Goal: Use online tool/utility: Utilize a website feature to perform a specific function

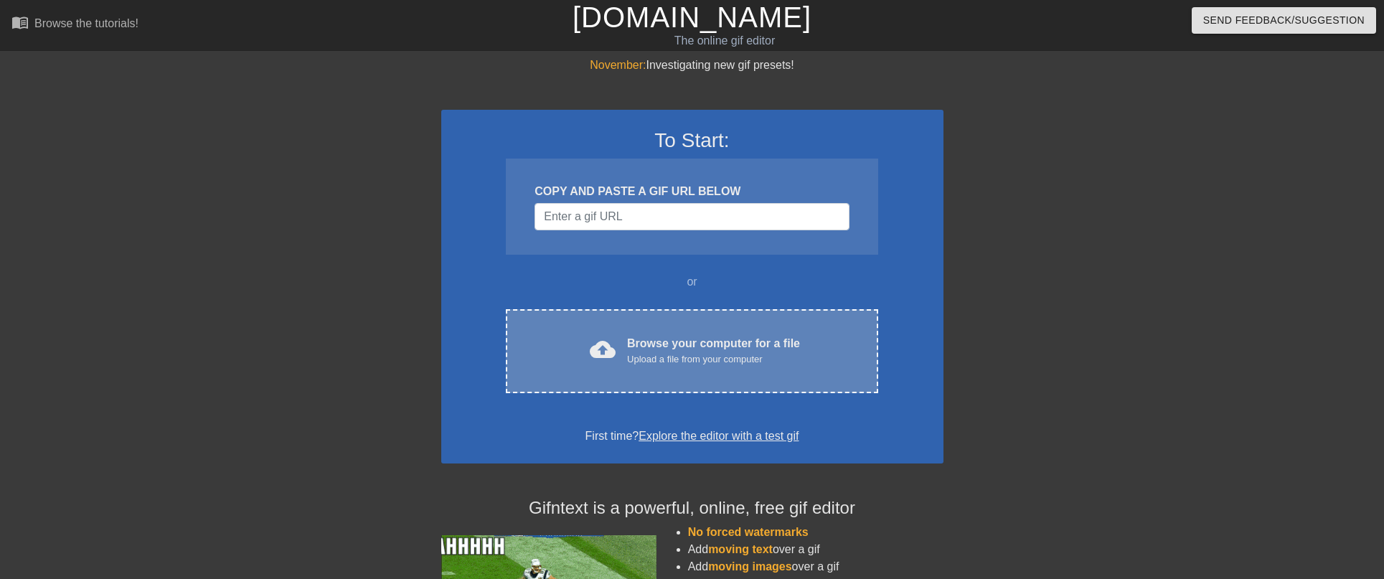
click at [657, 342] on div "Browse your computer for a file Upload a file from your computer" at bounding box center [713, 351] width 173 height 32
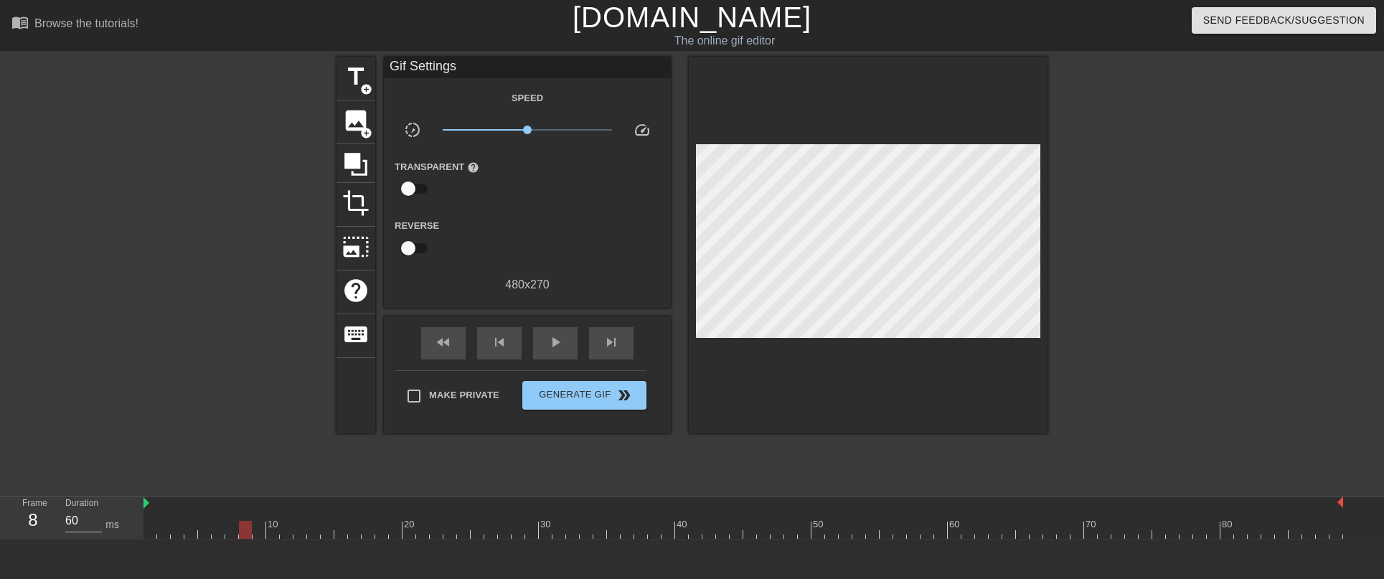
type input "70"
drag, startPoint x: 153, startPoint y: 531, endPoint x: 146, endPoint y: 515, distance: 17.1
click at [239, 521] on div at bounding box center [245, 530] width 13 height 18
click at [357, 83] on span "title" at bounding box center [355, 76] width 27 height 27
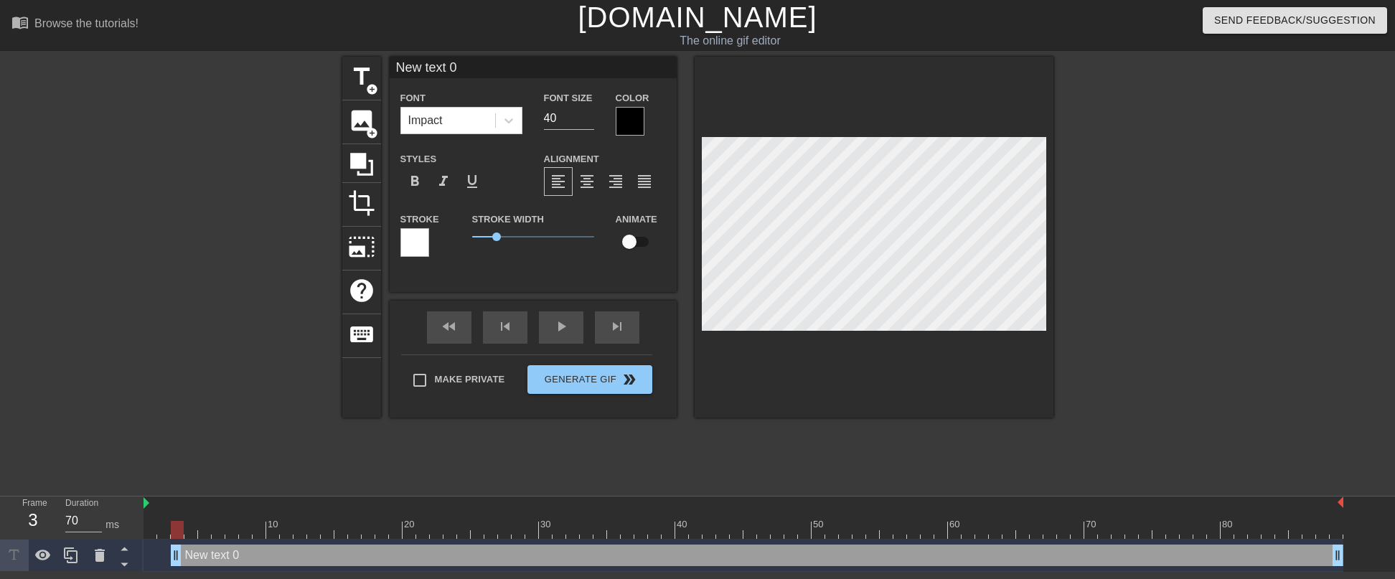
click at [415, 238] on div at bounding box center [414, 242] width 29 height 29
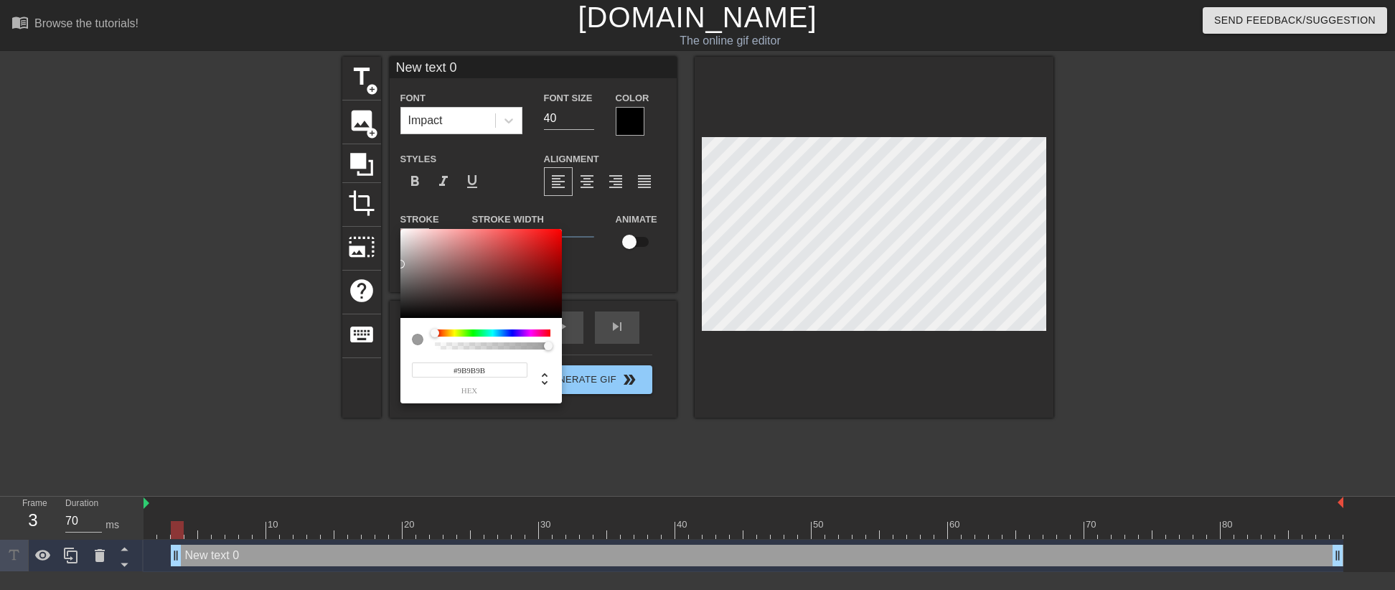
type input "#000000"
drag, startPoint x: 412, startPoint y: 312, endPoint x: 381, endPoint y: 319, distance: 31.5
click at [382, 319] on div "#000000 hex" at bounding box center [697, 295] width 1395 height 590
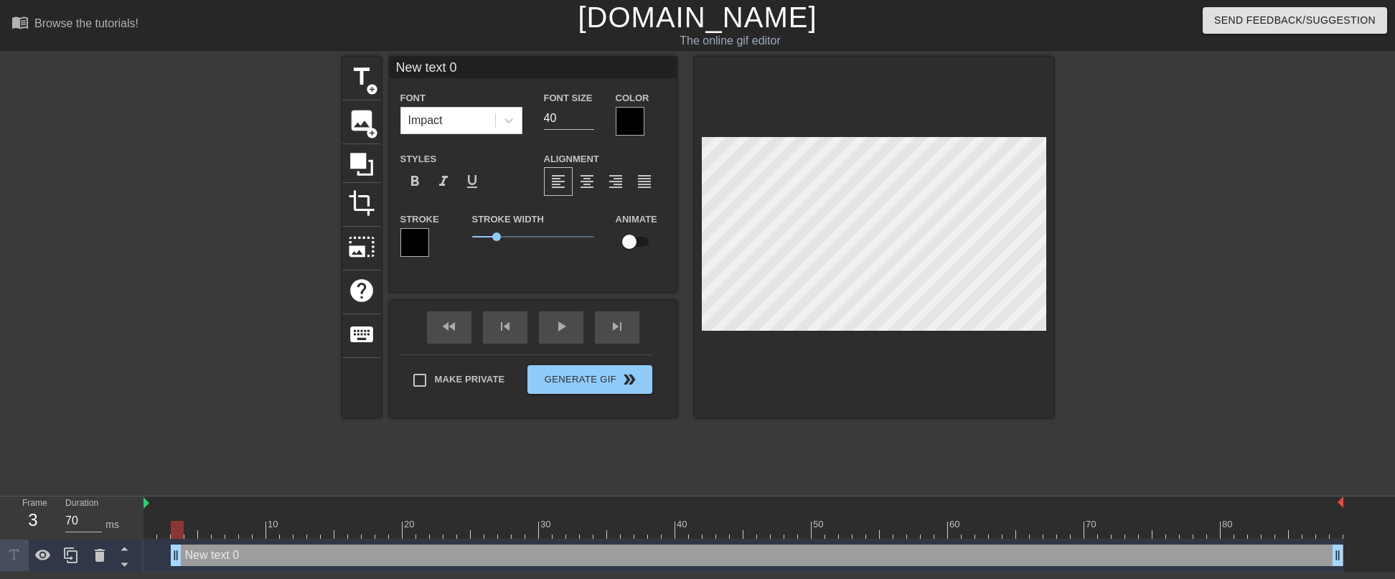
click at [637, 116] on div at bounding box center [630, 121] width 29 height 29
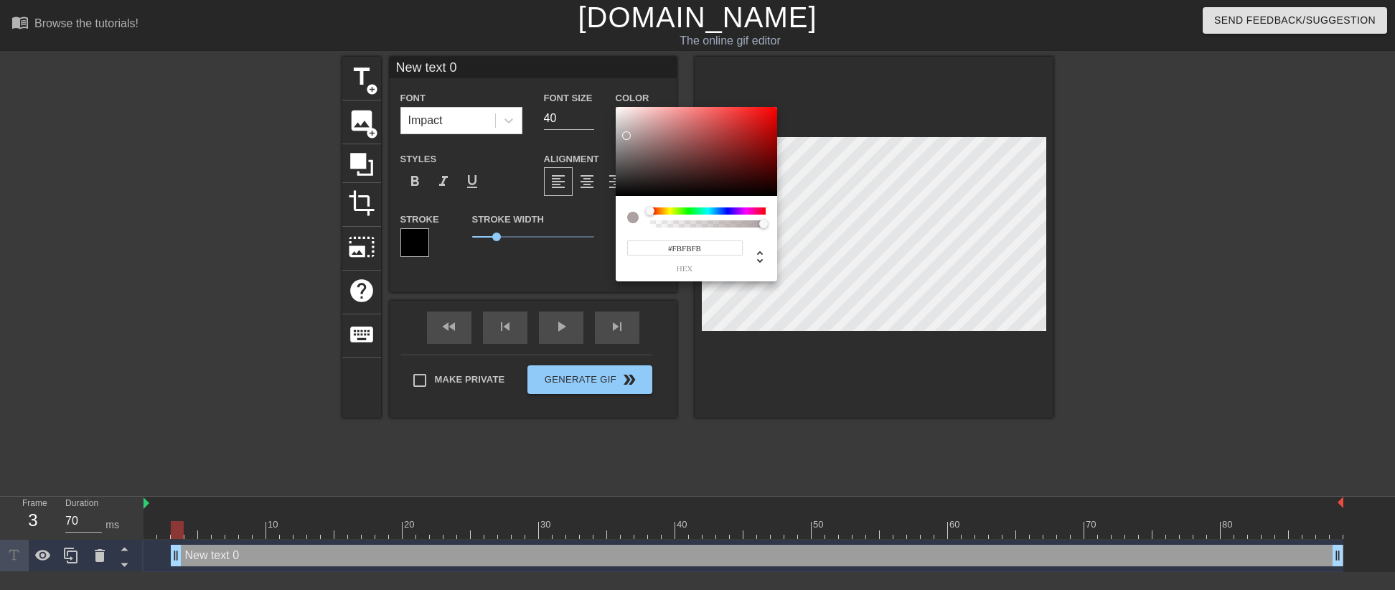
type input "#FFFFFF"
drag, startPoint x: 649, startPoint y: 169, endPoint x: 596, endPoint y: 62, distance: 119.7
click at [596, 62] on div "#FFFFFF hex" at bounding box center [697, 295] width 1395 height 590
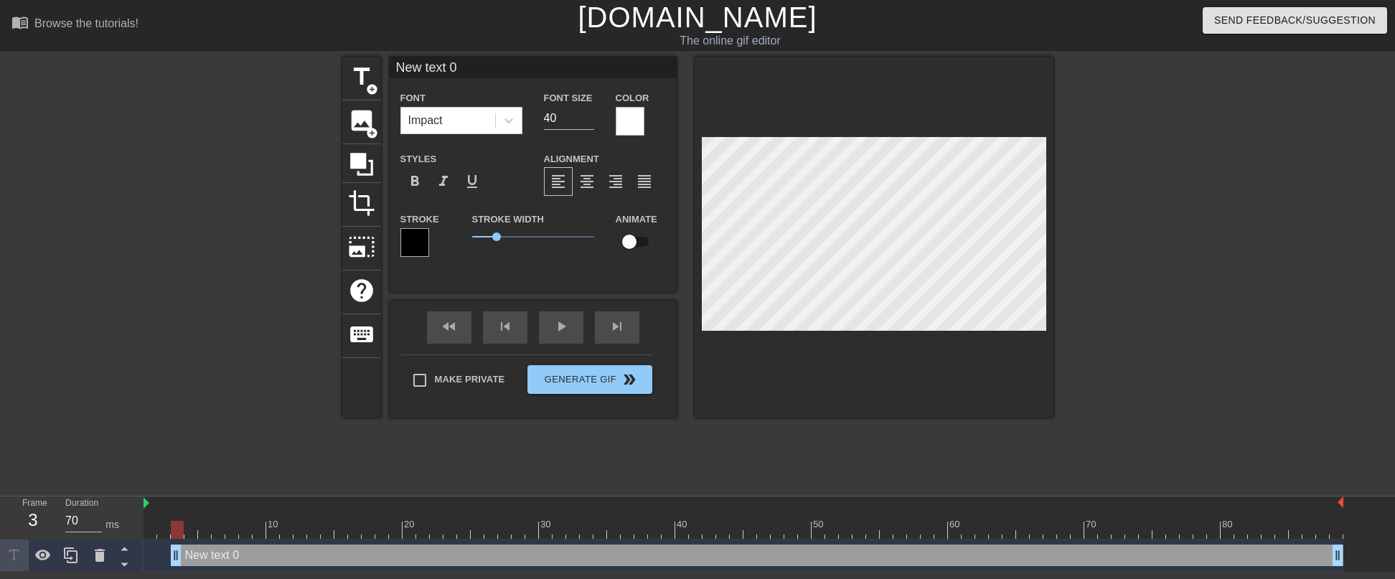
scroll to position [2, 4]
type input "W"
type textarea "Wh"
type input "Wh"
type textarea "Wha"
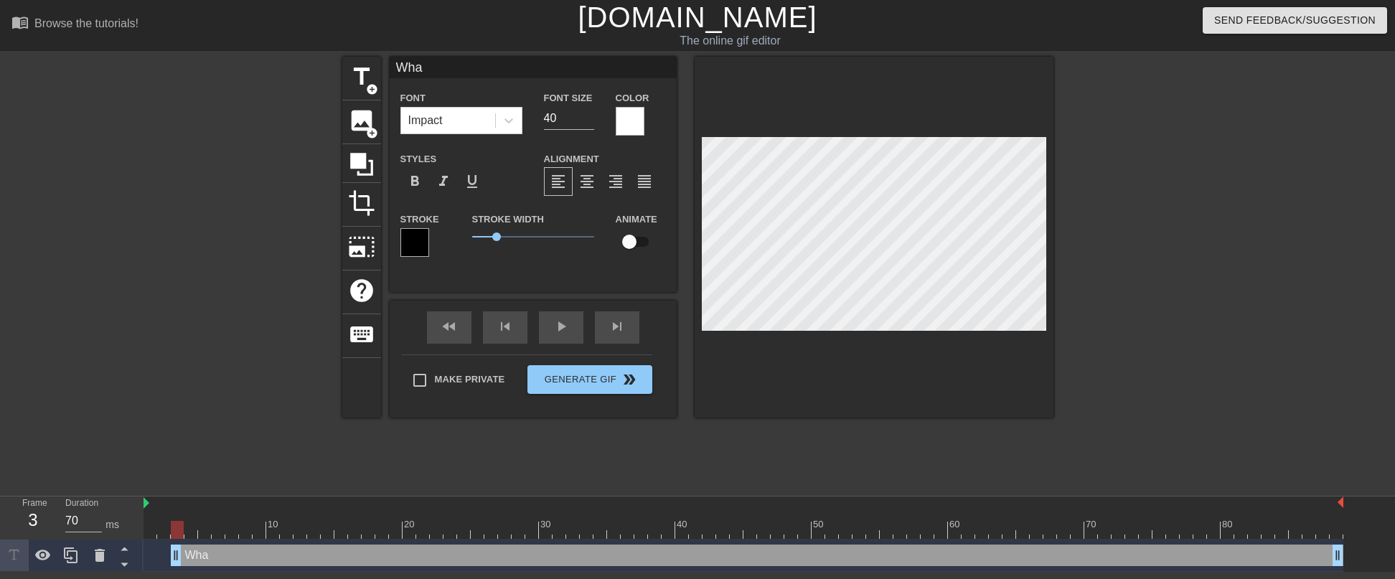
type input "What"
type textarea "What"
type input "What"
type textarea "What"
type input "What a"
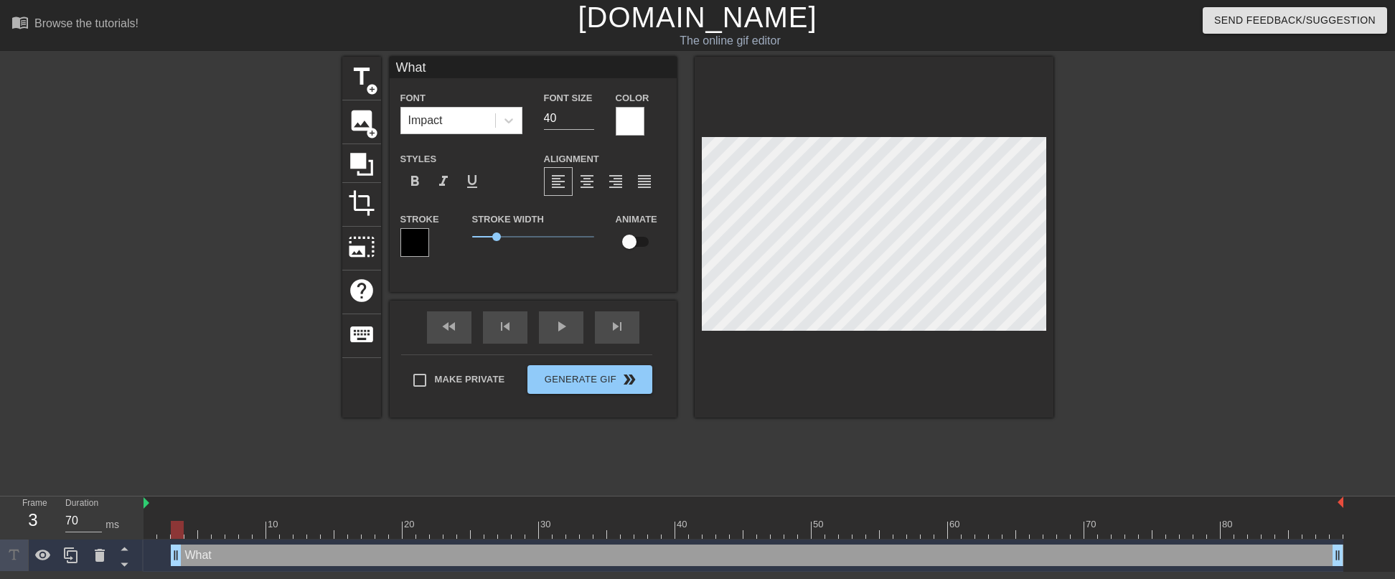
type textarea "What a"
type input "What ab"
type textarea "What ab"
type input "What abo"
type textarea "What about"
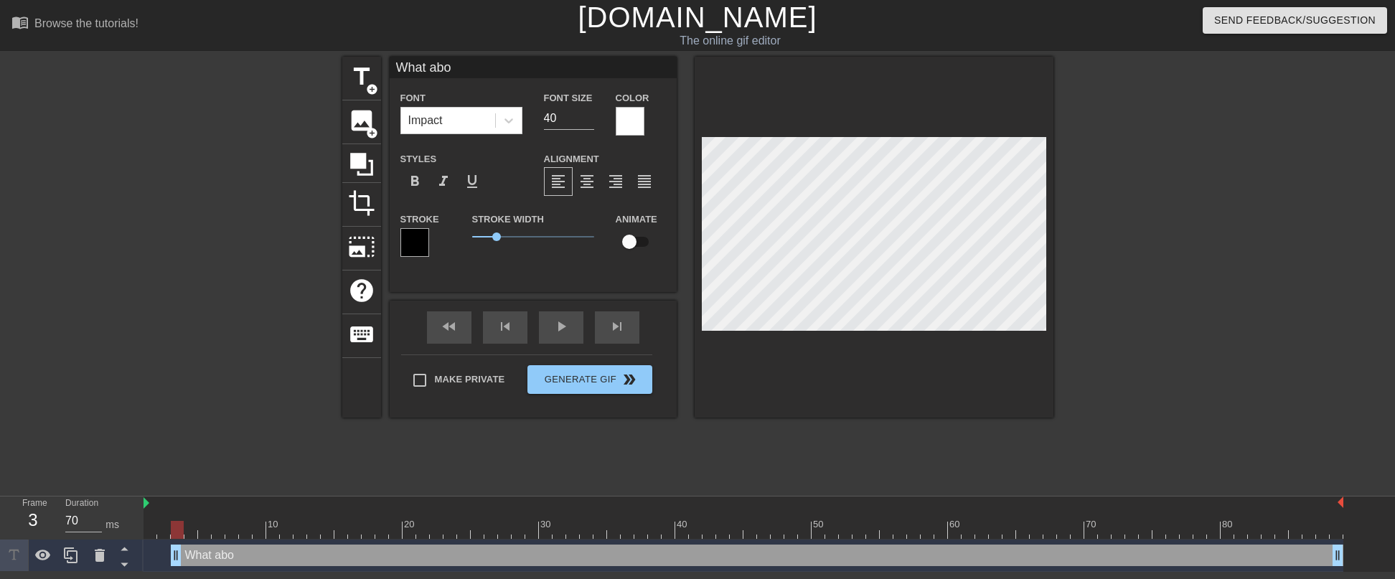
type input "What about"
type textarea "What about"
type input "What about i"
type textarea "What about i"
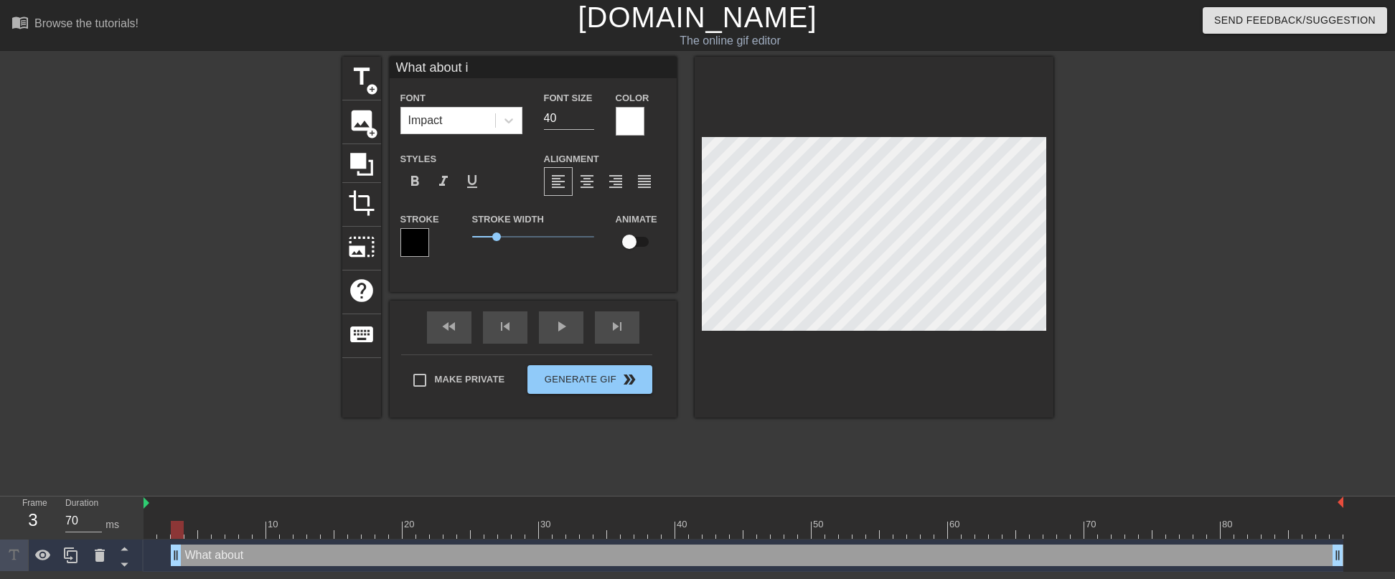
type input "What about im"
type textarea "What about im"
type input "What about ima"
type textarea "What about ima"
type input "What about imag"
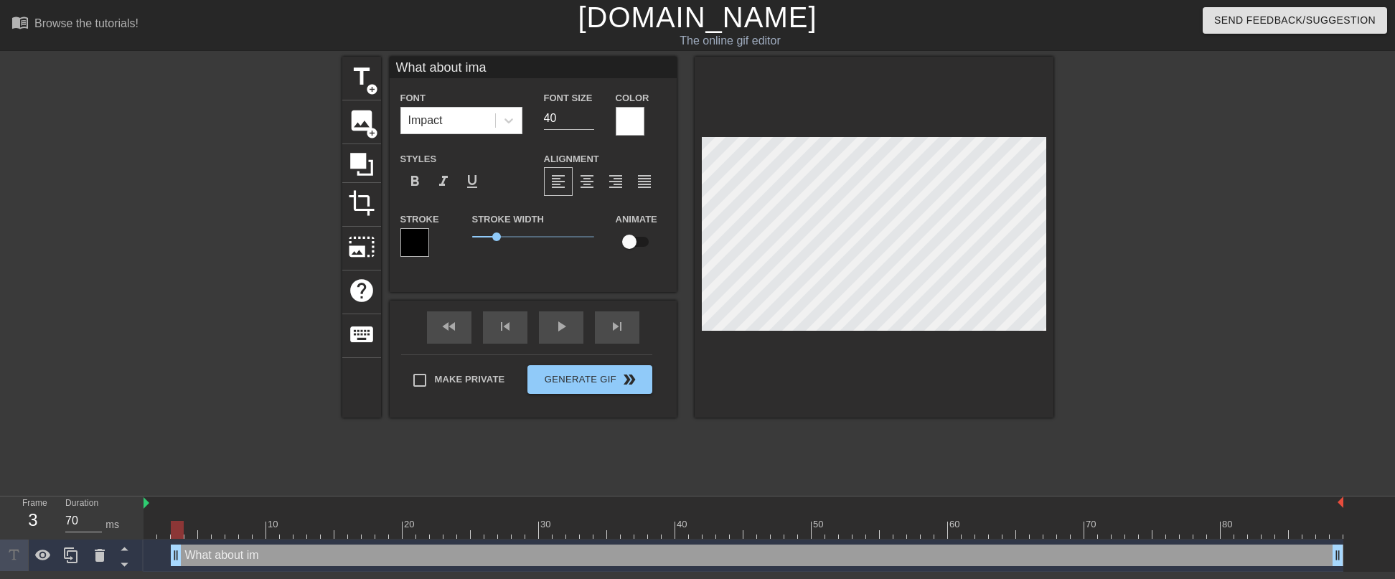
type textarea "What about imag"
type input "What about image"
type textarea "What about image"
type input "What about image"
type textarea "What about image"
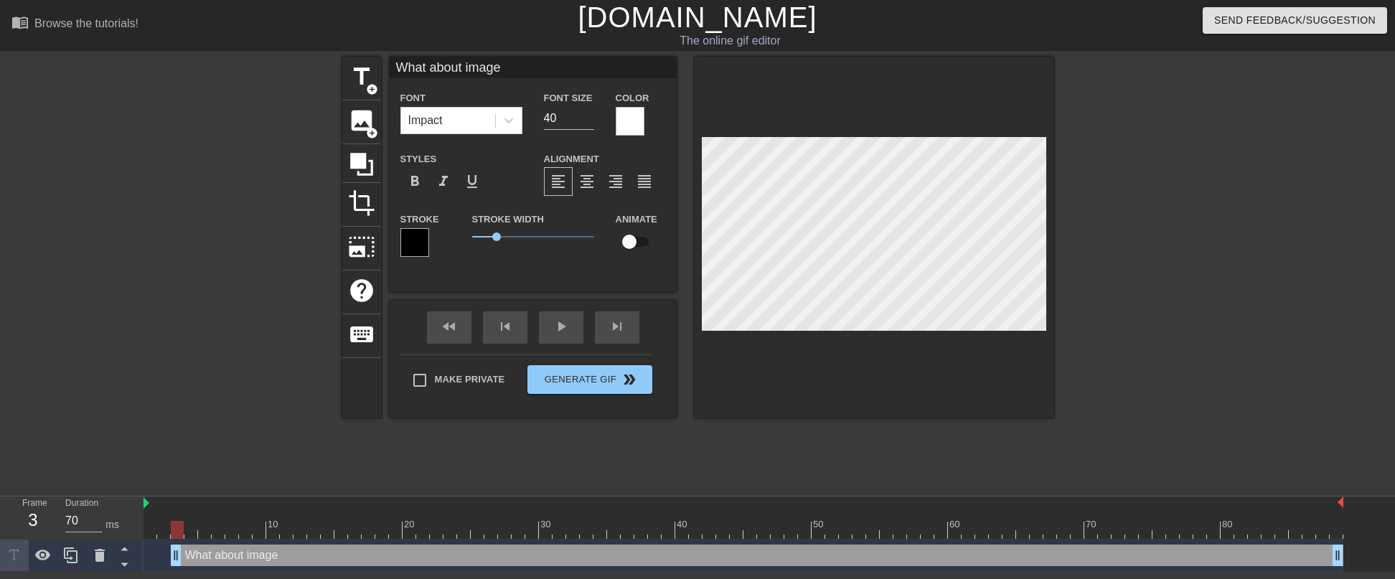
type input "What about image l"
type textarea "What about image l"
type input "What about image li"
type textarea "What about image li"
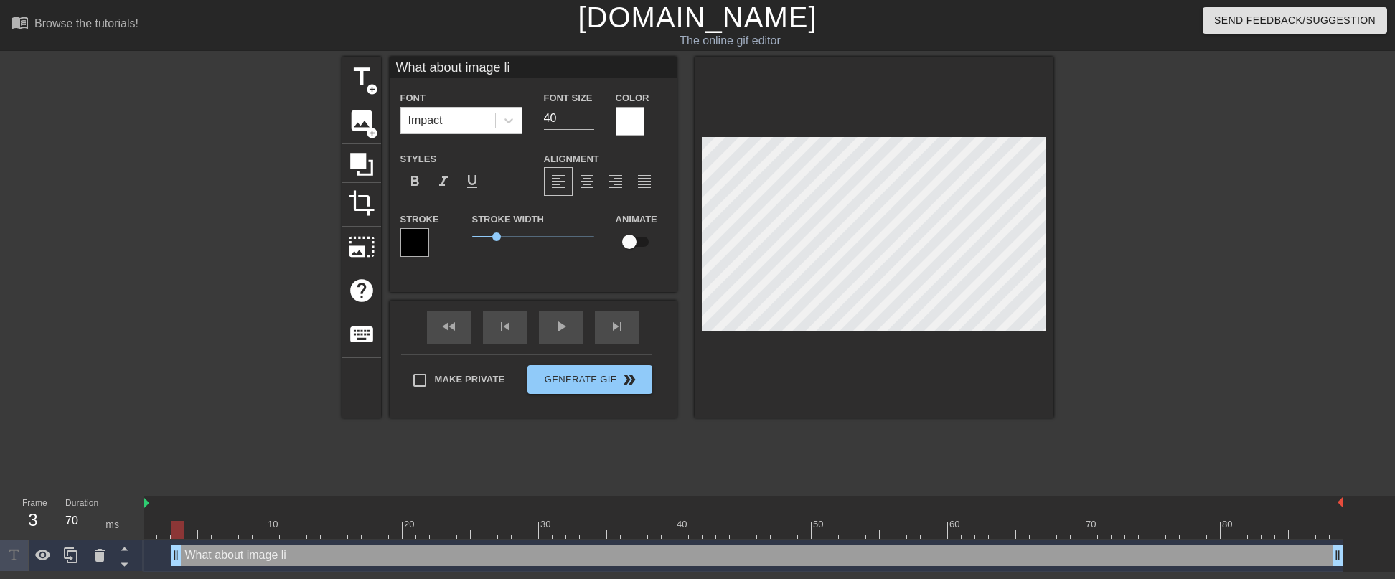
type input "What about image lif"
type textarea "What about image lif"
type input "What about image life"
type textarea "What about image life"
type input "What about image lifec"
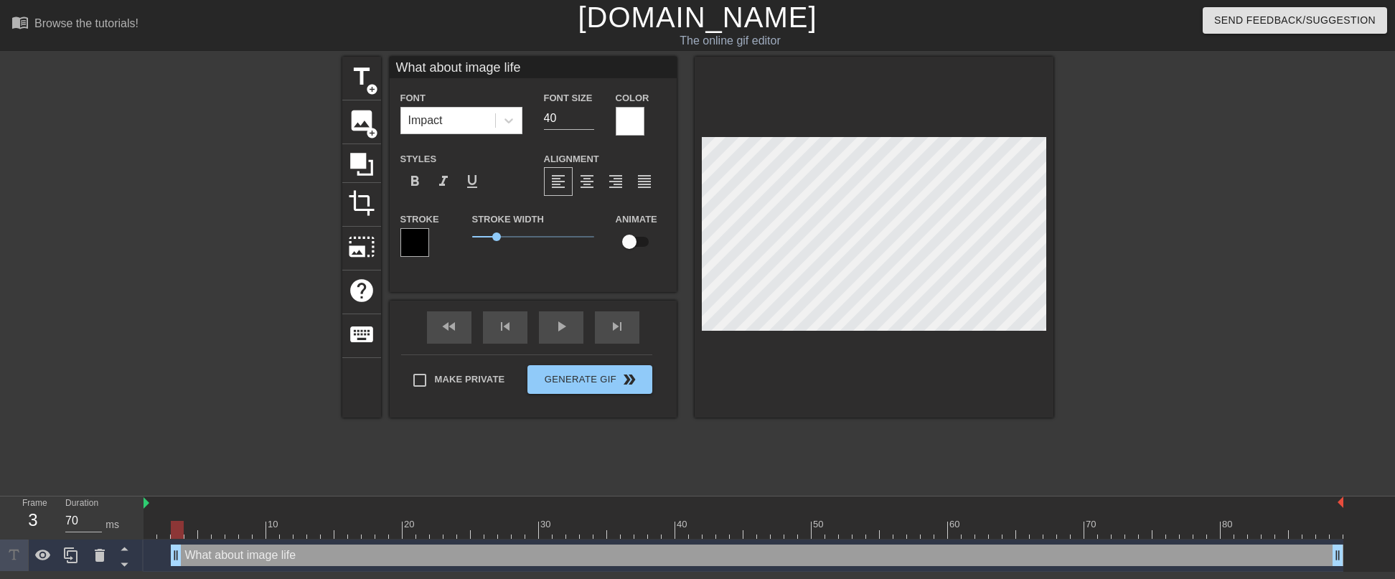
type textarea "What about image lifec"
type input "What about image lifecy"
type textarea "What about image lifecyc"
type input "What about image lifecycl"
type textarea "What about image lifecycle"
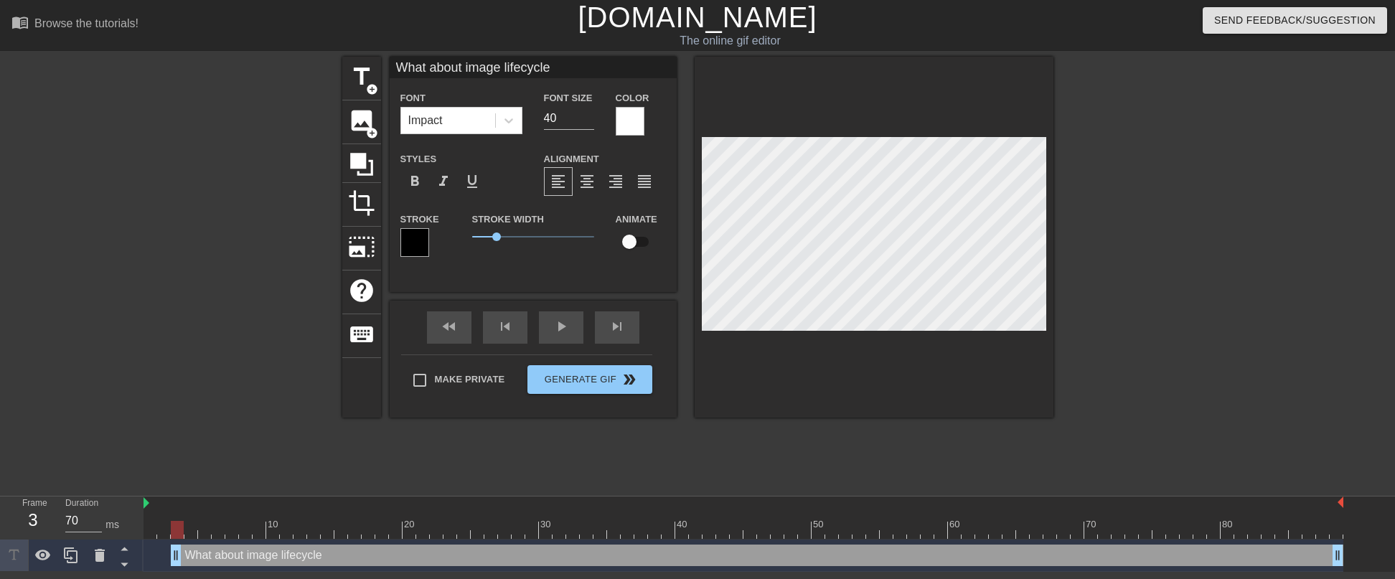
type input "What about image lifecycle"
type textarea "What about image lifecycle"
type input "What about image lifecycle P"
type textarea "What about image lifecycle P"
type input "What about image lifecycle Po"
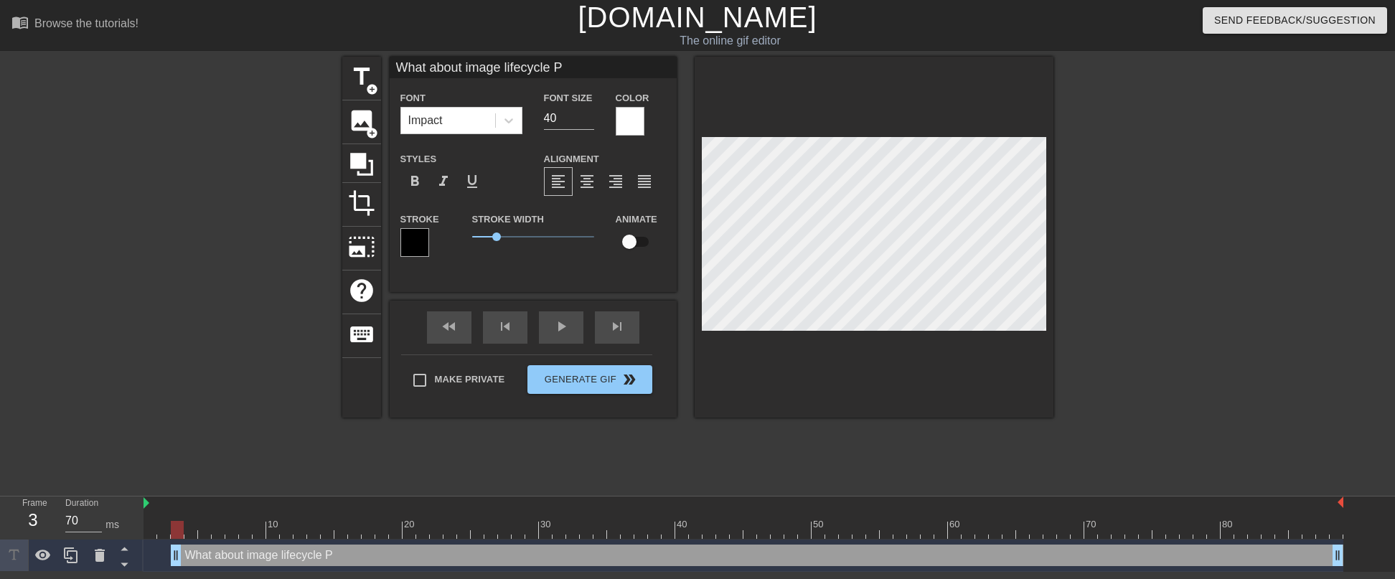
type textarea "What about image lifecycle Po"
type input "What about image lifecycle Pol"
type textarea "What about image lifecycle Pol"
type input "What about image lifecycle Poli"
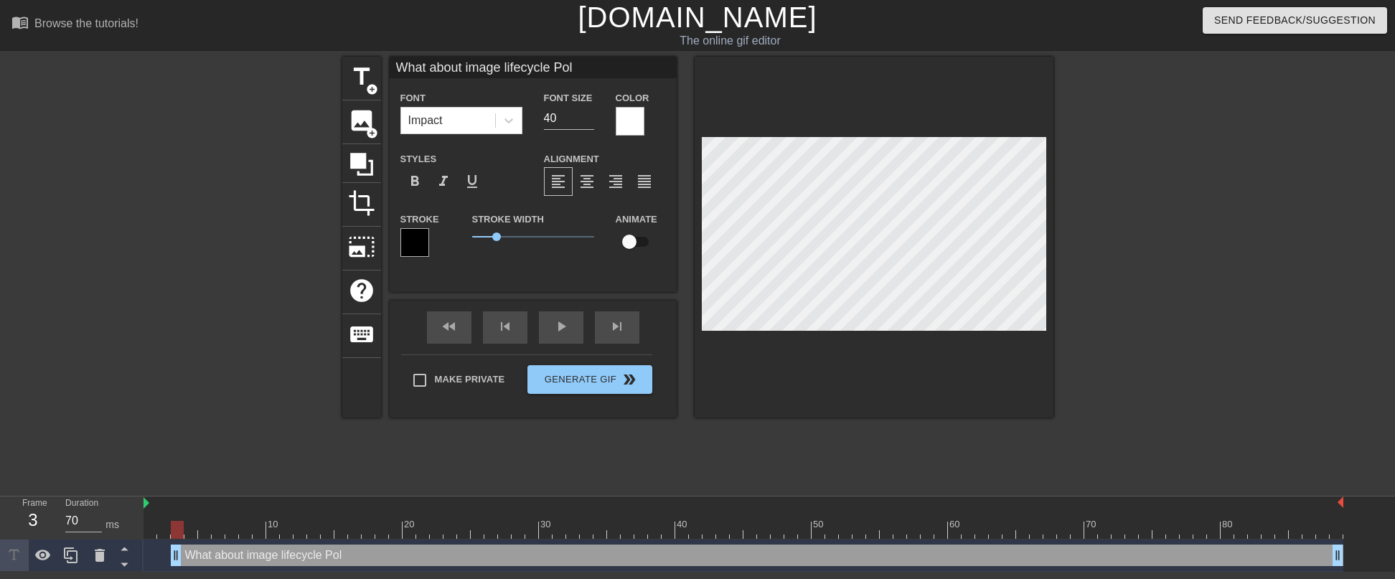
type textarea "What about image lifecycle Poli"
type input "What about image lifecycle Pol"
type textarea "What about image lifecycle Pol"
type input "What about image lifecycle Poll"
type textarea "What about image lifecycle Poll"
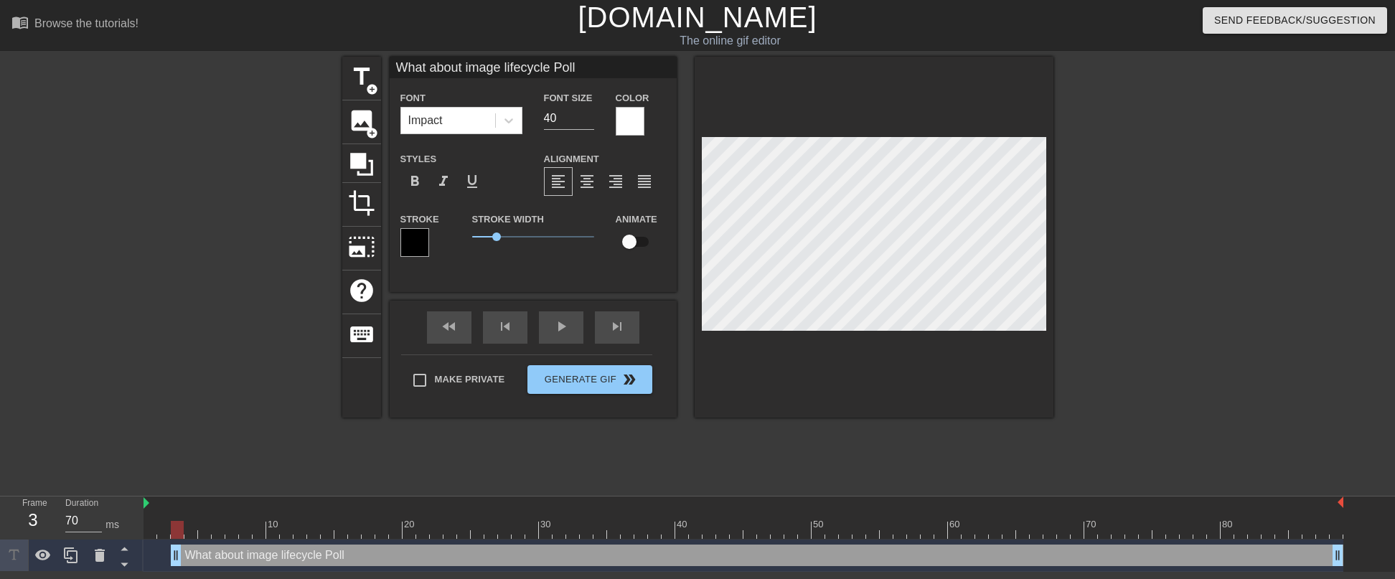
type input "What about image lifecycle Polli"
type textarea "What about image lifecycle Polli"
type input "What about image lifecycle Pollic"
type textarea "What about image lifecycle Pollic"
type input "What about image lifecycle Pollici"
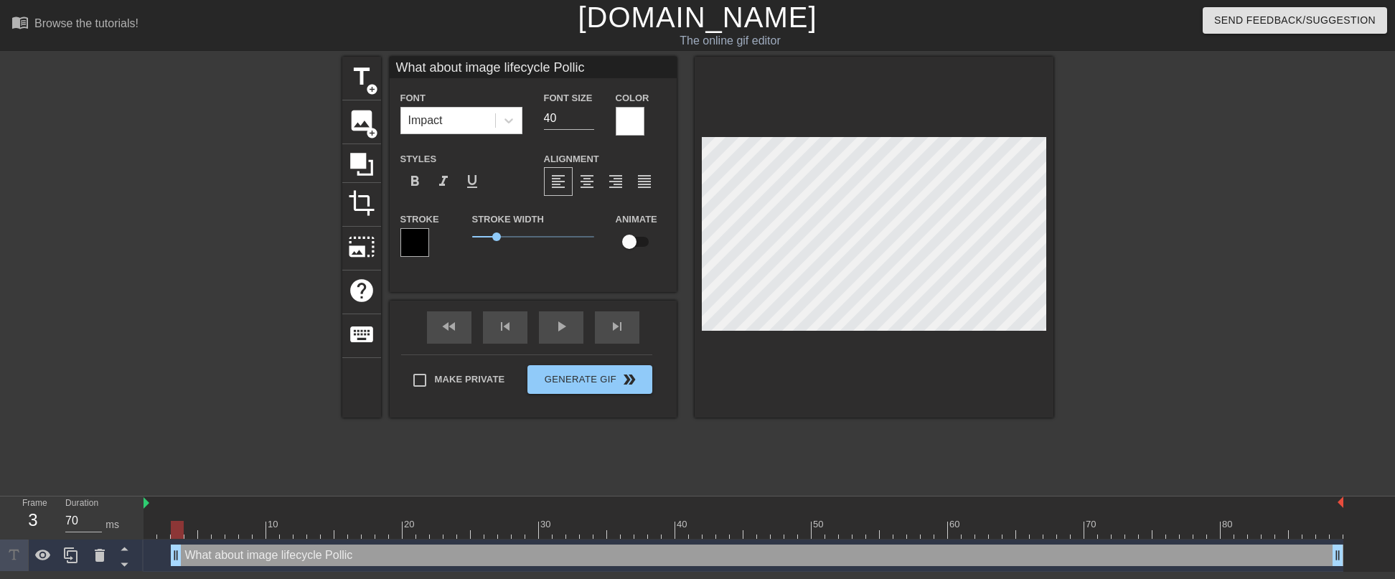
type textarea "What about image lifecycle Pollici"
type input "What about image lifecycle Pollicie"
type textarea "What about image lifecycle Pollicie"
type input "What about image lifecycle Pollicies"
type textarea "What about image lifecycle Pollicies"
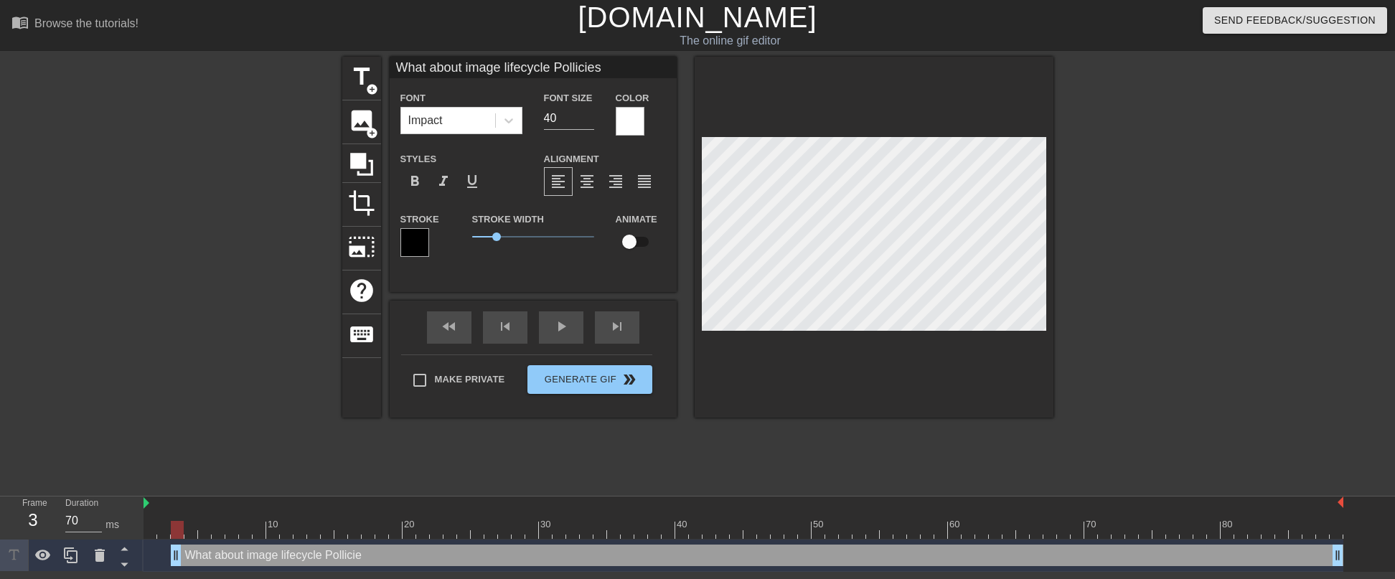
scroll to position [2, 14]
type input "What aboutimage lifecycle Pollicies"
type textarea "What aboutimage lifecycle Pollicies"
type input "What aboutimage lifecycle Pollicies"
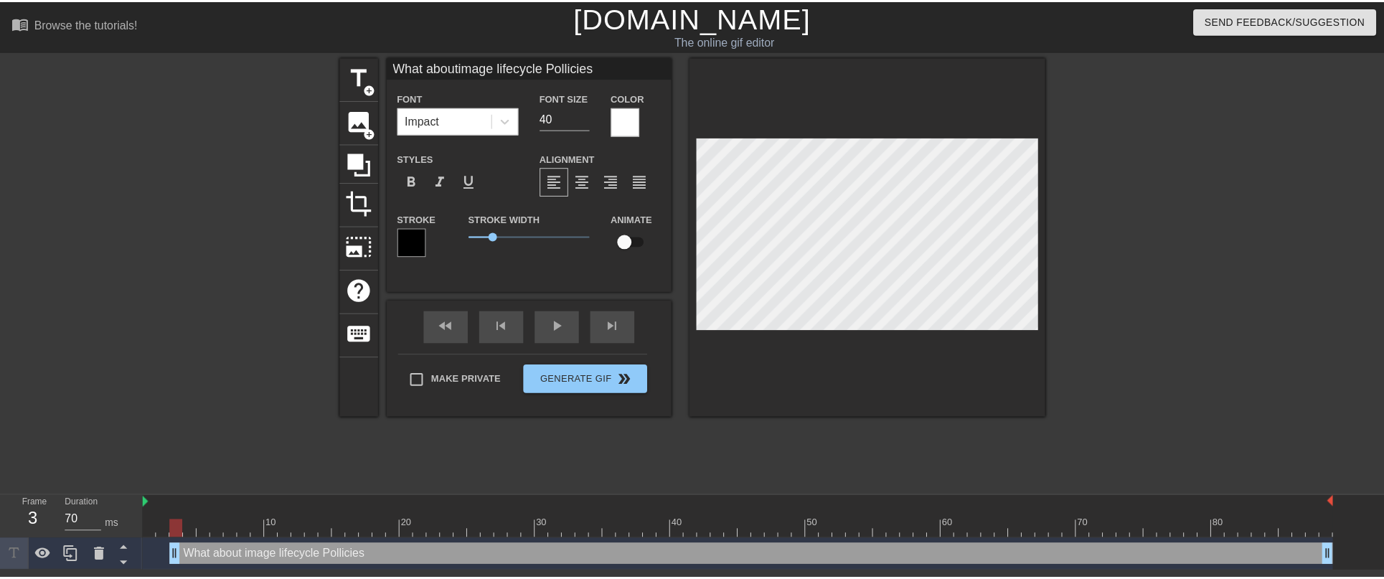
scroll to position [2, 2]
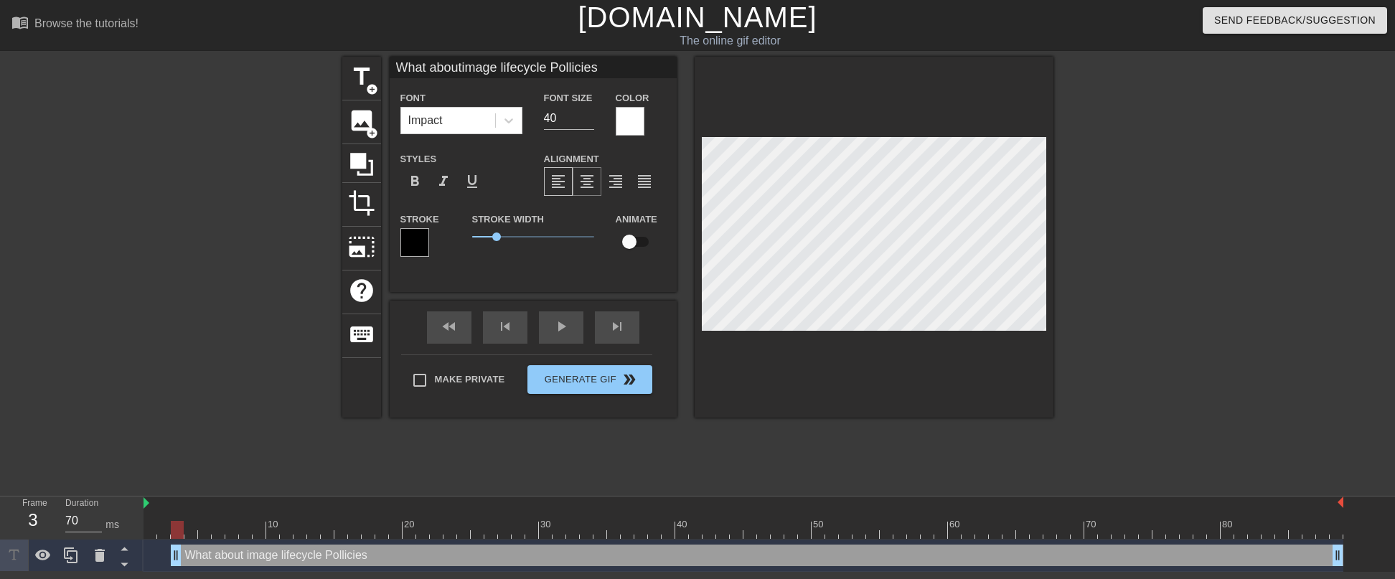
type textarea "What about image lifecycle Pollicies"
click at [590, 189] on span "format_align_center" at bounding box center [586, 181] width 17 height 17
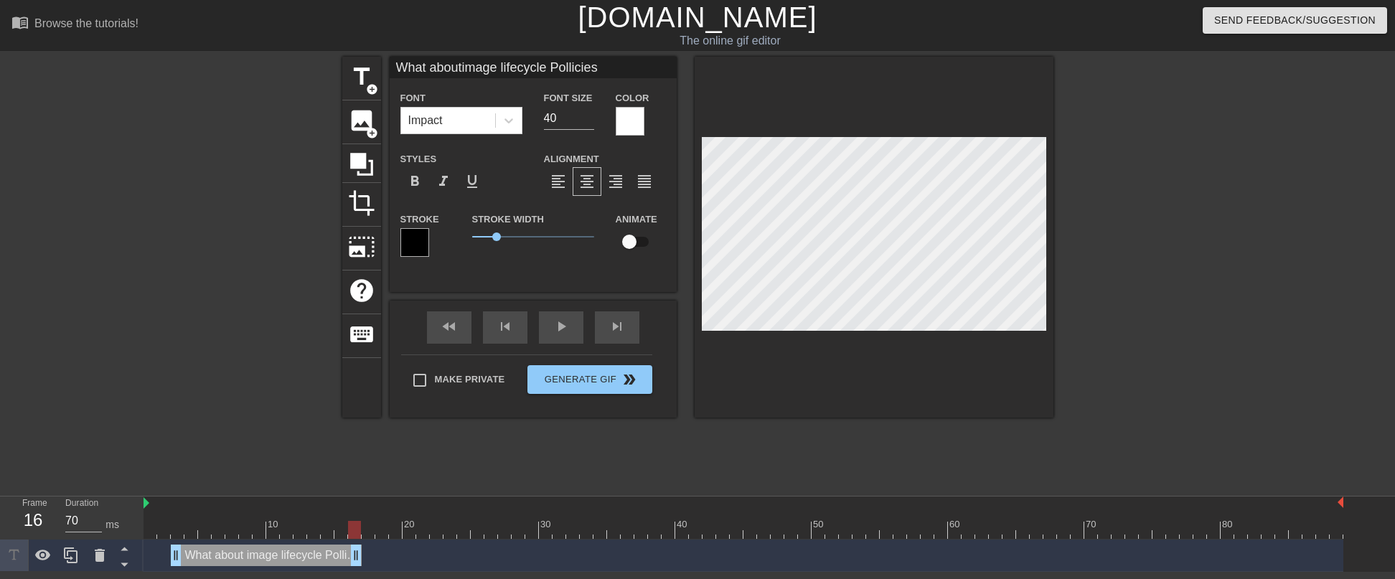
type input "60"
drag, startPoint x: 1340, startPoint y: 558, endPoint x: 372, endPoint y: 608, distance: 969.3
click at [372, 572] on html "menu_book Browse the tutorials! [DOMAIN_NAME] The online gif editor Send Feedba…" at bounding box center [697, 286] width 1395 height 572
click at [363, 75] on span "title" at bounding box center [361, 76] width 27 height 27
type input "New text 1"
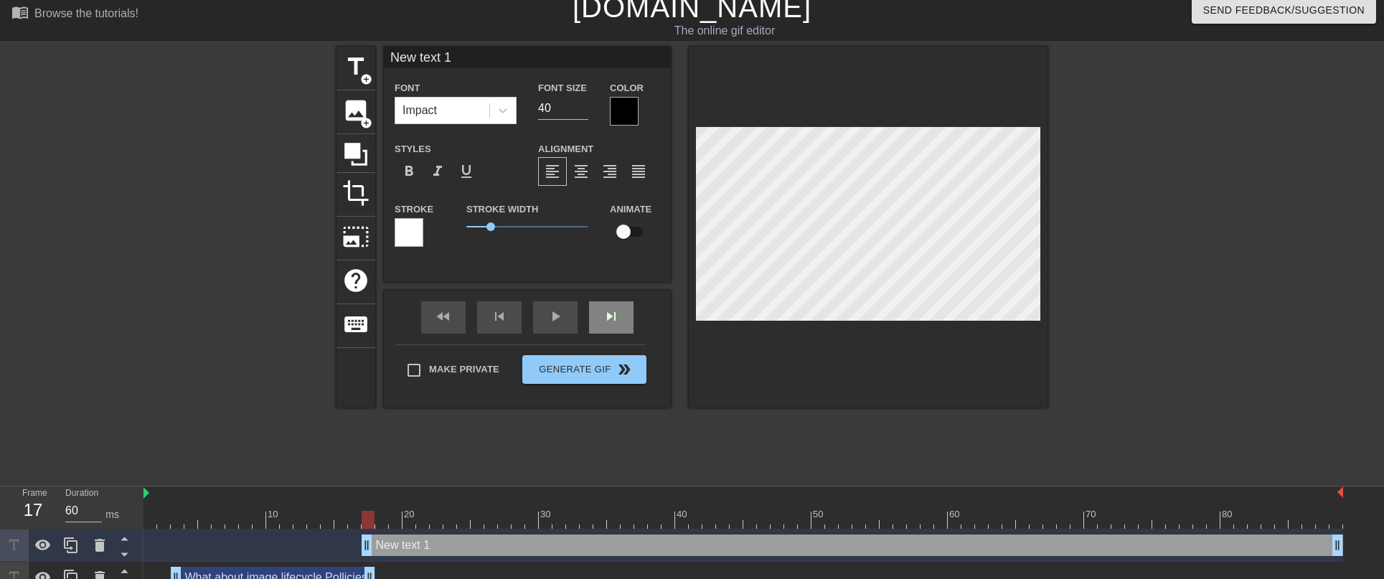
scroll to position [27, 0]
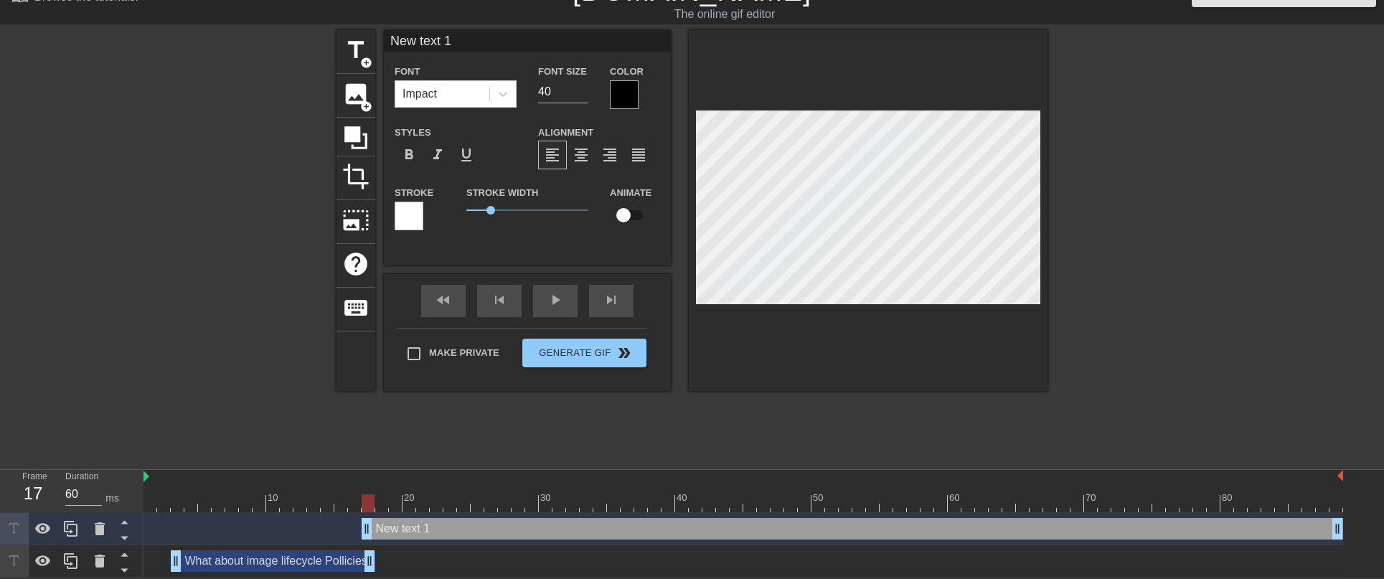
click at [624, 90] on div at bounding box center [624, 94] width 29 height 29
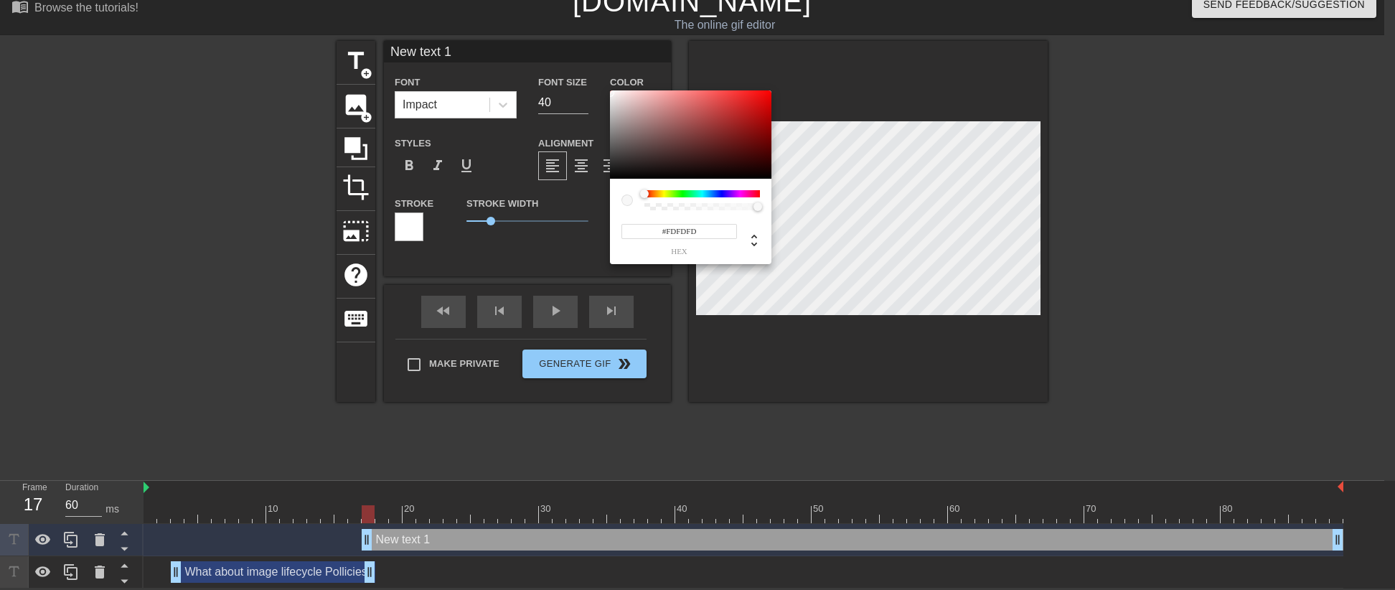
type input "#FFFFFF"
drag, startPoint x: 644, startPoint y: 123, endPoint x: 601, endPoint y: 89, distance: 55.7
click at [601, 89] on div "#FFFFFF hex" at bounding box center [697, 295] width 1395 height 590
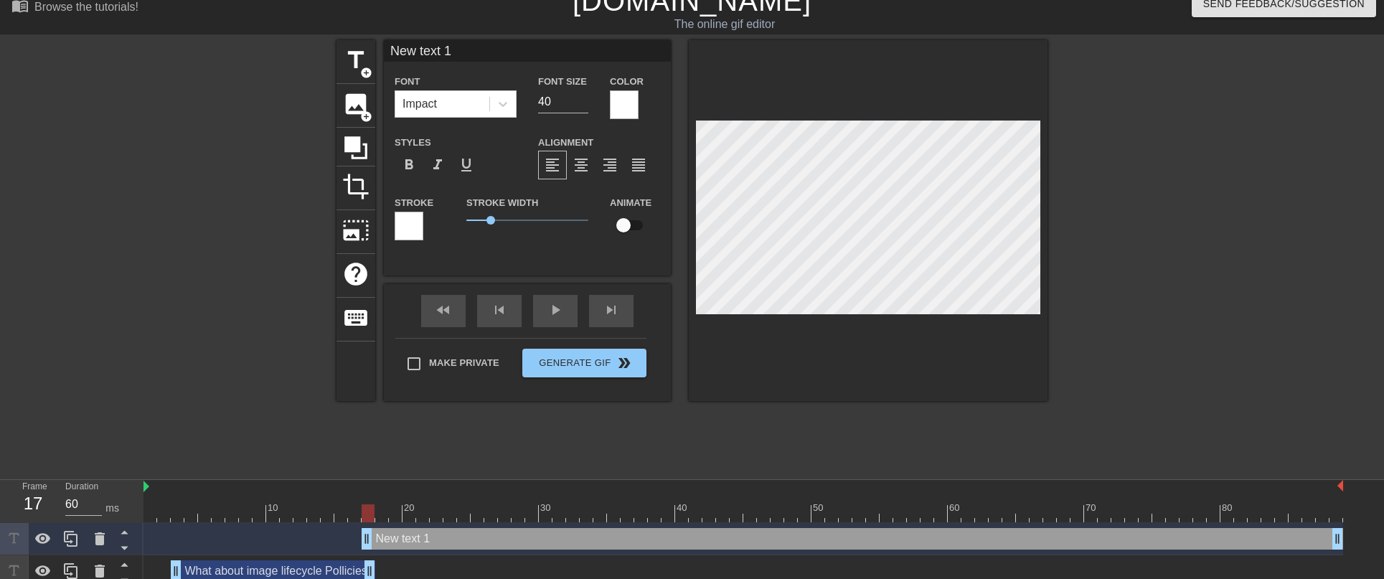
click at [414, 228] on div at bounding box center [409, 226] width 29 height 29
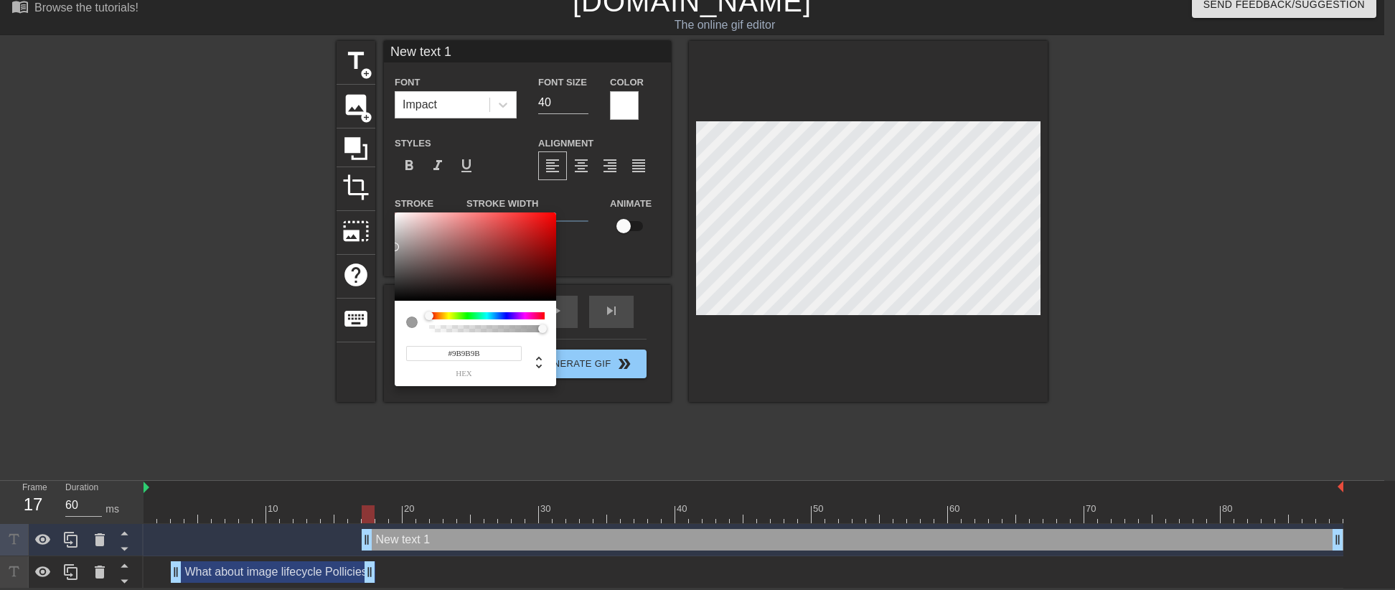
type input "#000000"
drag, startPoint x: 455, startPoint y: 238, endPoint x: 381, endPoint y: 305, distance: 99.6
click at [381, 305] on div "#000000 hex" at bounding box center [697, 295] width 1395 height 590
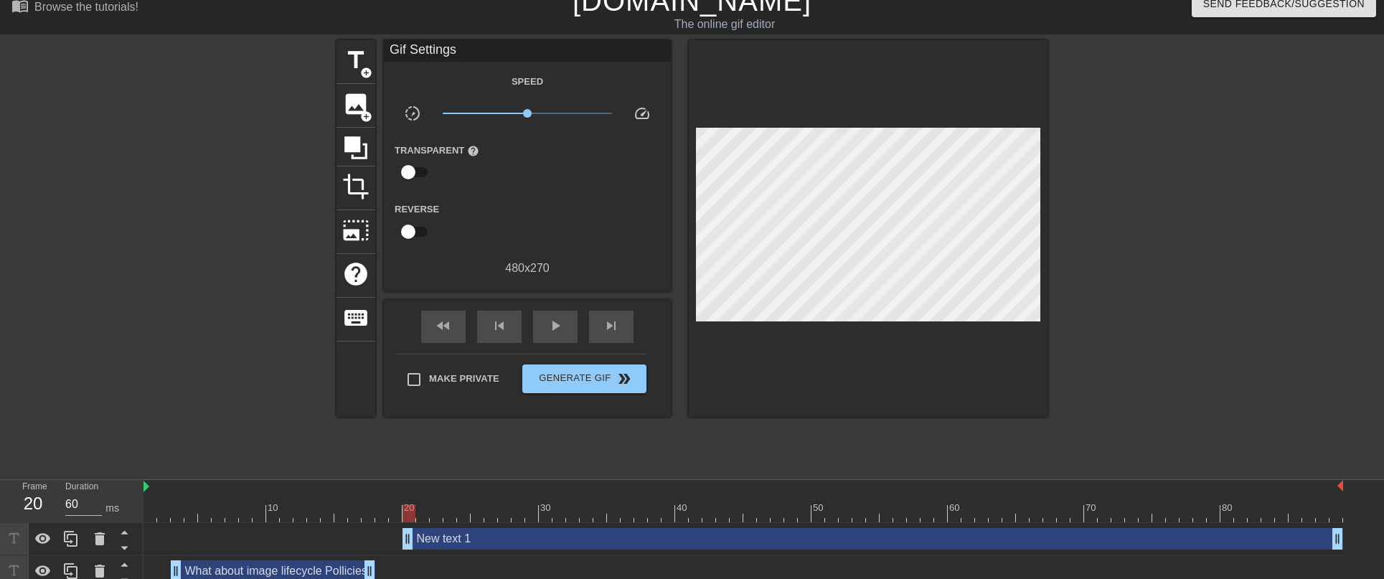
type input "70"
drag, startPoint x: 370, startPoint y: 543, endPoint x: 444, endPoint y: 541, distance: 74.6
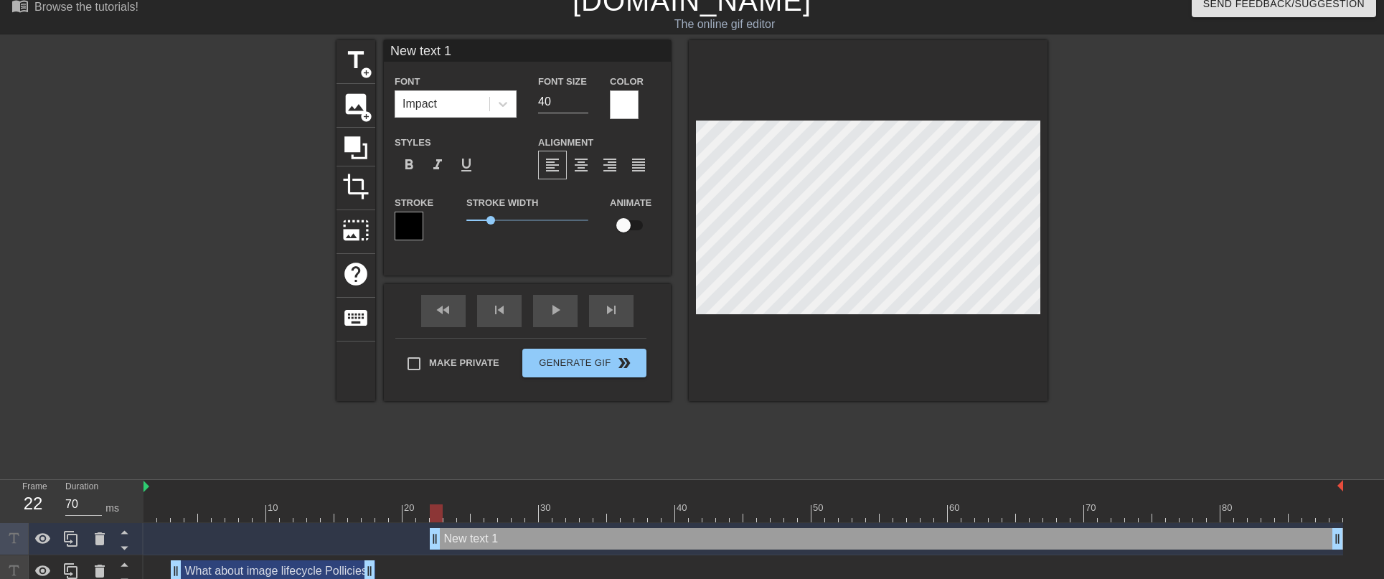
scroll to position [2, 3]
type input "I"
type textarea "I"
type input "Im"
type textarea "Im"
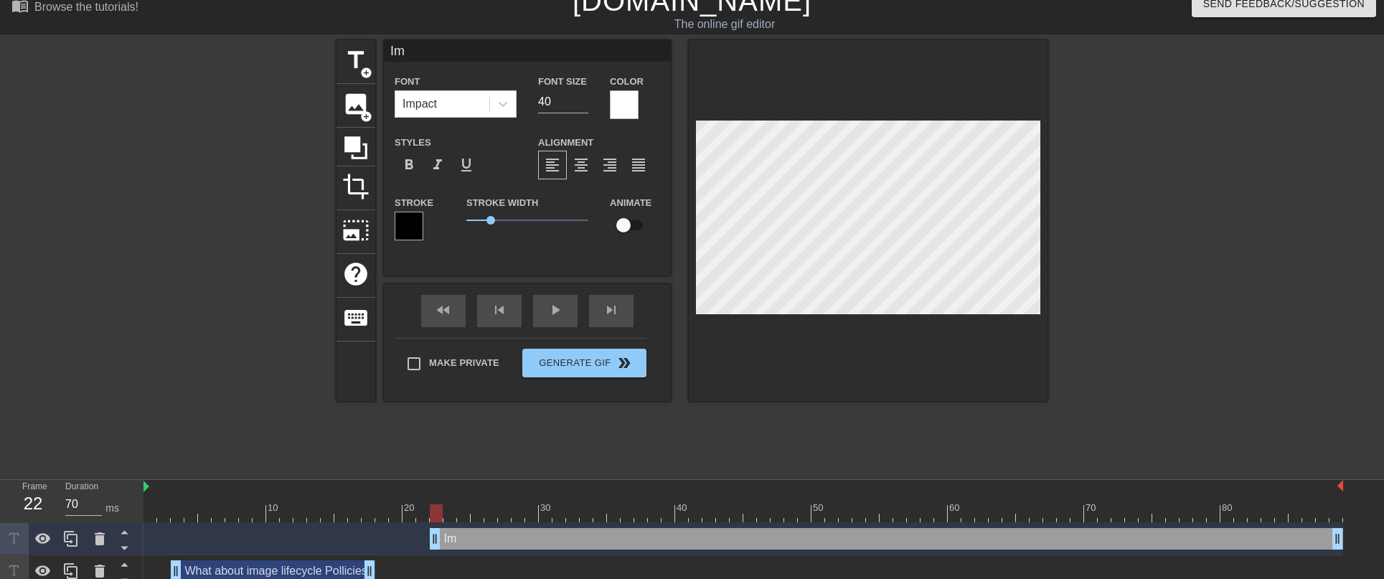
type input "Ima"
type textarea "Ima"
type input "Imag"
type textarea "Imag"
type input "Image"
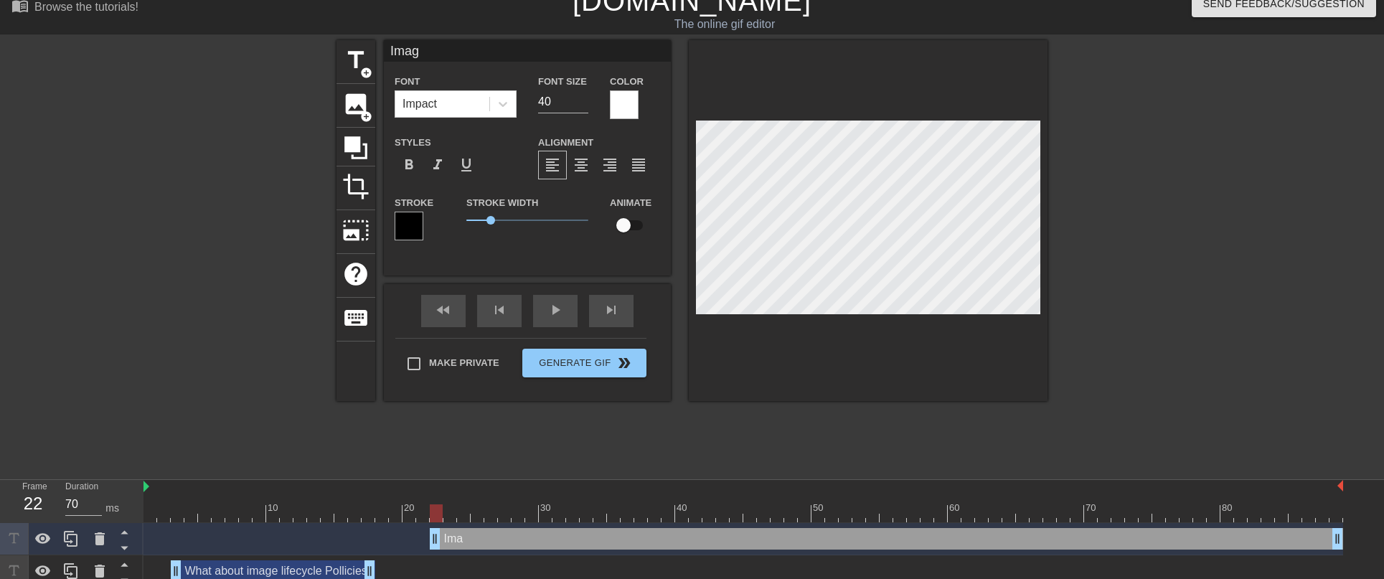
type textarea "Image"
type input "Image"
type textarea "Image"
type input "Image L"
type textarea "Image L"
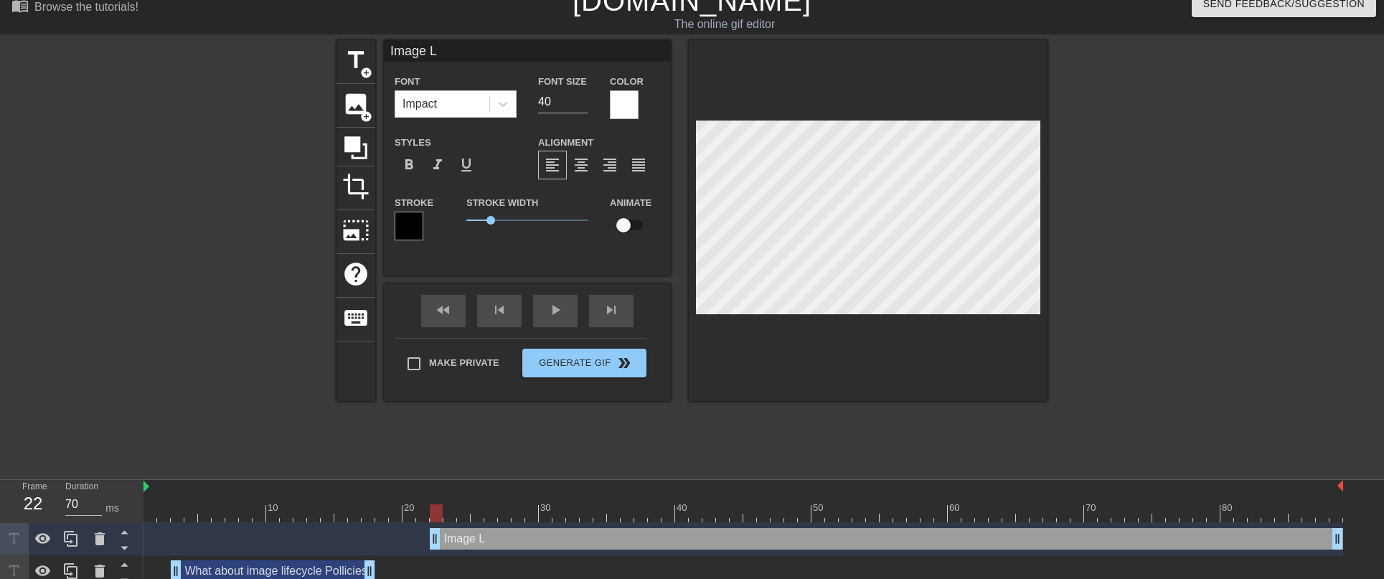
type input "Image Li"
type textarea "Image Li"
type input "Image Lif"
type textarea "Image Lif"
type input "Image Life"
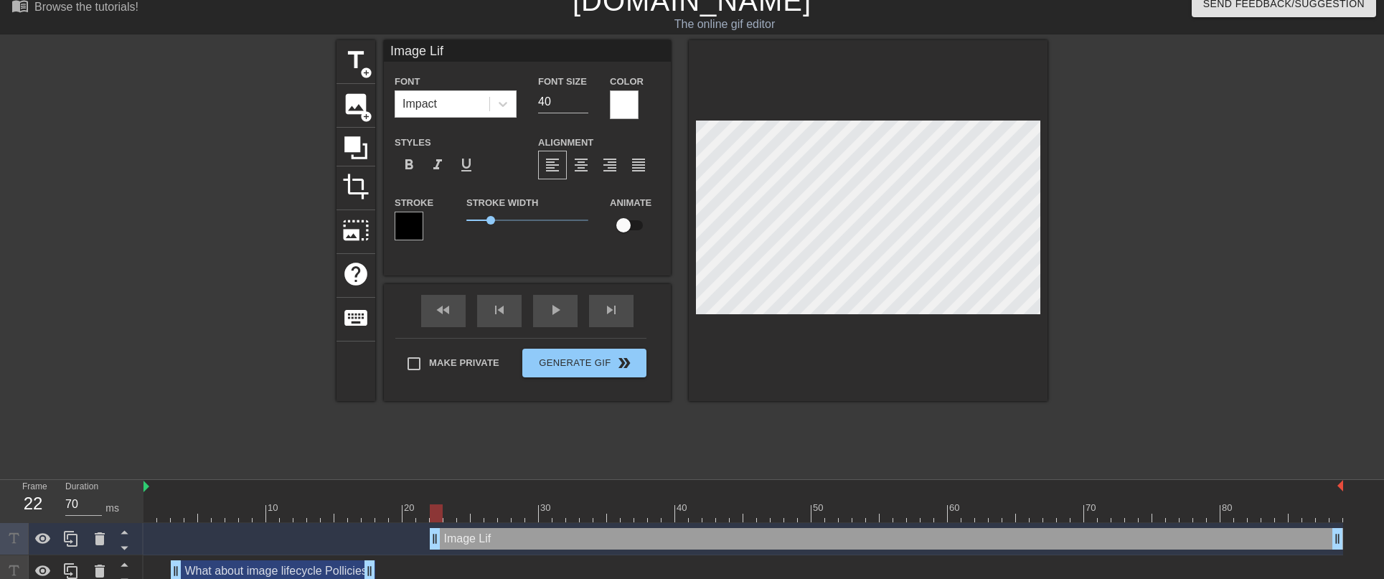
type textarea "Image Life"
type input "Image Lifec"
type textarea "Image Lifec"
type input "Image Lifecy"
type textarea "Image Lifecy"
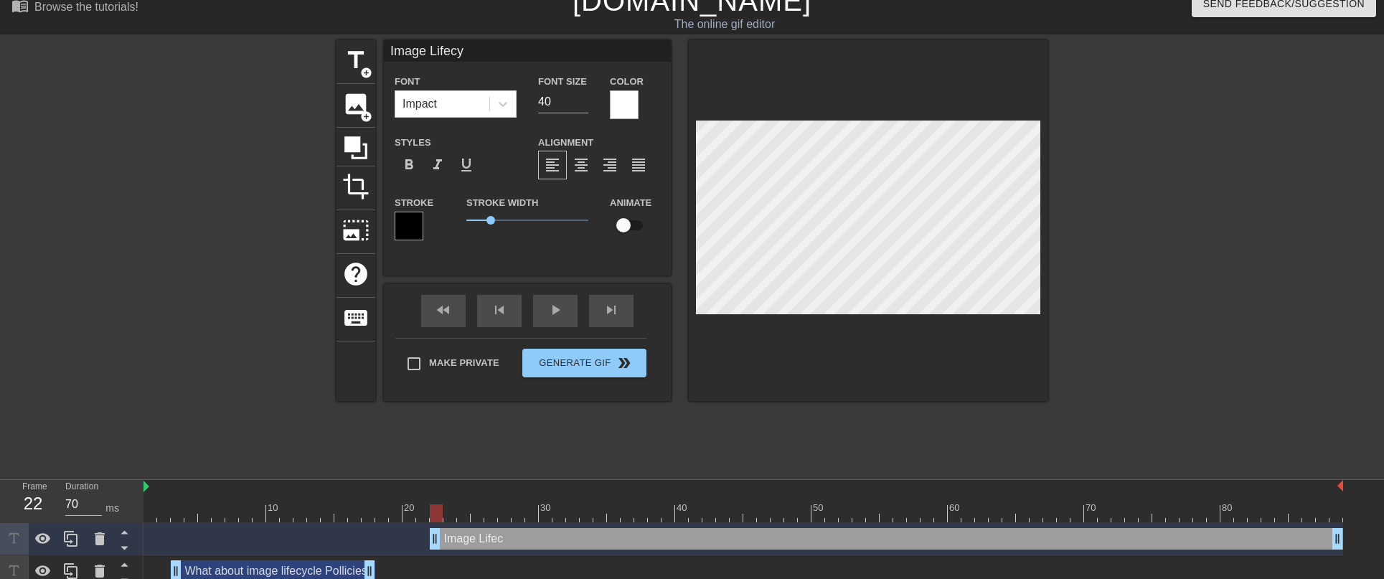
type input "Image Lifecyc"
type textarea "Image Lifecyc"
type input "Image Lifecycl"
type textarea "Image Lifecycl"
type input "Image Lifecycle"
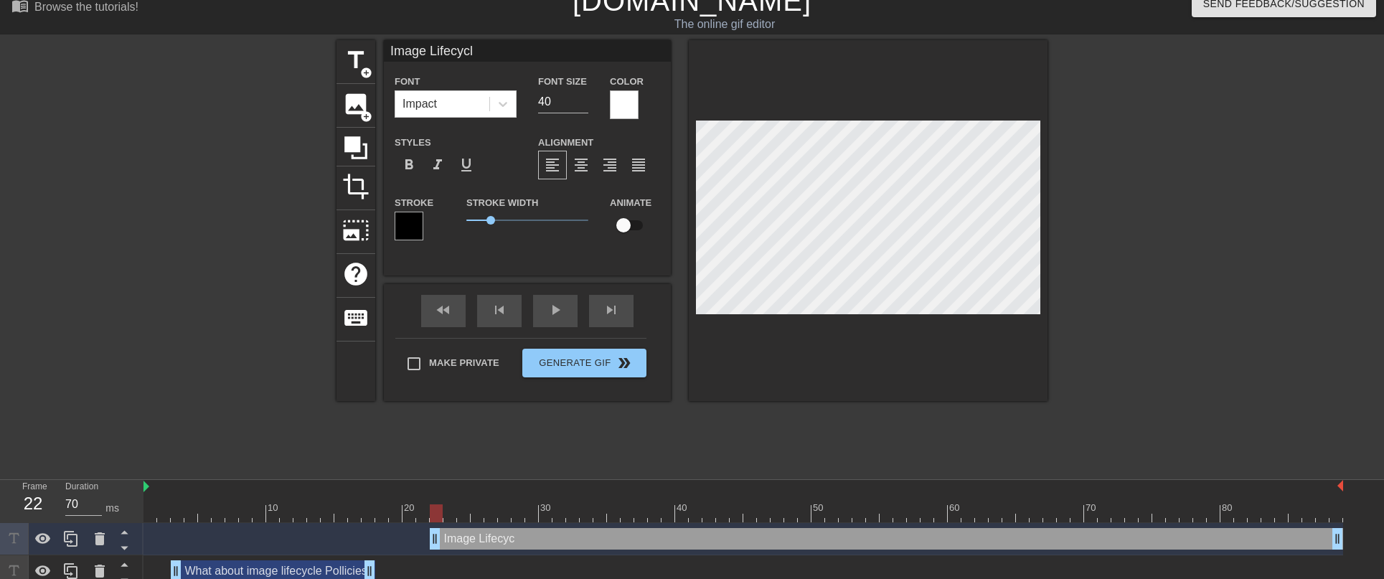
type textarea "Image Lifecycle"
type input "Image Lifecycle"
type textarea "Image Lifecycle"
type input "Image Lifecycle P"
type textarea "Image Lifecycle P"
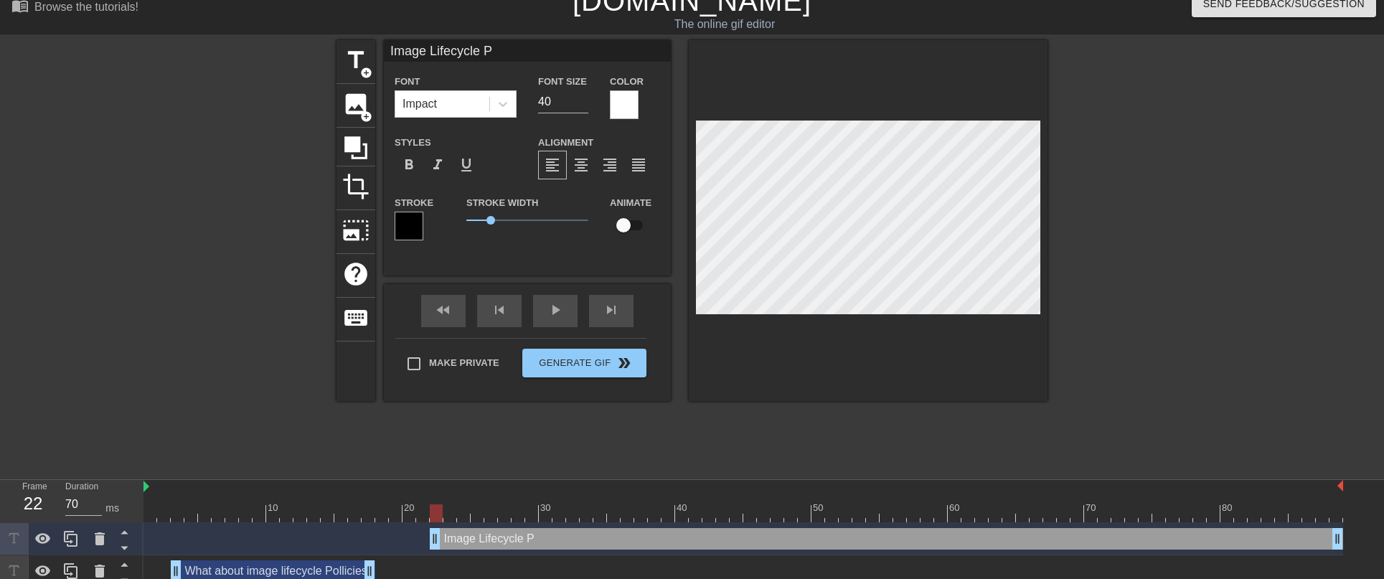
type input "Image Lifecycle Po"
type textarea "Image Lifecycle Po"
type input "Image Lifecycle Pol"
type textarea "Image Lifecycle Pol"
type input "Image Lifecycle Polc"
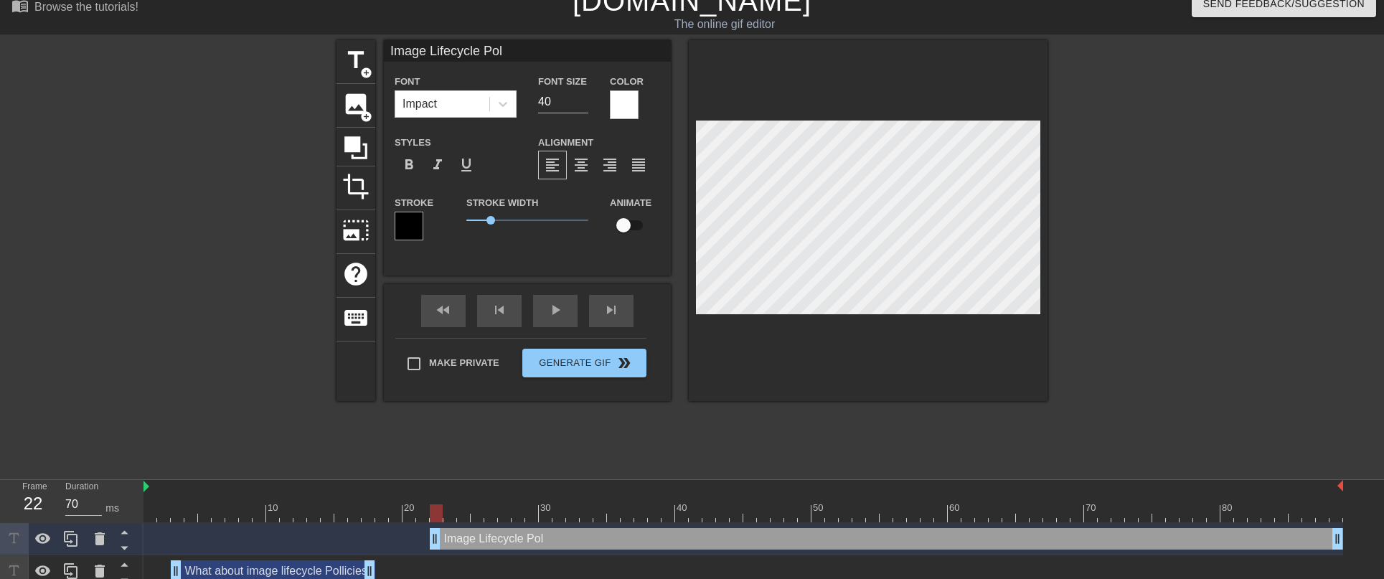
type textarea "Image Lifecycle Polc"
type input "Image Lifecycle Polci"
type textarea "Image Lifecycle Polcie"
type input "Image Lifecycle Polcies"
type textarea "Image Lifecycle Polcies~"
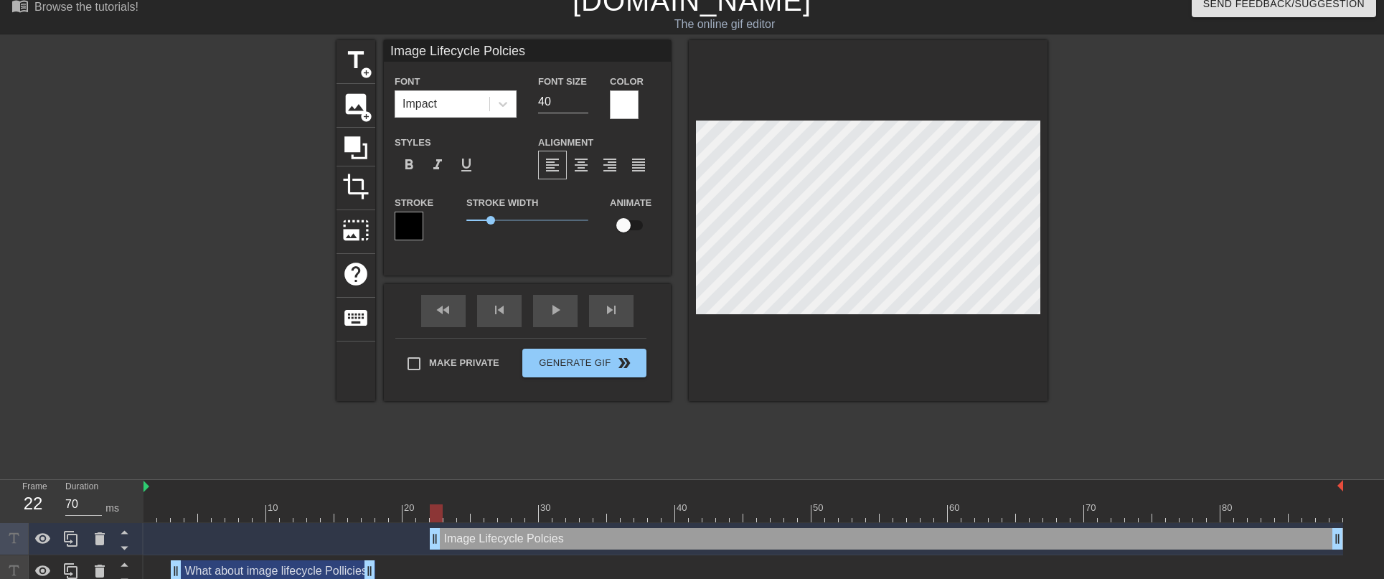
type input "Image Lifecycle Polcies~!"
type textarea "Image Lifecycle Polcies~!"
type input "Image Lifecycle Polcies~"
type textarea "Image Lifecycle Polcies~"
type input "Image Lifecycle Polcies"
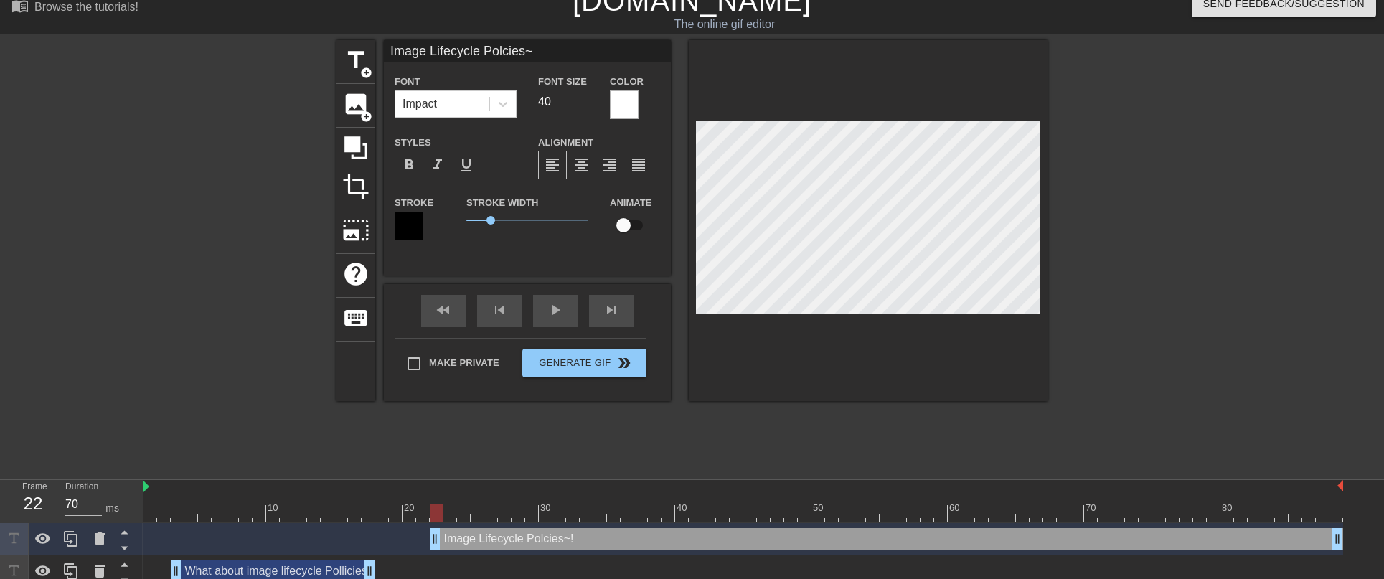
type textarea "Image Lifecycle Polcies"
type input "Image Lifecycle Polcies!"
type textarea "Image Lifecycle Polcies!"
type input "Image Lifecycle Polcies!@"
type textarea "Image Lifecycle Polcies!@"
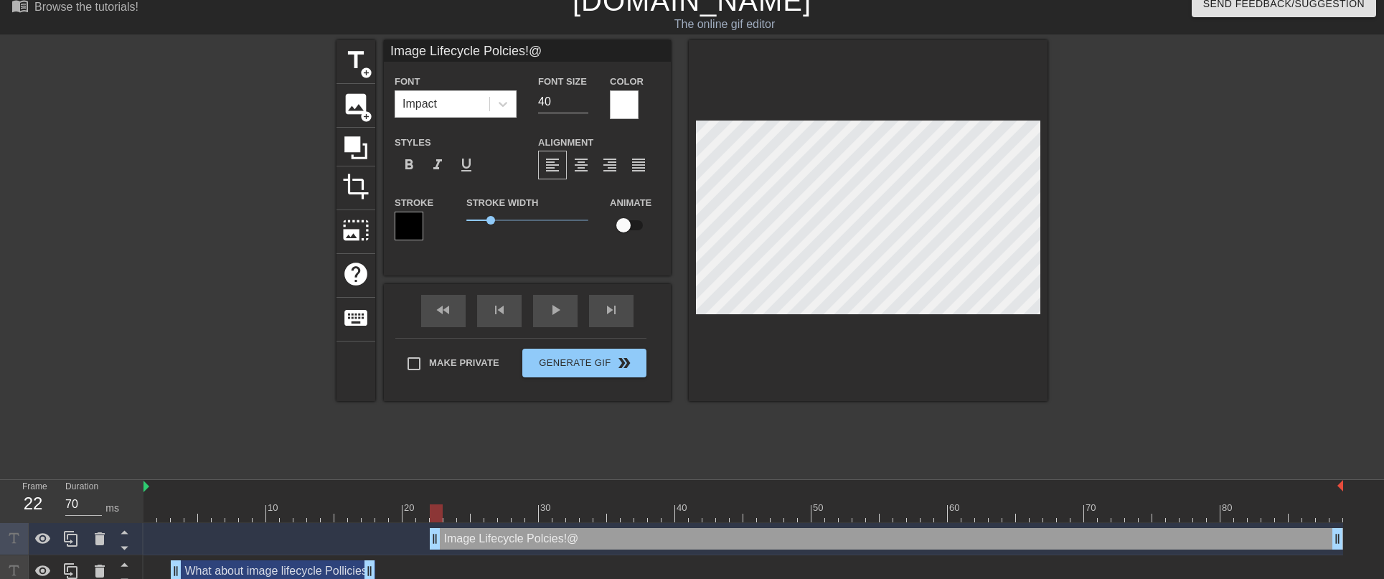
scroll to position [2, 10]
type input "Image Lifecycle Polcies!"
type textarea "Image Lifecycle Polcies!"
type input "Image Lifecycle Polcies!?"
type textarea "Image Lifecycle Polcies!?"
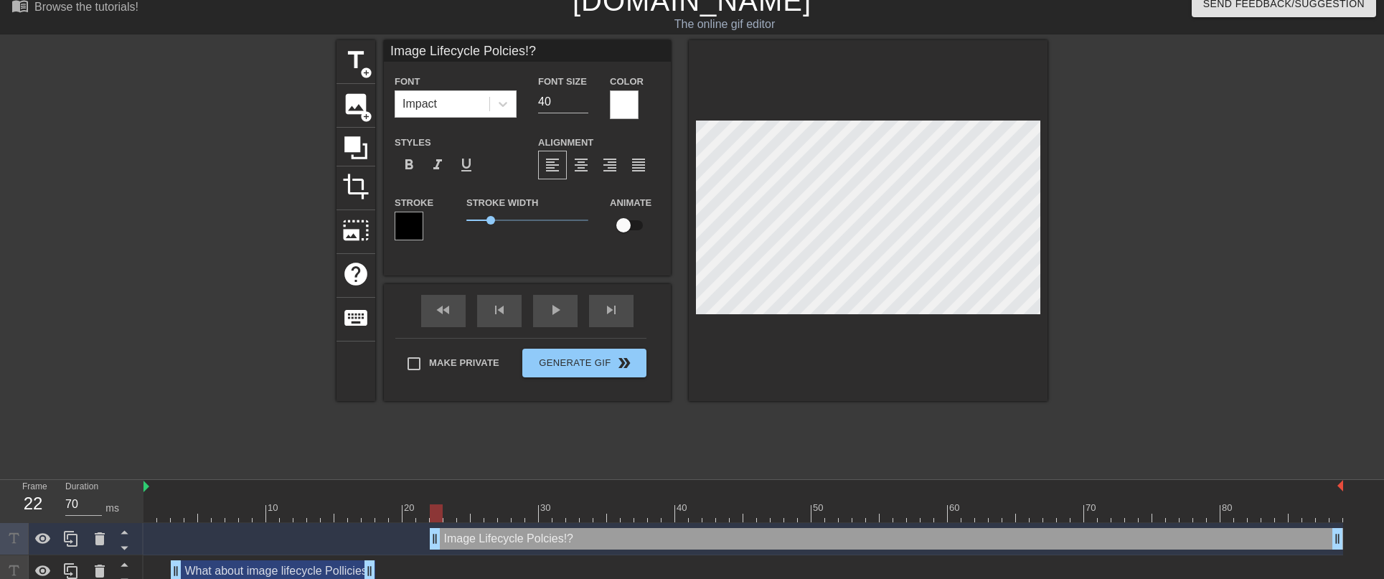
scroll to position [2, 6]
drag, startPoint x: 436, startPoint y: 537, endPoint x: 471, endPoint y: 542, distance: 35.4
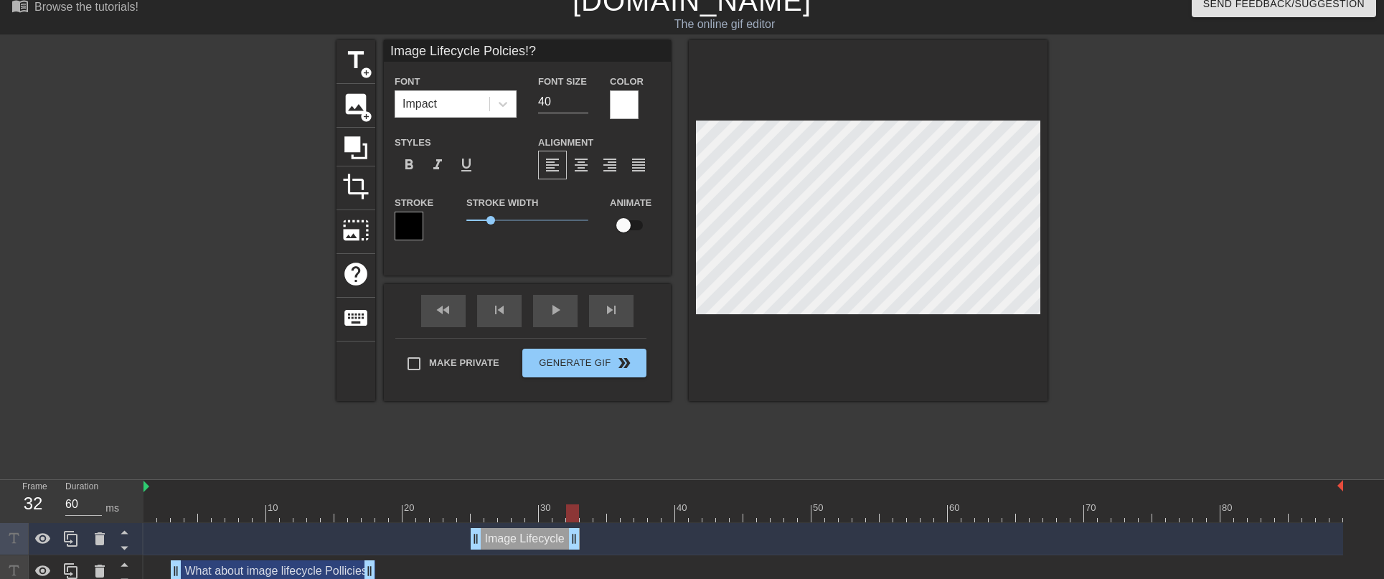
drag, startPoint x: 1336, startPoint y: 535, endPoint x: 579, endPoint y: 575, distance: 758.1
click at [579, 575] on div "Image Lifecycle Polcies!? drag_handle drag_handle What about image lifecycle Po…" at bounding box center [764, 555] width 1241 height 65
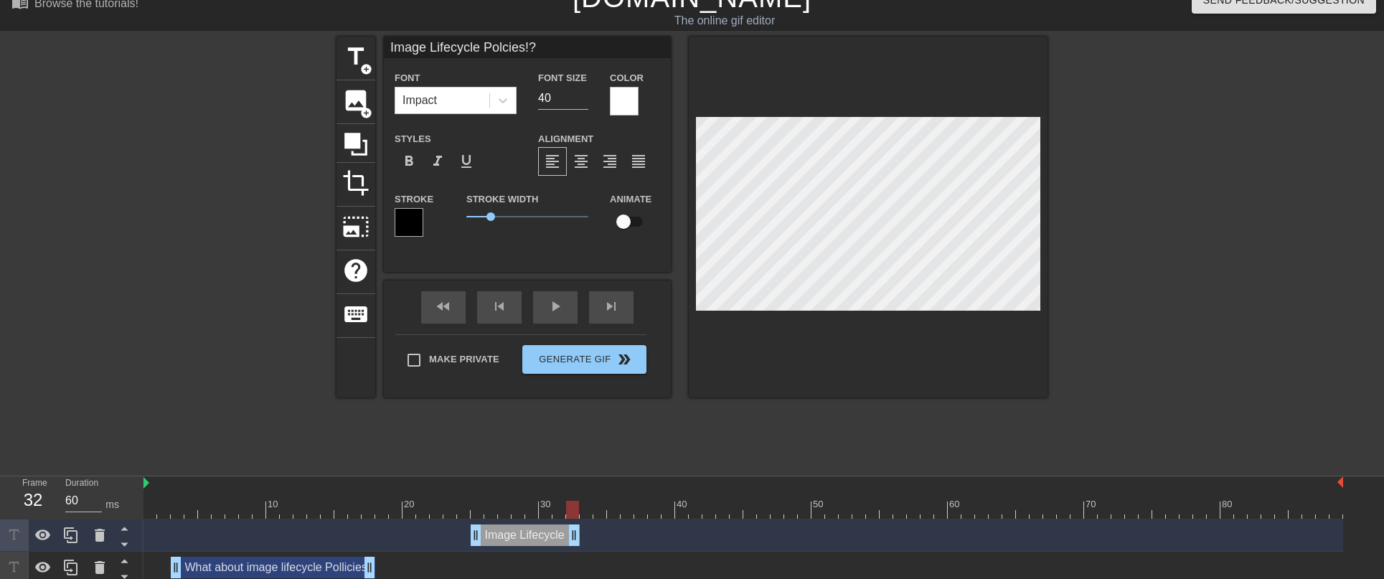
scroll to position [27, 0]
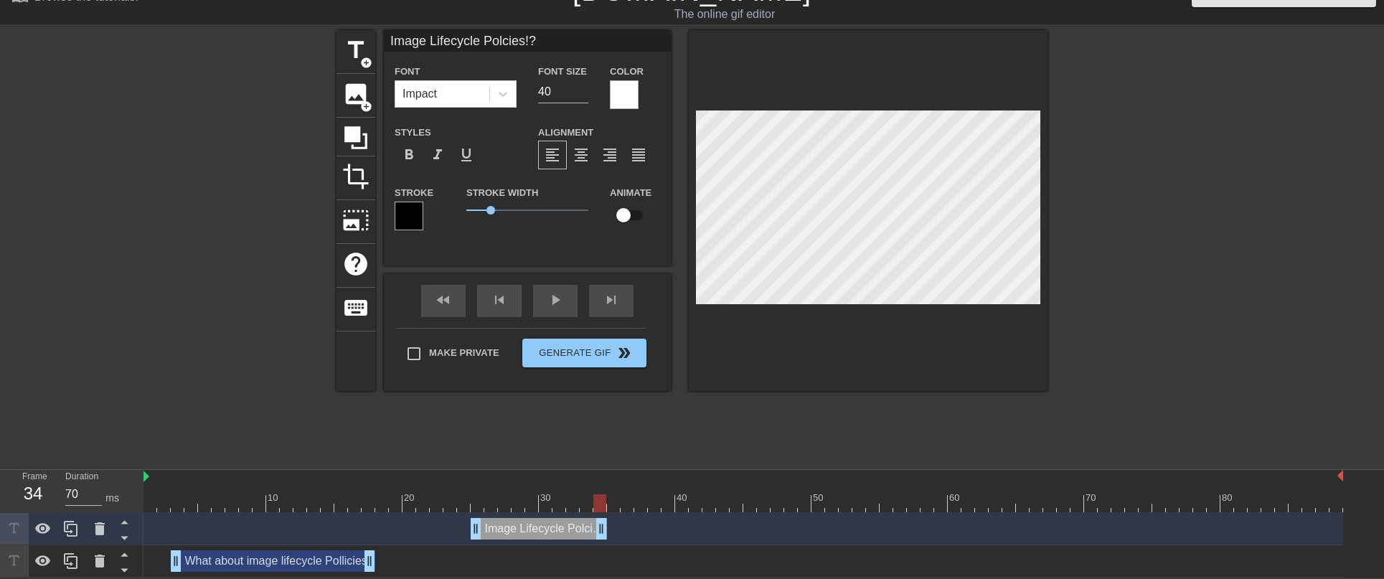
type input "60"
drag, startPoint x: 575, startPoint y: 530, endPoint x: 611, endPoint y: 530, distance: 36.6
click at [360, 47] on span "title" at bounding box center [355, 50] width 27 height 27
type input "New text 2"
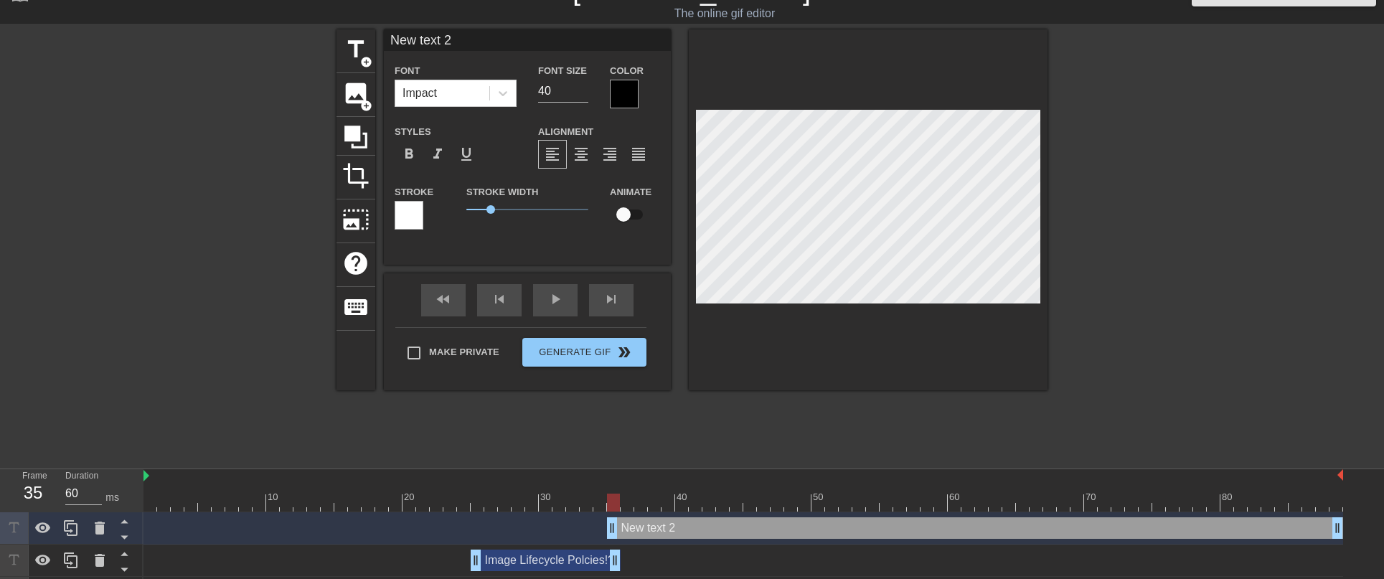
click at [629, 94] on div at bounding box center [624, 94] width 29 height 29
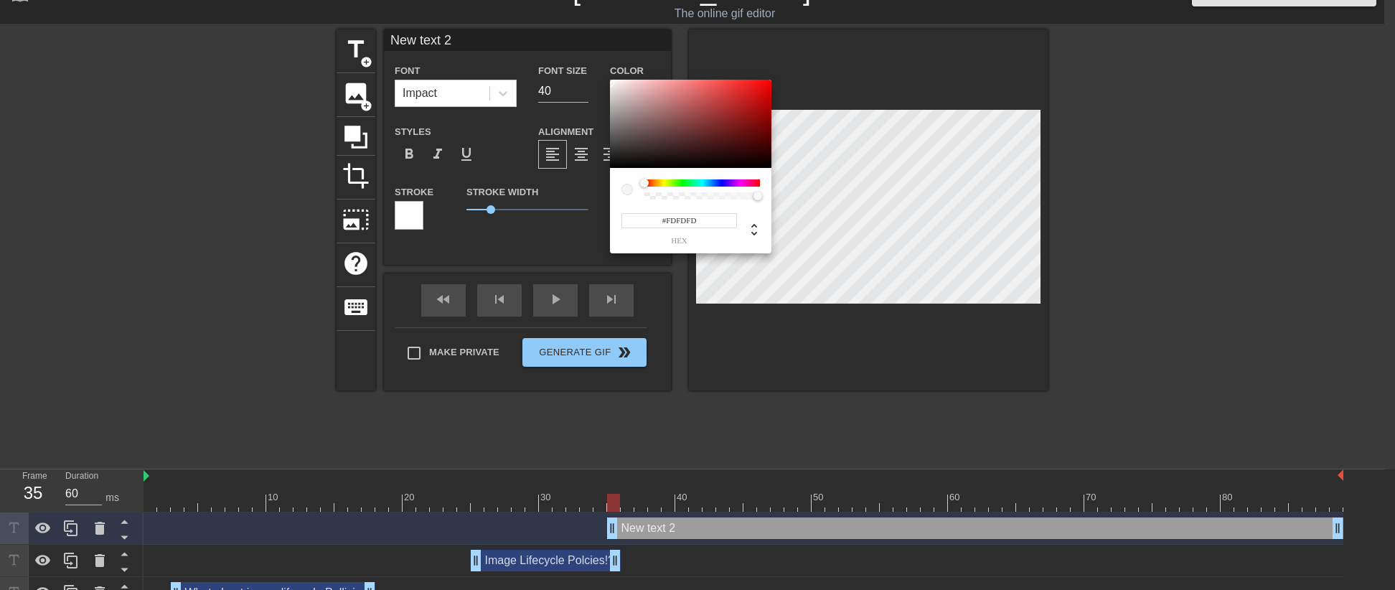
type input "#FFFFFF"
drag, startPoint x: 667, startPoint y: 133, endPoint x: 604, endPoint y: 79, distance: 83.5
click at [604, 79] on div "#FFFFFF hex" at bounding box center [697, 295] width 1395 height 590
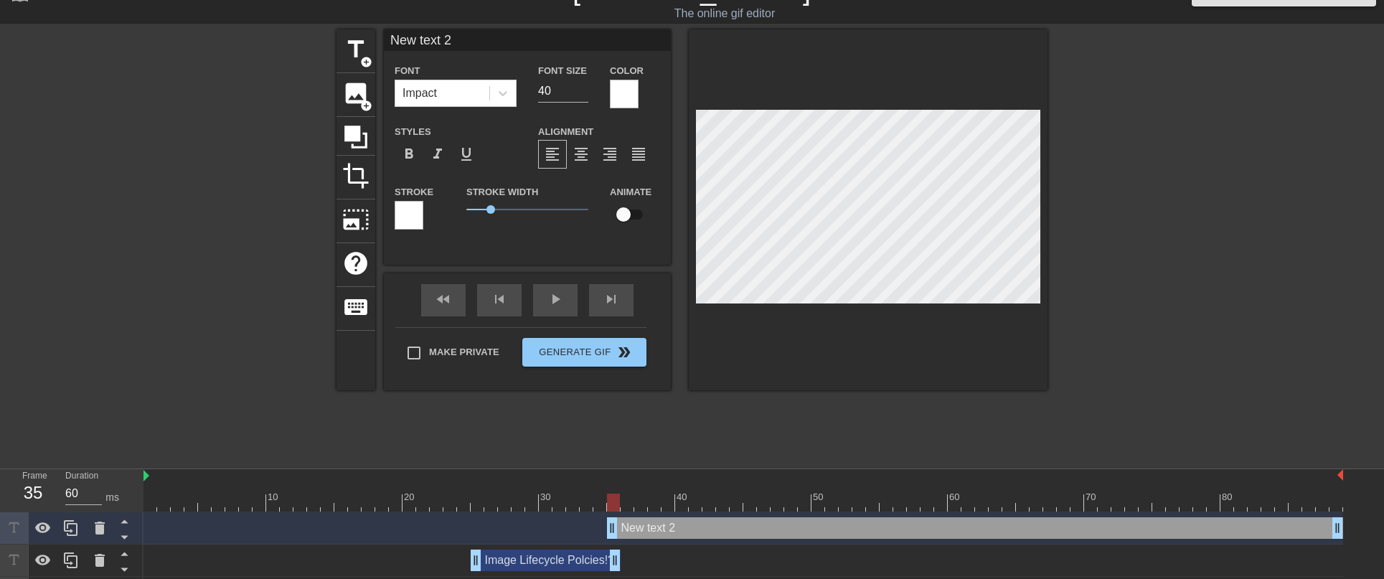
click at [415, 215] on div at bounding box center [409, 215] width 29 height 29
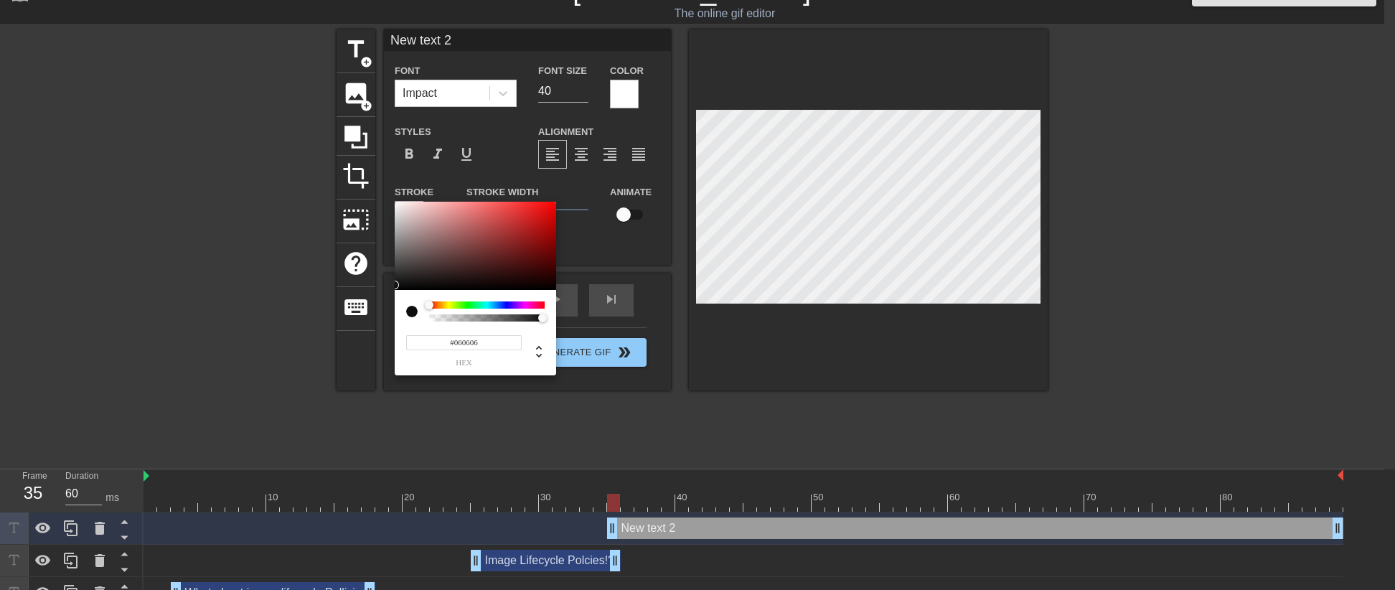
type input "#000000"
drag, startPoint x: 416, startPoint y: 210, endPoint x: 388, endPoint y: 295, distance: 89.4
click at [388, 295] on div "#000000 hex" at bounding box center [697, 295] width 1395 height 590
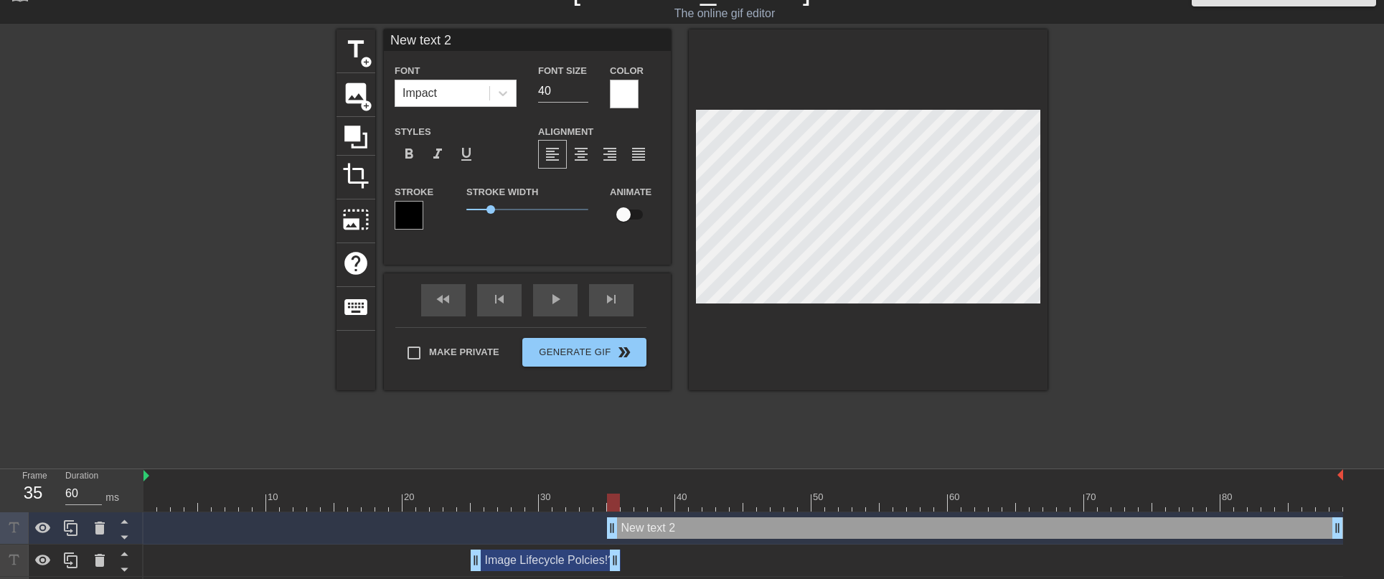
scroll to position [2, 3]
type input "W"
type textarea "W"
type input "Wh"
type textarea "Whe"
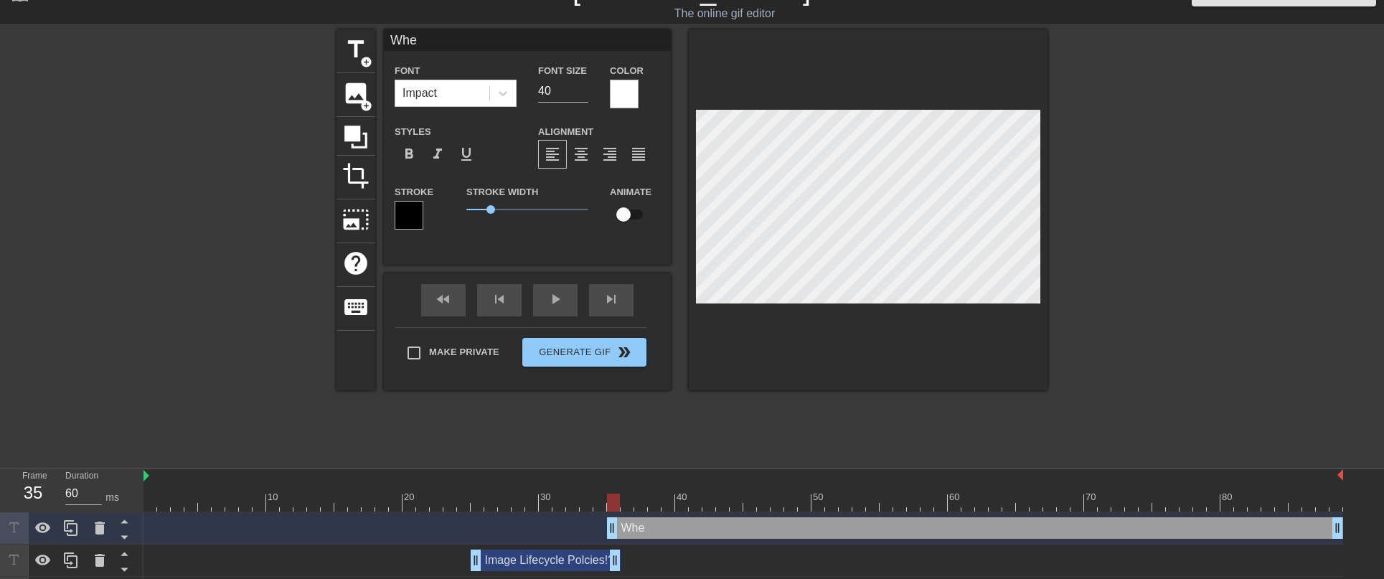
type input "Wher"
type textarea "Wher"
type input "Where"
type textarea "Where"
type input "Where"
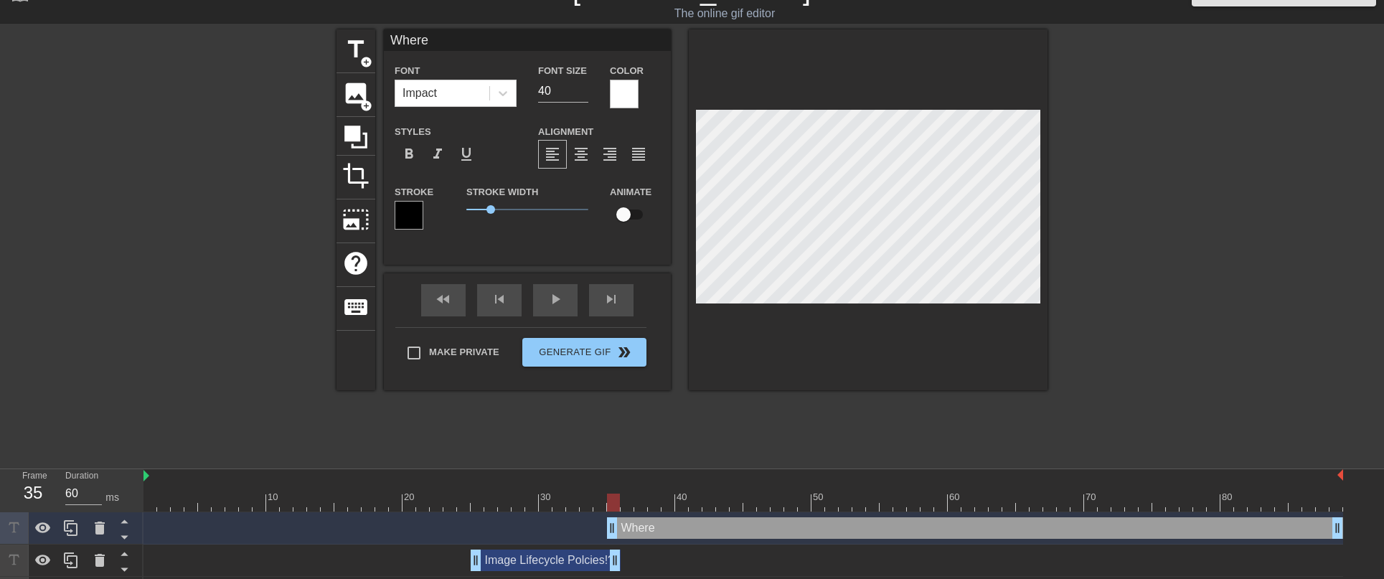
type textarea "Where"
type input "Where w"
type textarea "Where w"
type input "Where we"
type textarea "Where we"
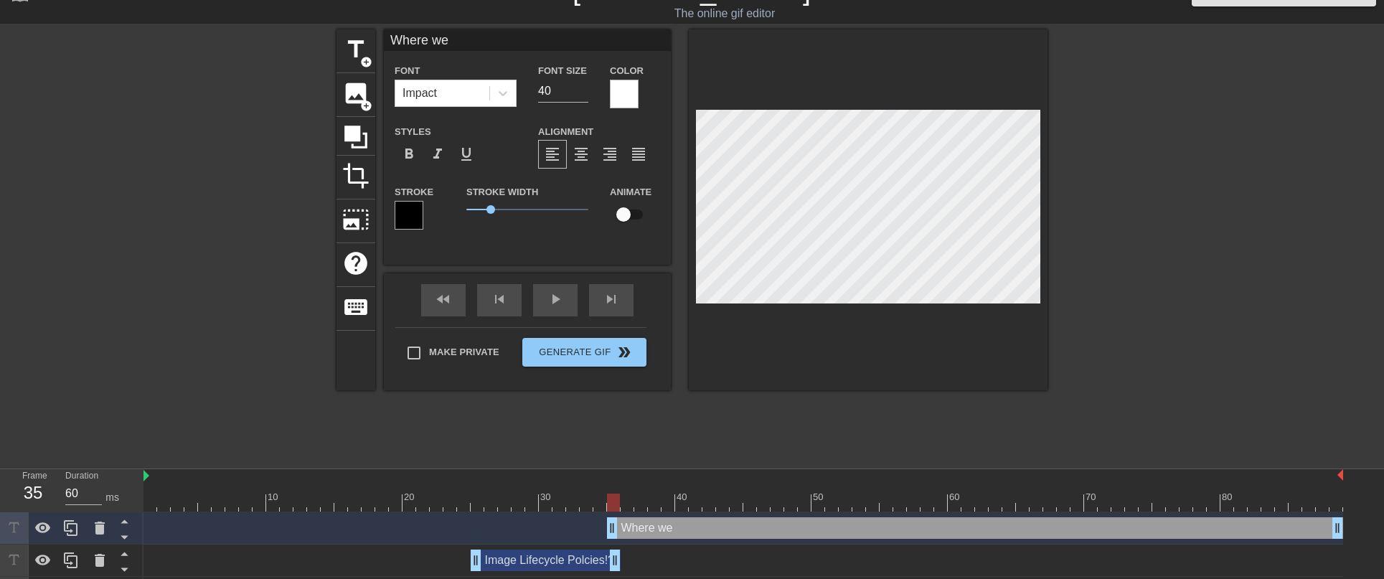
type input "Where we'"
type textarea "Where we'"
type input "Where we'r"
type textarea "Where we'r"
type input "Where we're"
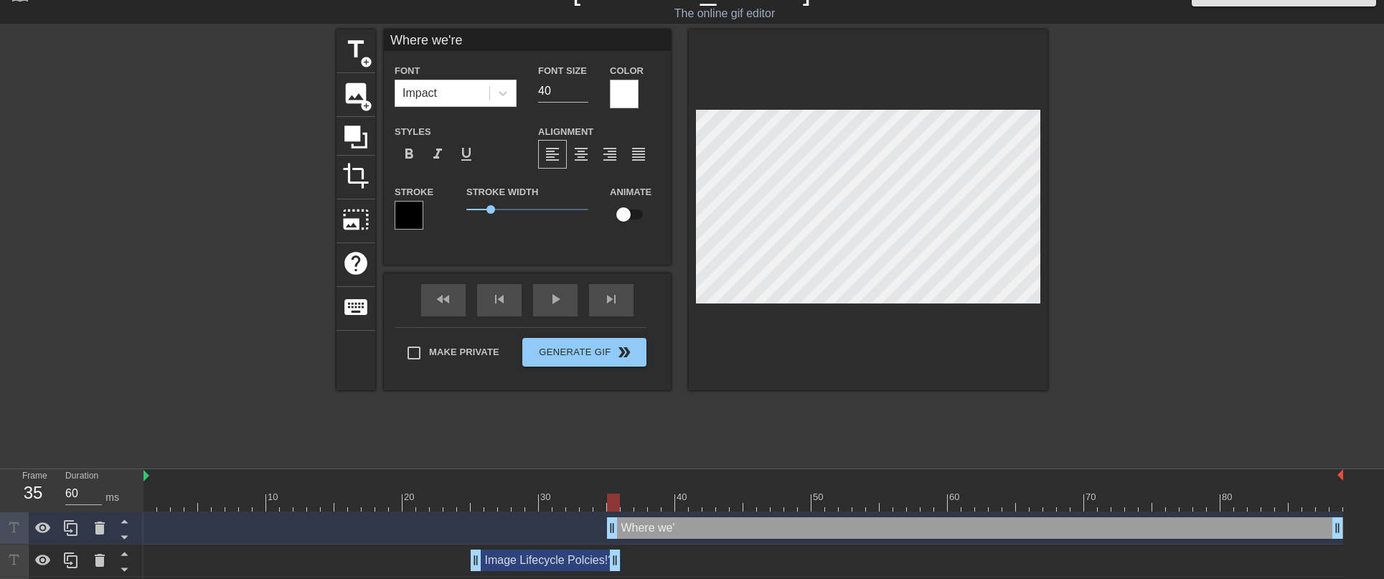
type textarea "Where we're"
type input "Where we're g"
type textarea "Where we're g"
type input "Where we're go"
type textarea "Where we're goi"
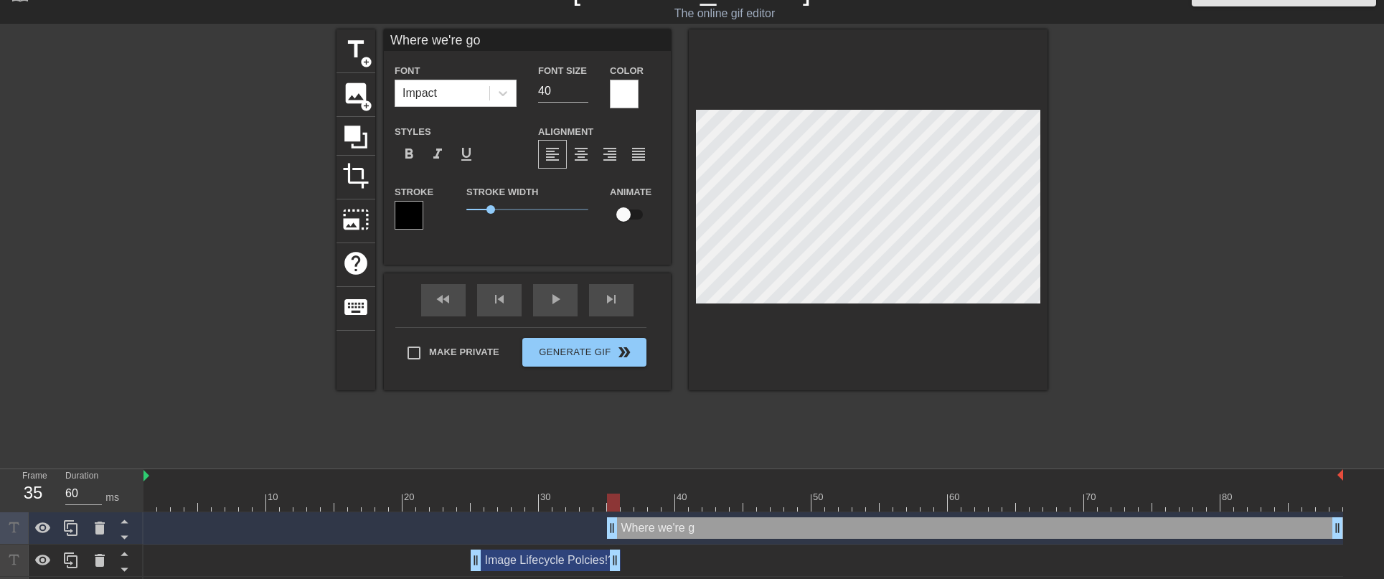
type input "Where we're goi"
type textarea "Where we're goin"
type input "Where we're goin"
type textarea "Where we're going"
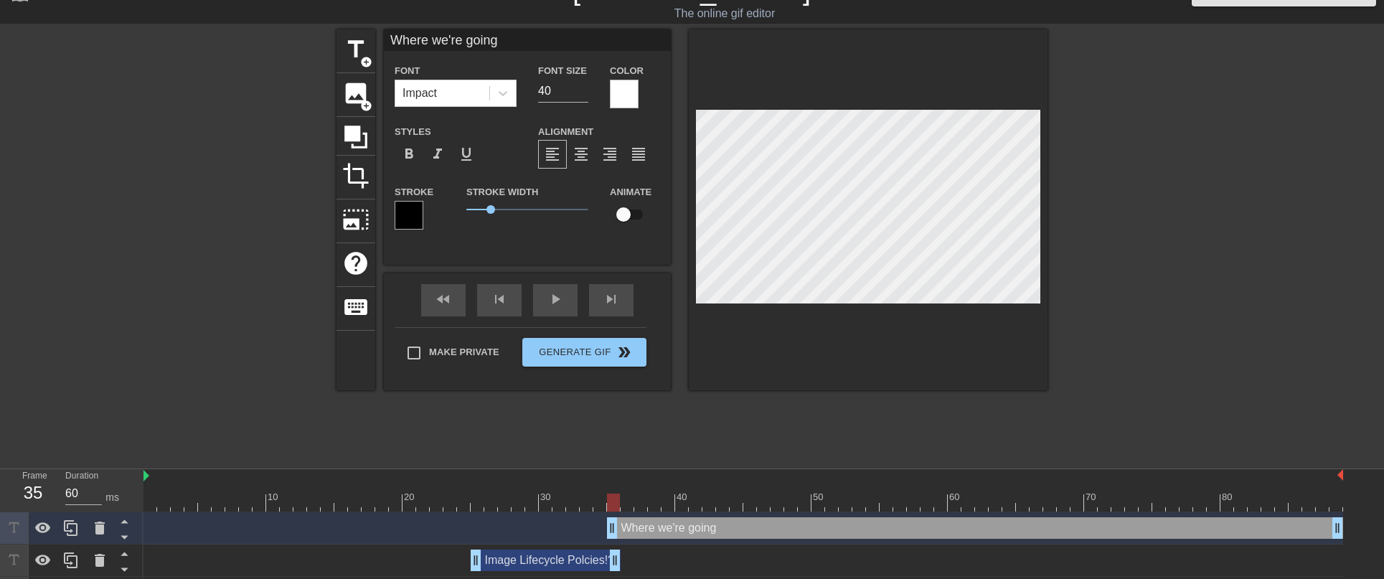
type input "Where we're going"
type textarea "Where we're going"
type input "Where we're going w"
type textarea "Where we're going w"
type input "Where we're going we"
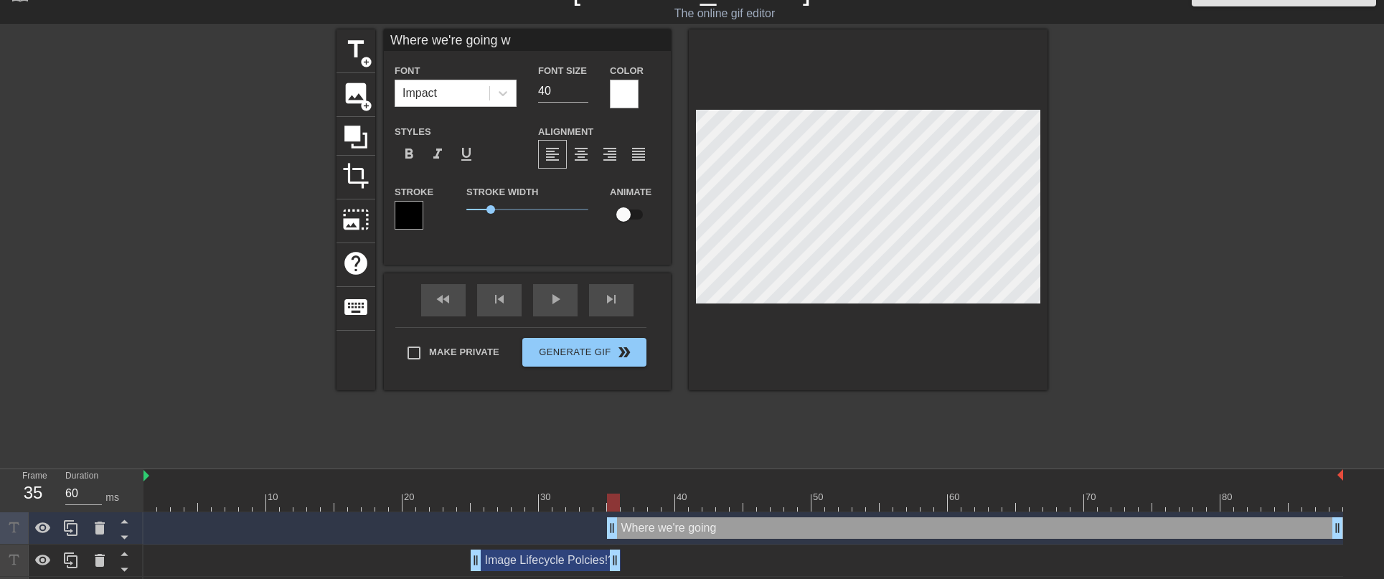
type textarea "Where we're going we"
type input "Where we're going we"
type textarea "Where we're going we"
type input "Where we're going we w"
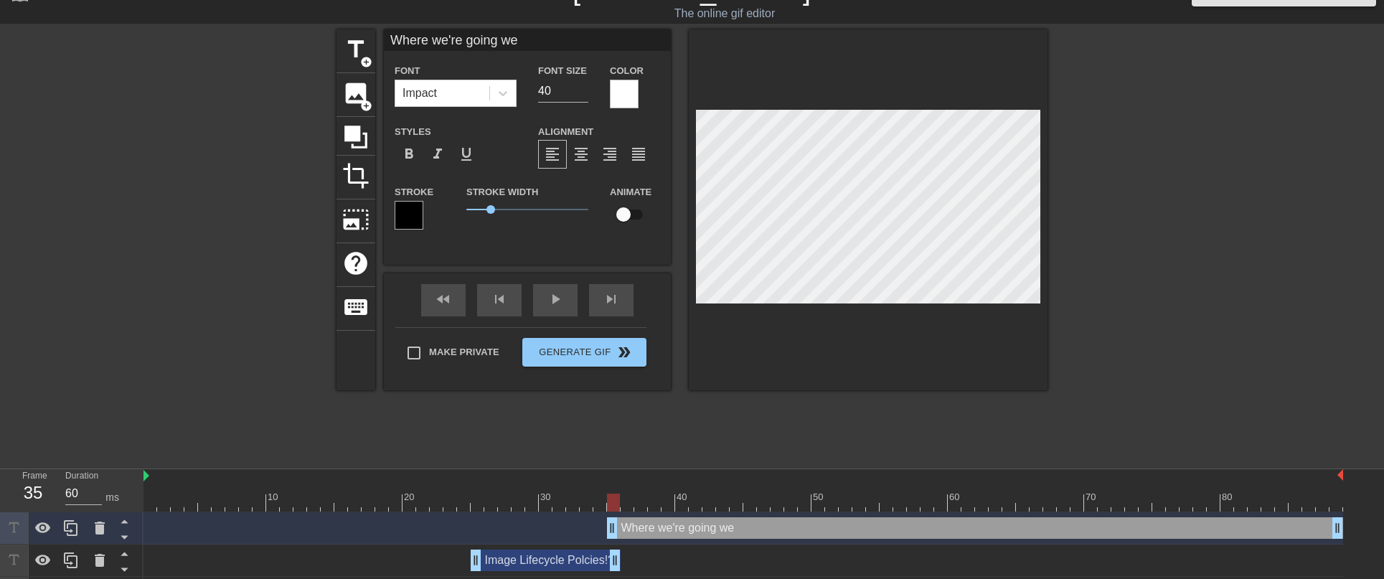
type textarea "Where we're going we w"
type input "Where we're going we wo"
type textarea "Where we're going we wo"
type input "Where we're going we won"
type textarea "Where we're going we won"
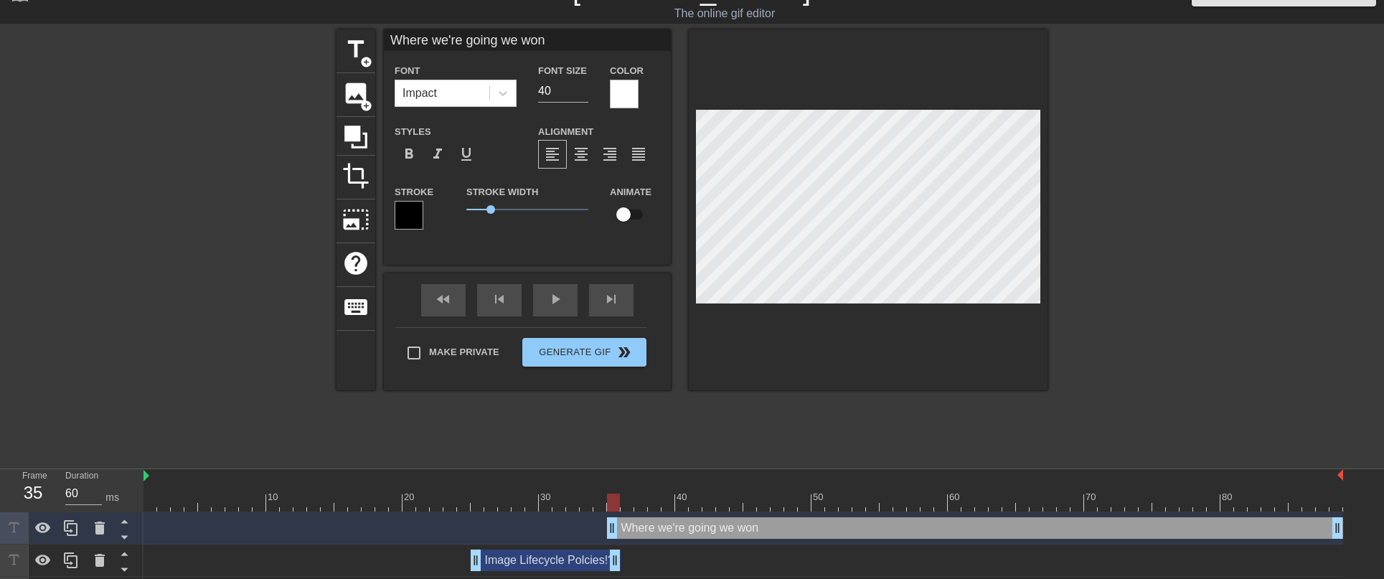
type input "Where we're going we won'"
type textarea "Where we're going we won't"
type input "Where we're going we won't"
type textarea "Where we're going we won't"
type input "Where we're going we won't n"
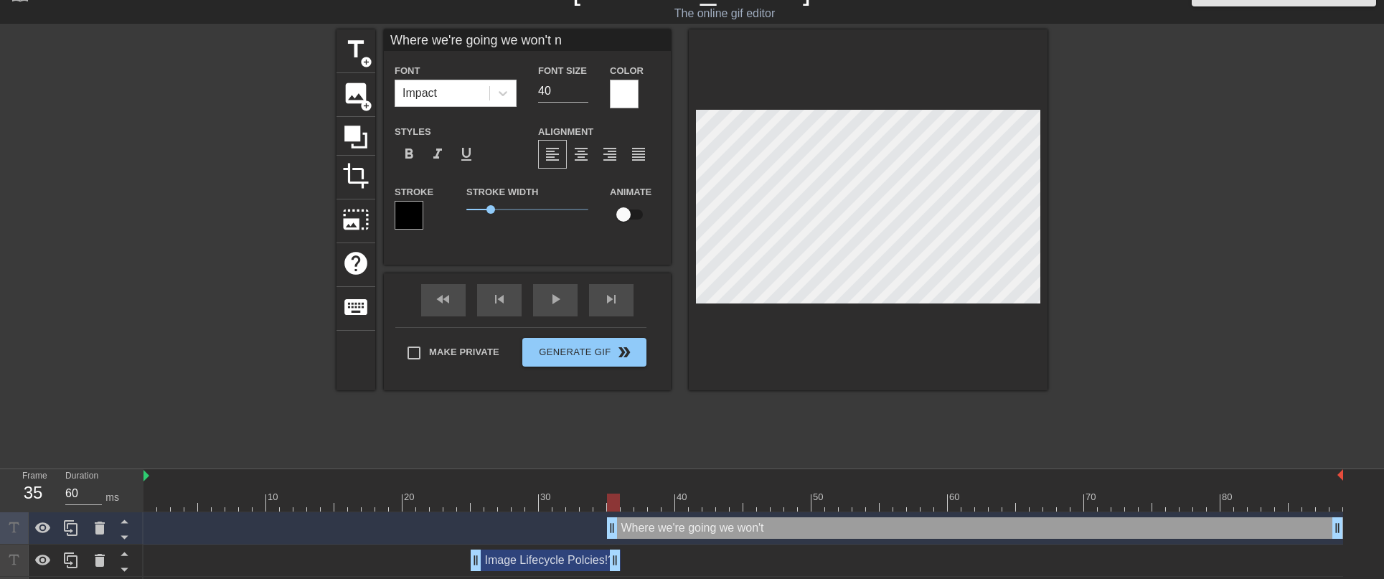
type textarea "Where we're going we won't n"
type input "Where we're going we won't ne"
type textarea "Where we're going we won't ne"
type input "Where we're going we won't nee"
type textarea "Where we're going we won't nee"
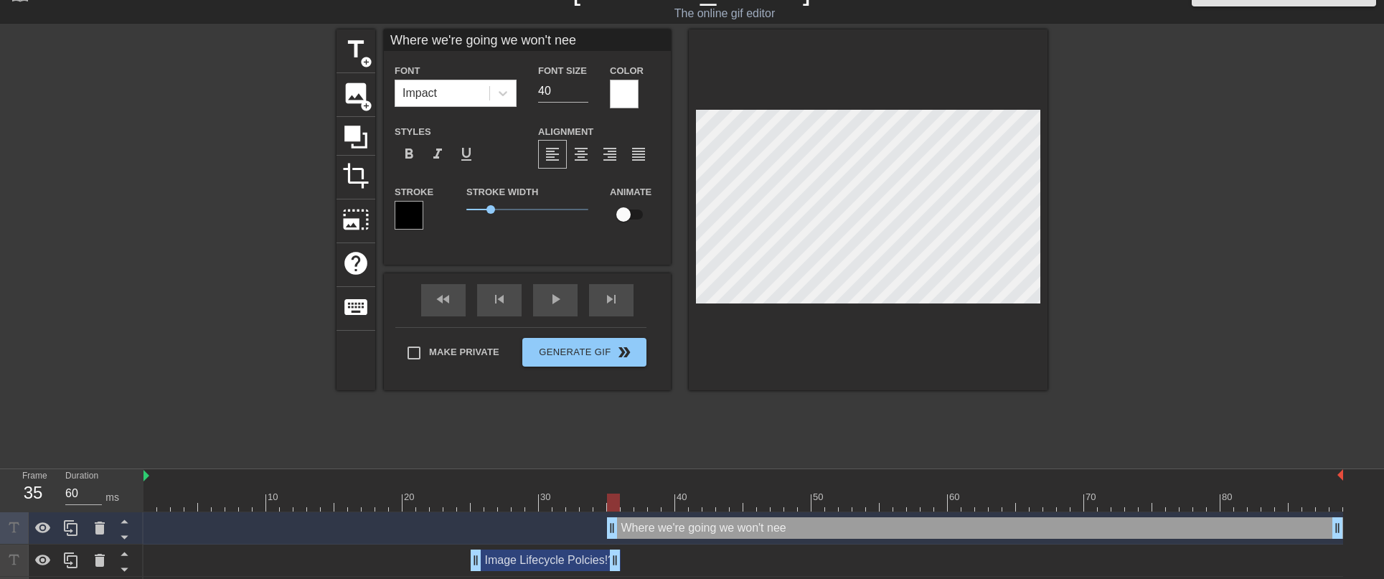
type input "Where we're going we won't need"
type textarea "Where we're going we won't need"
type input "Where we're going we won't need"
type textarea "Where we're going we won't need"
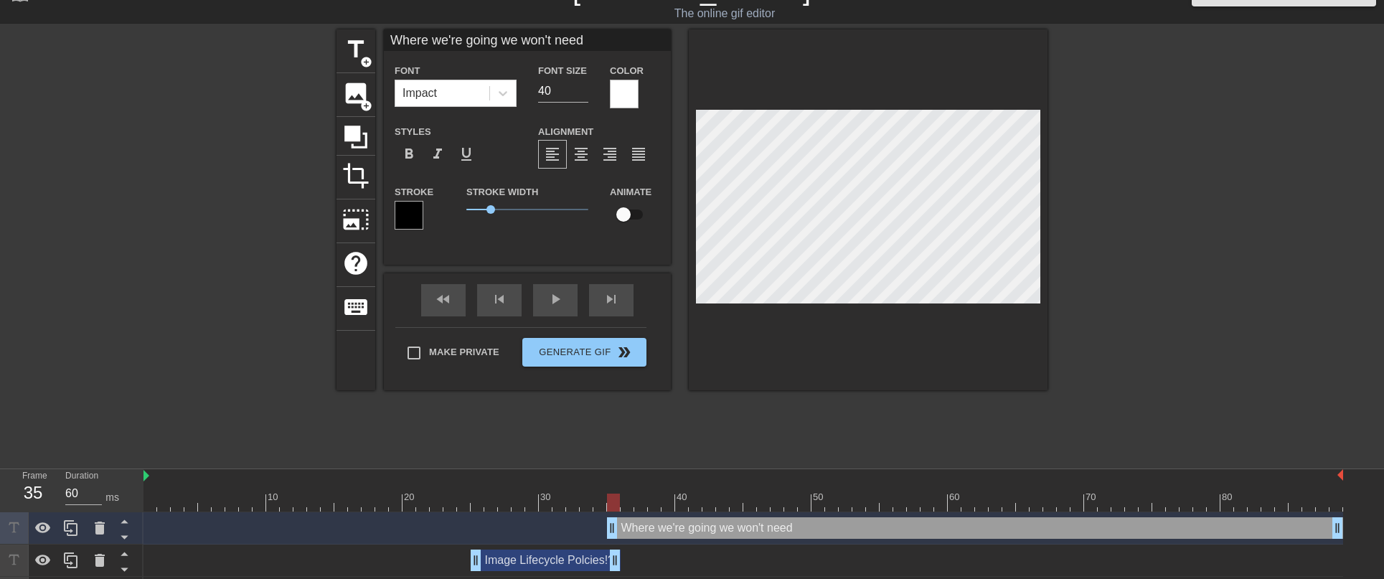
type input "Where we're going we won't need i"
type textarea "Where we're going we won't need i"
type input "Where we're going we won't need im"
type textarea "Where we're going we won't need im"
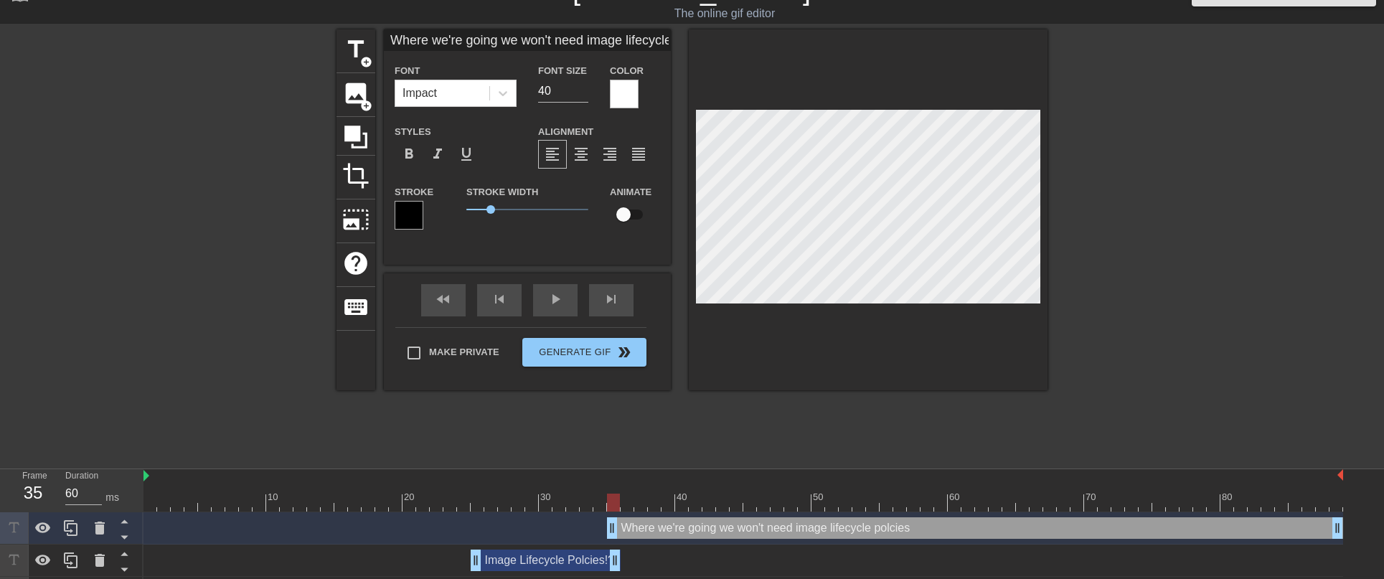
drag, startPoint x: 555, startPoint y: 40, endPoint x: 573, endPoint y: 44, distance: 17.8
click at [555, 40] on input "Where we're going we won't need image lifecycle polcies" at bounding box center [527, 40] width 287 height 22
drag, startPoint x: 554, startPoint y: 39, endPoint x: 570, endPoint y: 43, distance: 16.4
click at [560, 40] on input "Where we're going we won't need image lifecycle polcies" at bounding box center [527, 40] width 287 height 22
drag, startPoint x: 557, startPoint y: 39, endPoint x: 564, endPoint y: 39, distance: 7.2
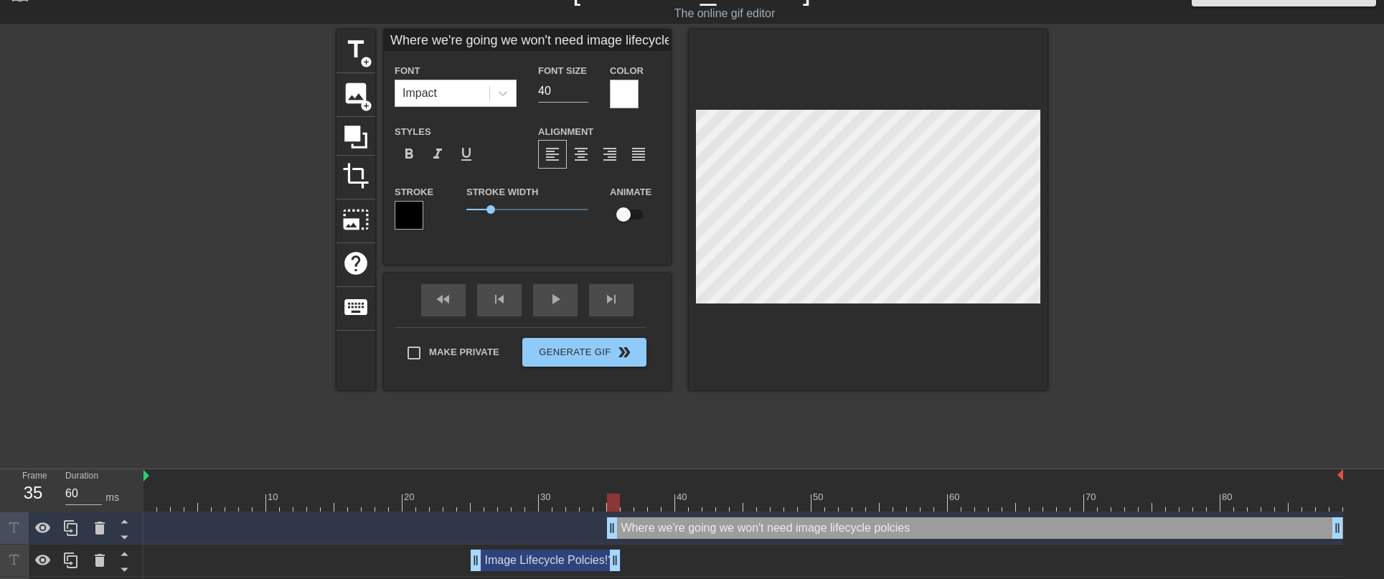
click at [559, 39] on input "Where we're going we won't need image lifecycle polcies" at bounding box center [527, 40] width 287 height 22
drag, startPoint x: 555, startPoint y: 40, endPoint x: 586, endPoint y: 42, distance: 30.9
click at [555, 40] on input "Where we're going we won'tneed image lifecycle polcies" at bounding box center [527, 40] width 287 height 22
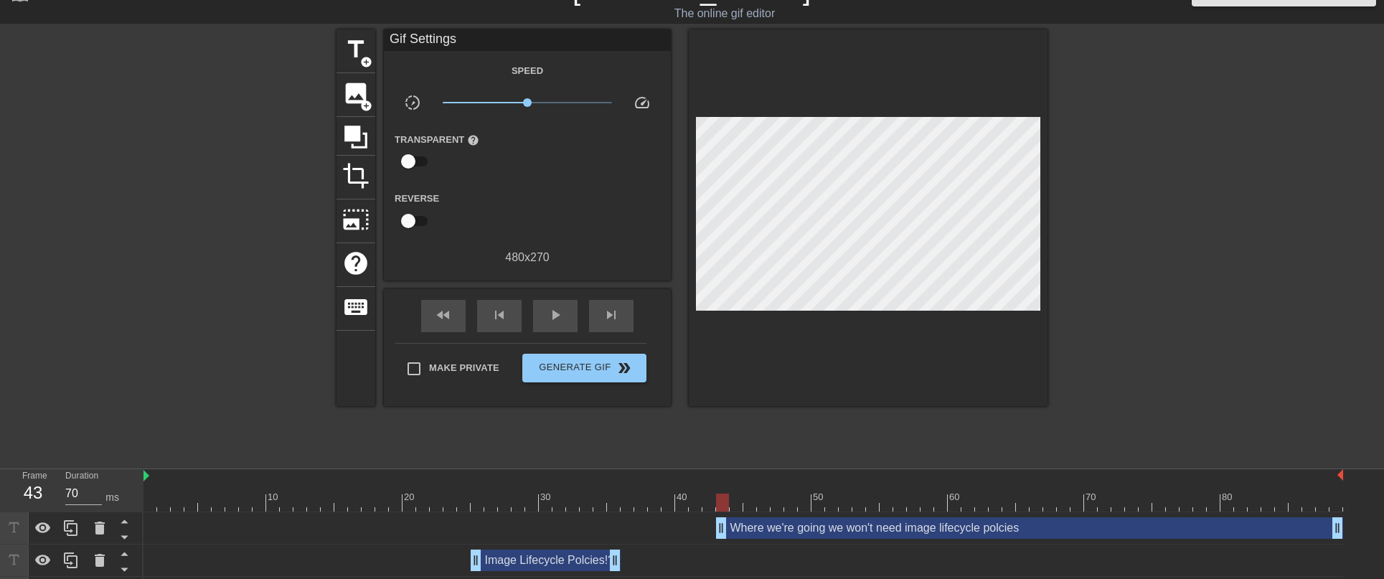
drag, startPoint x: 609, startPoint y: 531, endPoint x: 720, endPoint y: 535, distance: 110.6
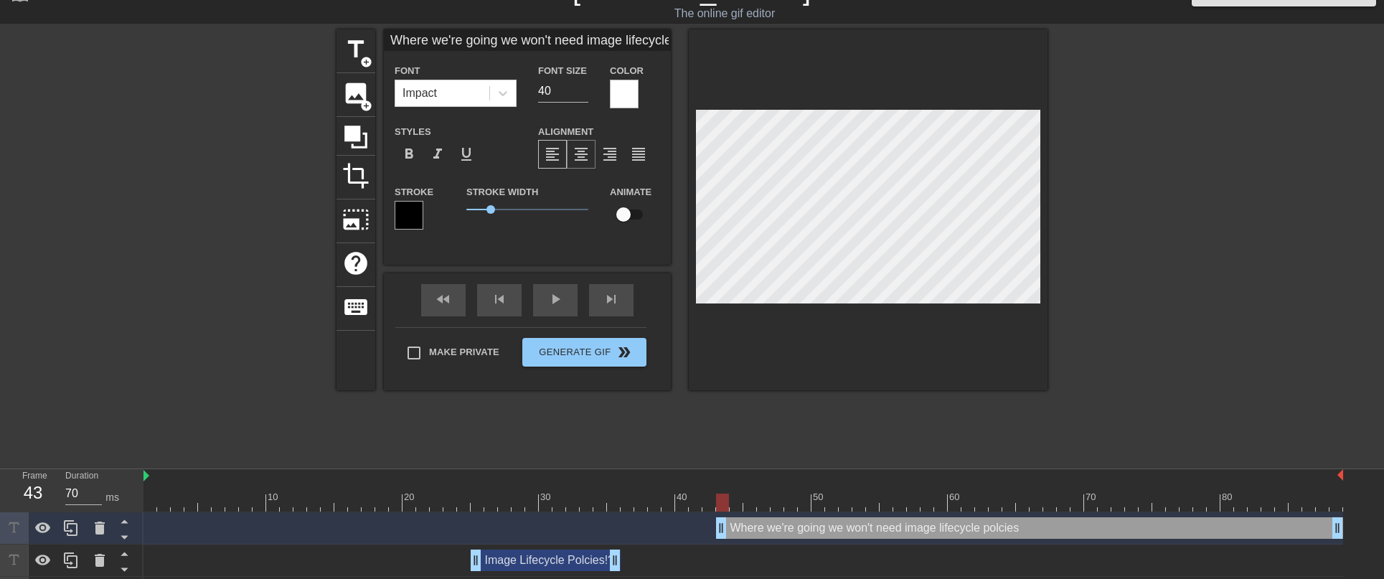
click at [587, 149] on span "format_align_center" at bounding box center [581, 154] width 17 height 17
click at [573, 212] on div "title add_circle image add_circle crop photo_size_select_large help keyboard Wh…" at bounding box center [692, 209] width 711 height 361
drag, startPoint x: 558, startPoint y: 93, endPoint x: 520, endPoint y: 88, distance: 39.1
click at [520, 88] on div "Font Impact Font Size 40 Color" at bounding box center [527, 85] width 287 height 47
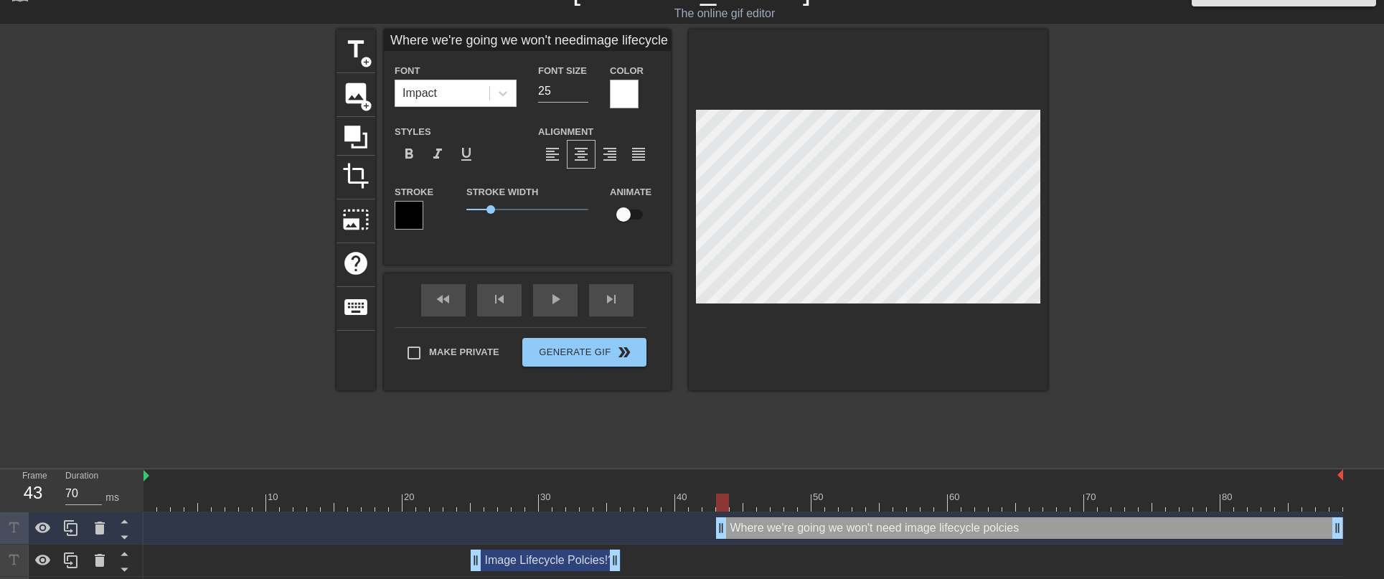
scroll to position [1, 8]
click at [561, 563] on div "Image Lifecycle Polcies!? drag_handle drag_handle" at bounding box center [546, 561] width 150 height 22
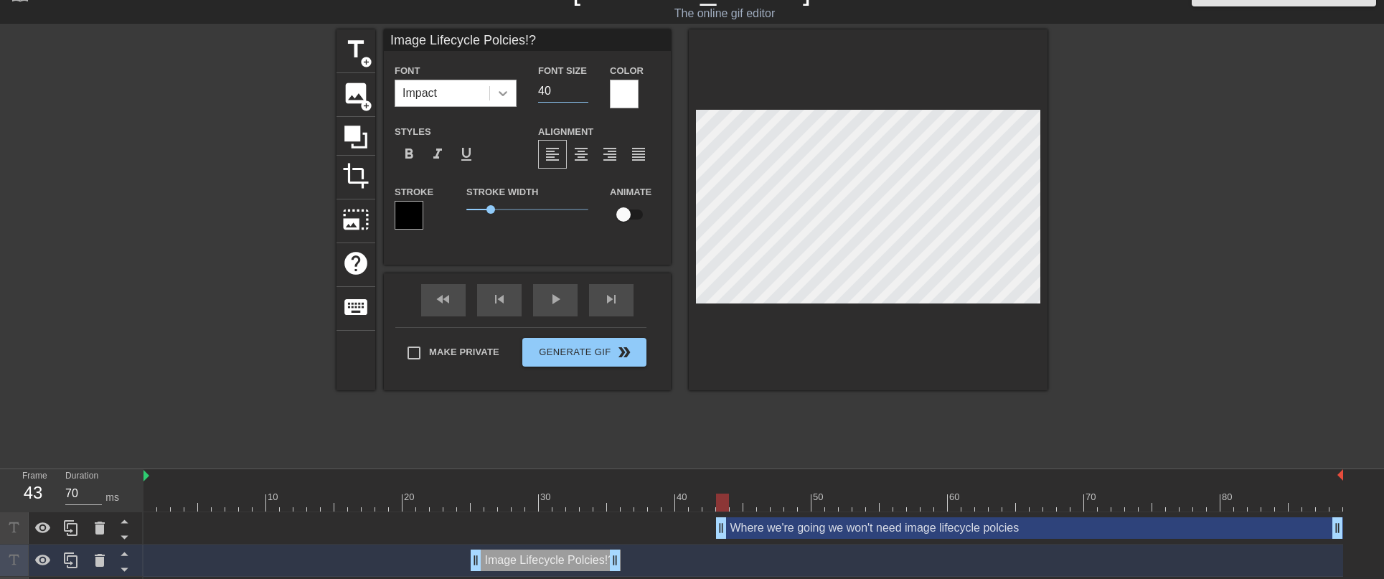
drag, startPoint x: 567, startPoint y: 95, endPoint x: 507, endPoint y: 89, distance: 60.6
click at [508, 85] on div "Font Impact Font Size 40 Color" at bounding box center [527, 85] width 287 height 47
click at [830, 393] on div "title add_circle image add_circle crop photo_size_select_large help keyboard Im…" at bounding box center [692, 244] width 711 height 431
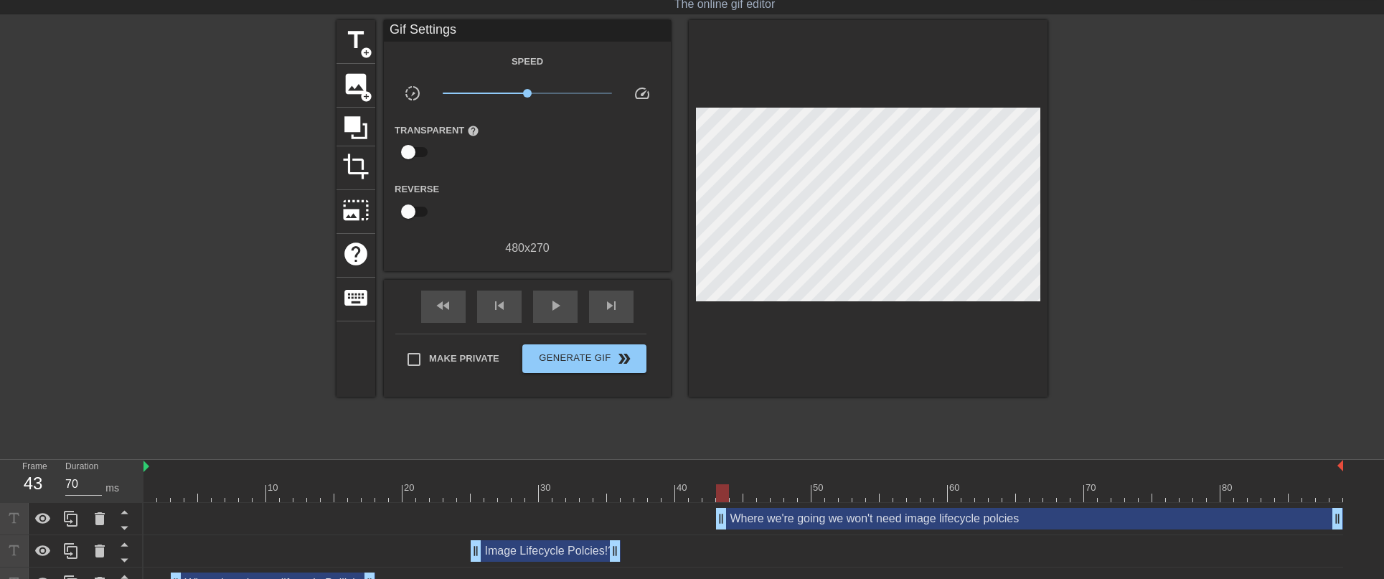
scroll to position [60, 0]
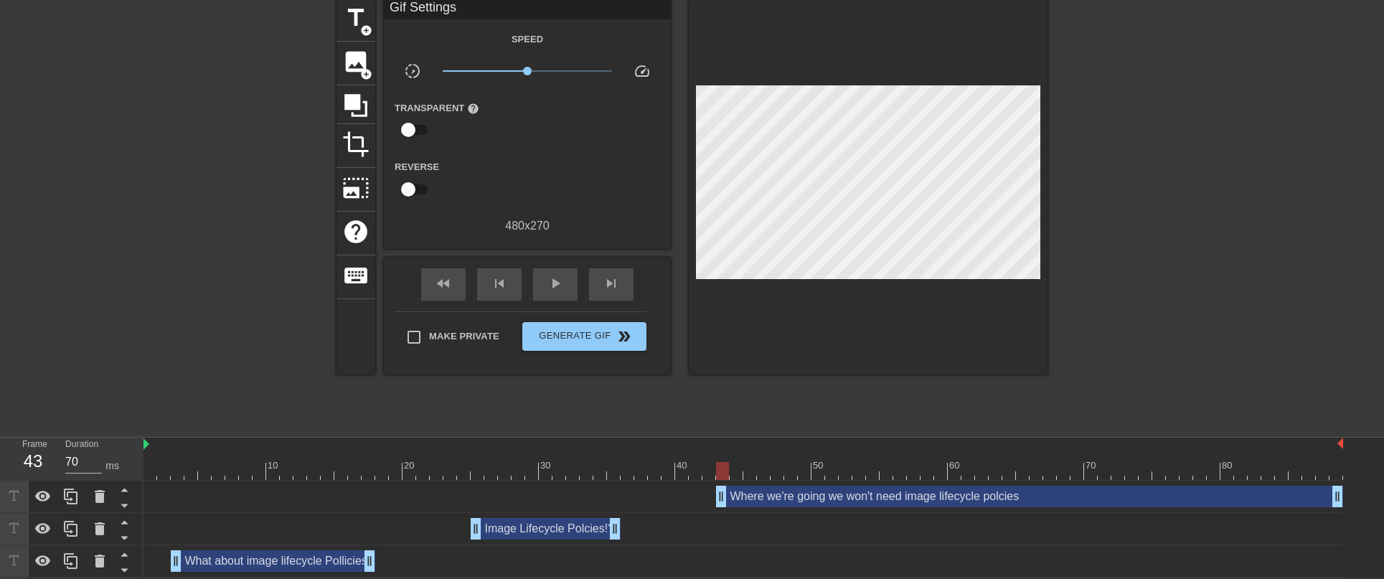
click at [309, 562] on div "What about image lifecycle Pollicies drag_handle drag_handle" at bounding box center [273, 561] width 205 height 22
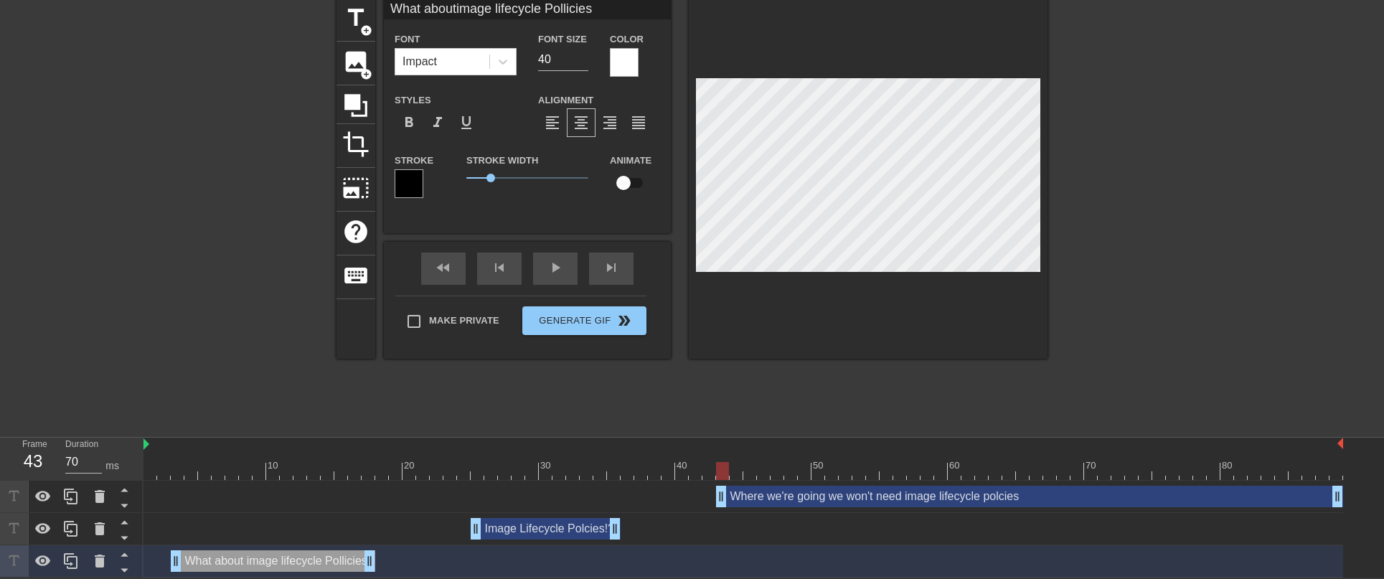
click at [279, 560] on div "What about image lifecycle Pollicies drag_handle drag_handle" at bounding box center [273, 561] width 205 height 22
click at [346, 473] on div at bounding box center [744, 471] width 1200 height 18
click at [313, 569] on div "What about image lifecycle Pollicies drag_handle drag_handle" at bounding box center [273, 561] width 205 height 22
click at [314, 561] on div "What about image lifecycle Pollicies drag_handle drag_handle" at bounding box center [273, 561] width 205 height 22
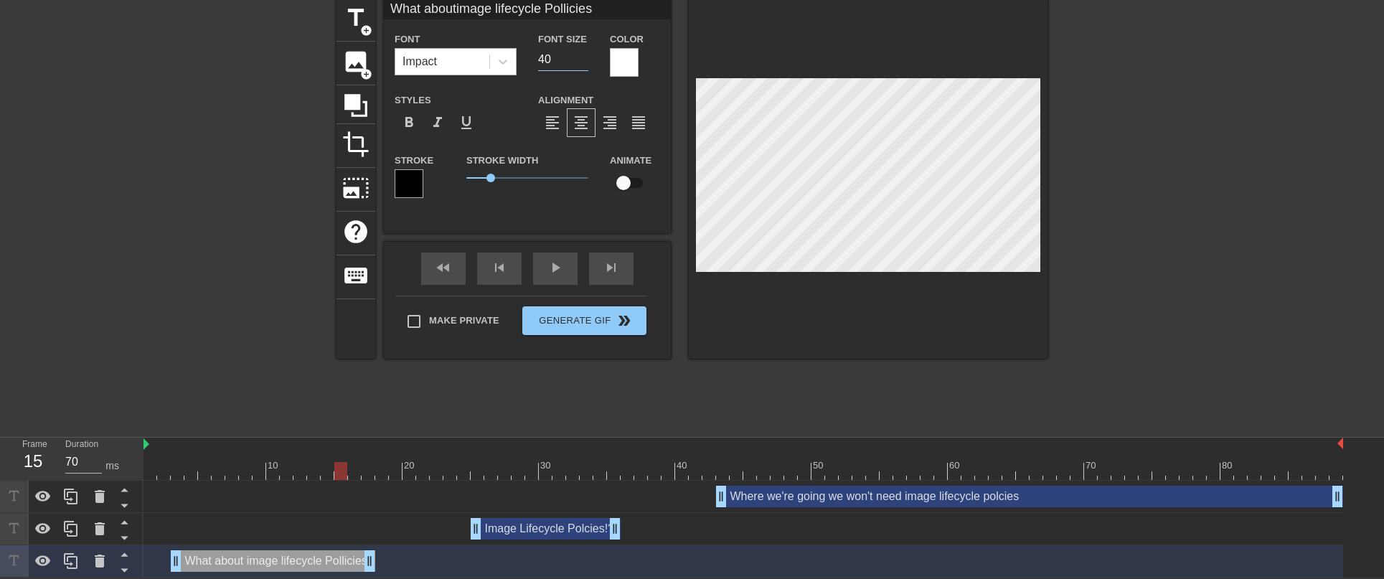
drag, startPoint x: 552, startPoint y: 60, endPoint x: 482, endPoint y: 50, distance: 71.0
click at [482, 50] on div "Font Impact Font Size 40 Color" at bounding box center [527, 53] width 287 height 47
click at [1080, 200] on div at bounding box center [1172, 213] width 215 height 431
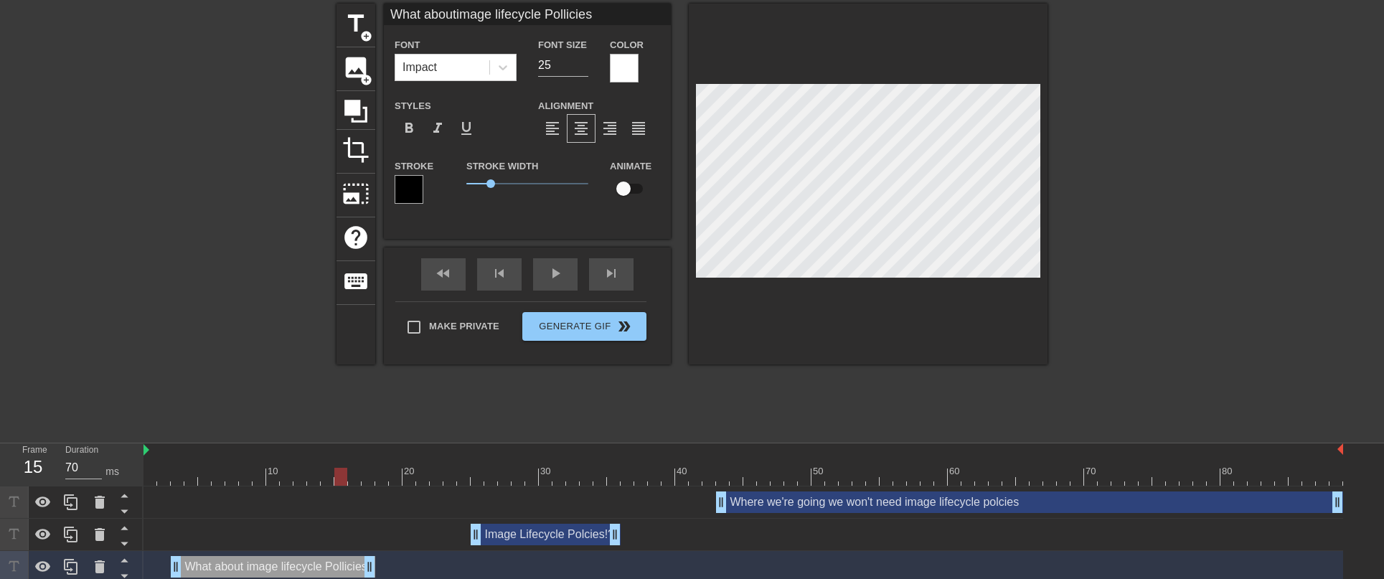
scroll to position [60, 0]
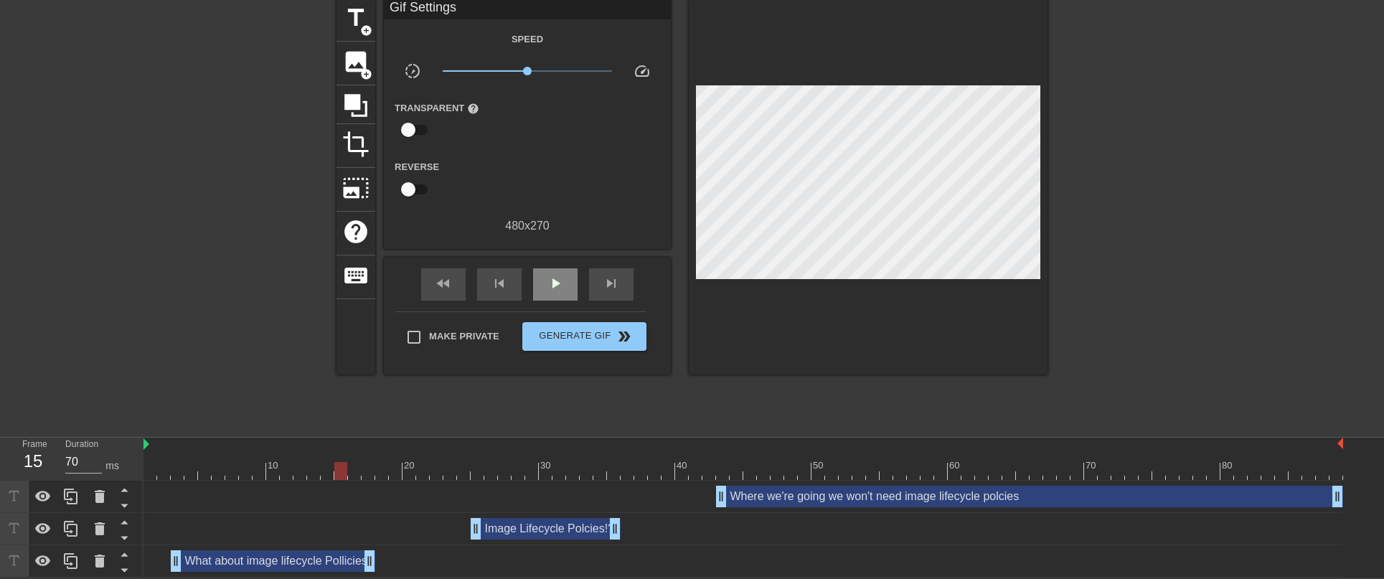
click at [541, 266] on div "fast_rewind skip_previous play_arrow skip_next" at bounding box center [527, 285] width 234 height 54
click at [561, 276] on span "play_arrow" at bounding box center [555, 283] width 17 height 17
click at [245, 555] on div "What about image lifecycle Pollicies drag_handle drag_handle" at bounding box center [273, 561] width 205 height 22
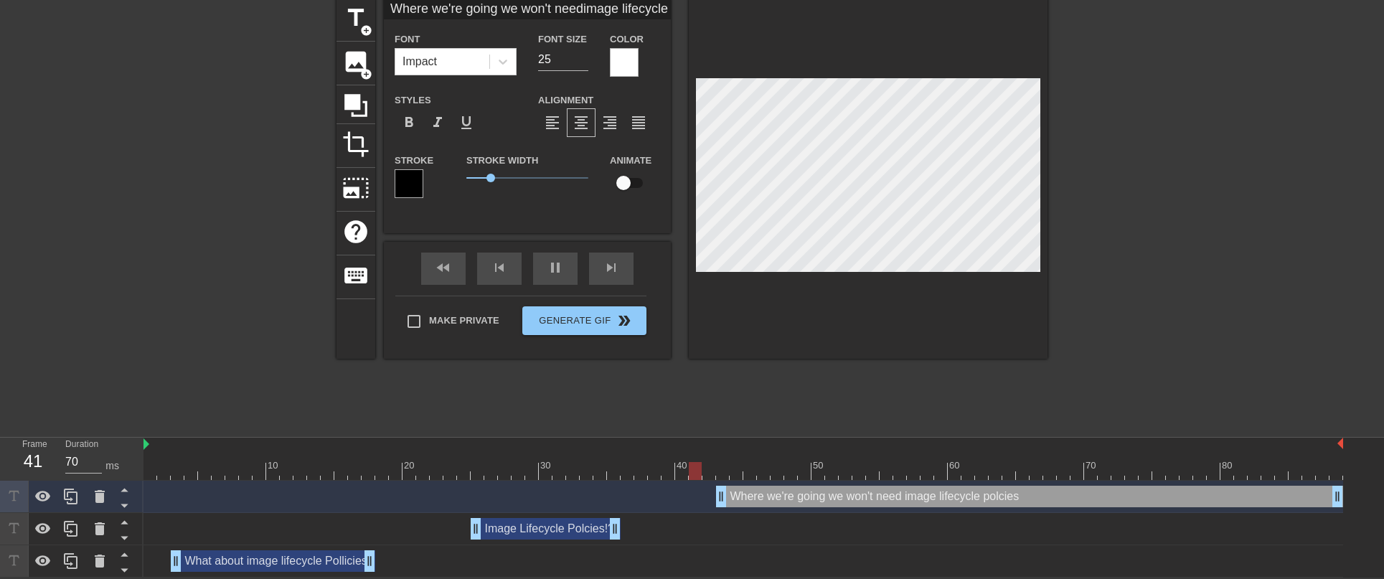
drag, startPoint x: 265, startPoint y: 565, endPoint x: 273, endPoint y: 560, distance: 10.3
click at [266, 565] on div "What about image lifecycle Pollicies drag_handle drag_handle" at bounding box center [273, 561] width 205 height 22
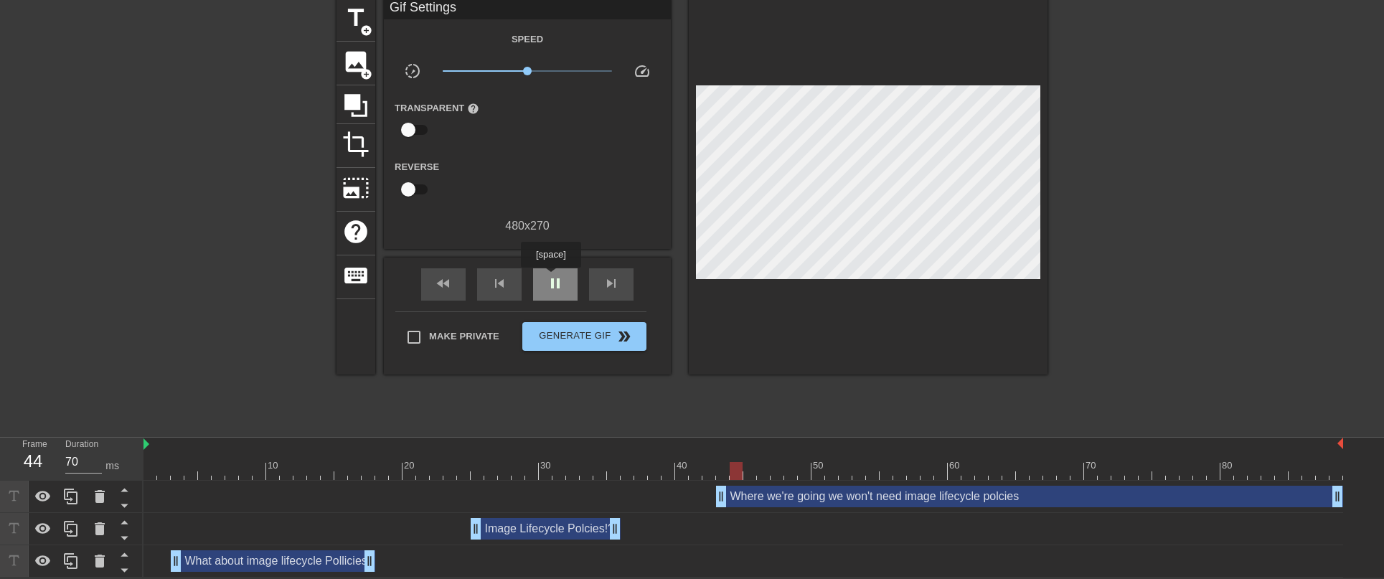
click at [553, 278] on span "pause" at bounding box center [555, 283] width 17 height 17
click at [296, 560] on div "What about image lifecycle Pollicies drag_handle drag_handle" at bounding box center [273, 561] width 205 height 22
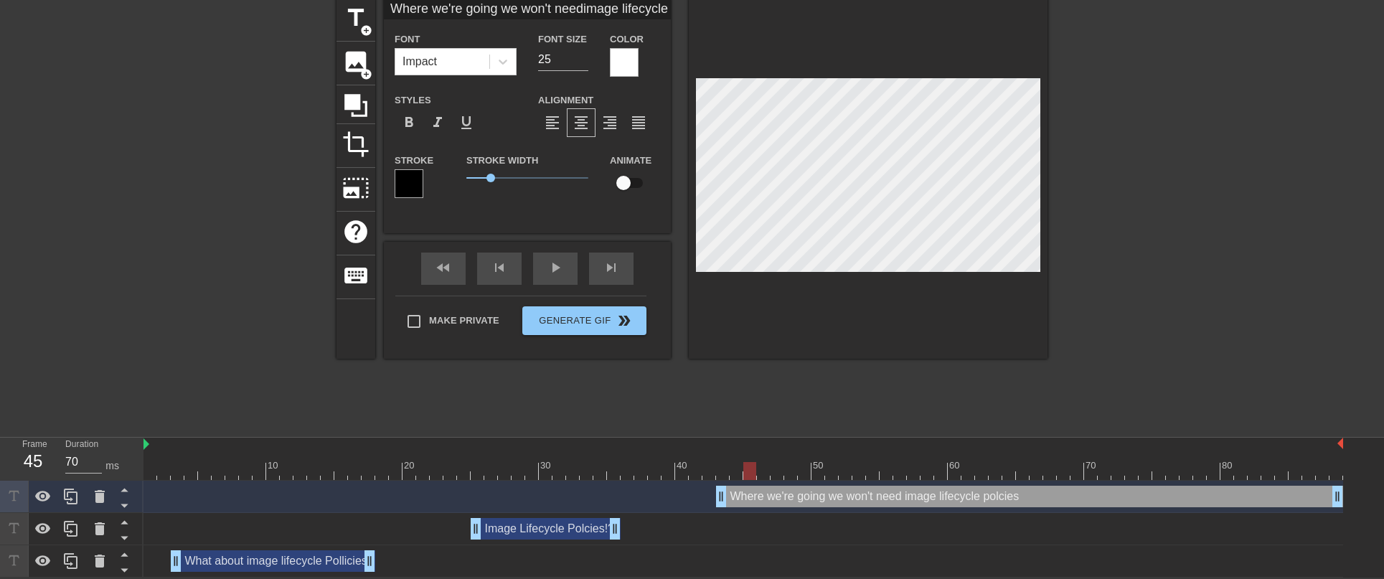
click at [337, 467] on div at bounding box center [744, 471] width 1200 height 18
click at [308, 473] on div at bounding box center [744, 471] width 1200 height 18
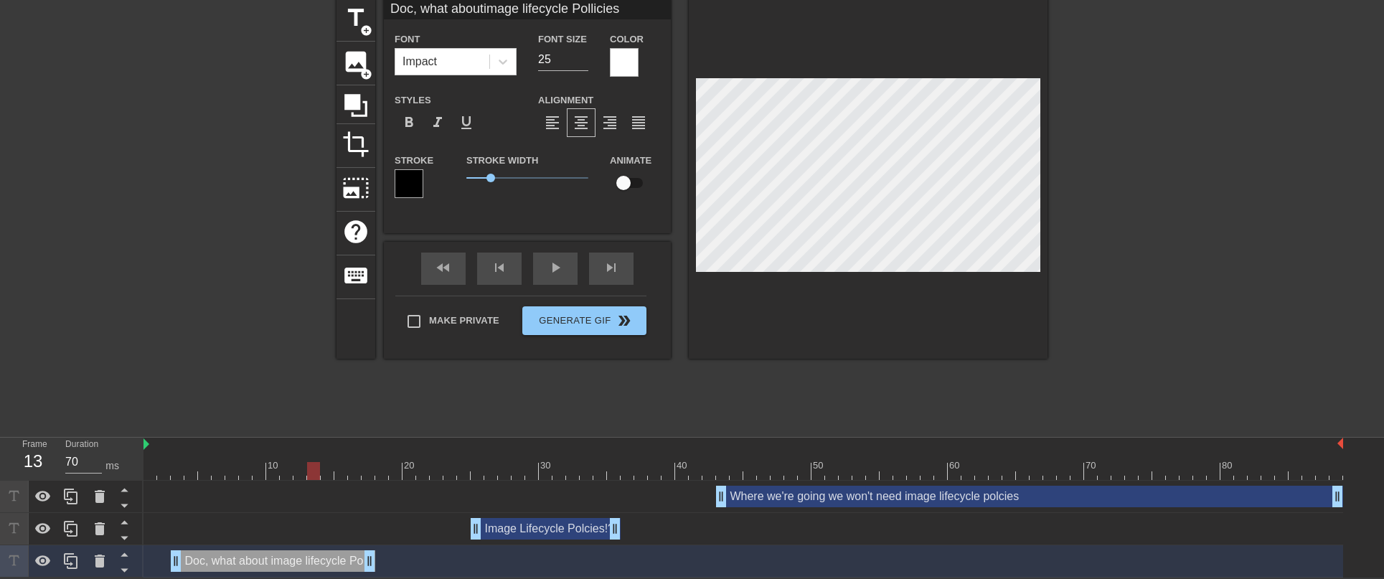
scroll to position [2, 5]
drag, startPoint x: 531, startPoint y: 533, endPoint x: 577, endPoint y: 532, distance: 45.9
click at [577, 532] on div "Image Lifecycle Polcies!? drag_handle drag_handle" at bounding box center [587, 529] width 150 height 22
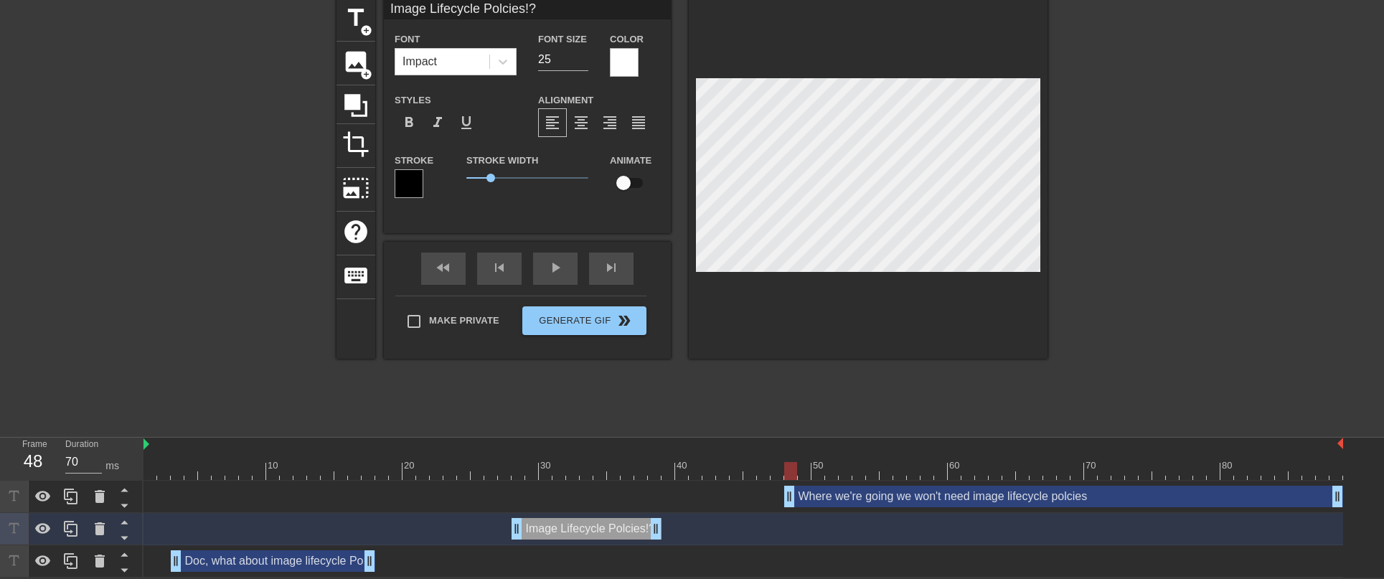
drag, startPoint x: 718, startPoint y: 502, endPoint x: 789, endPoint y: 499, distance: 70.4
drag, startPoint x: 659, startPoint y: 531, endPoint x: 711, endPoint y: 534, distance: 52.5
click at [643, 411] on div "title add_circle image add_circle crop photo_size_select_large help keyboard Im…" at bounding box center [692, 213] width 711 height 431
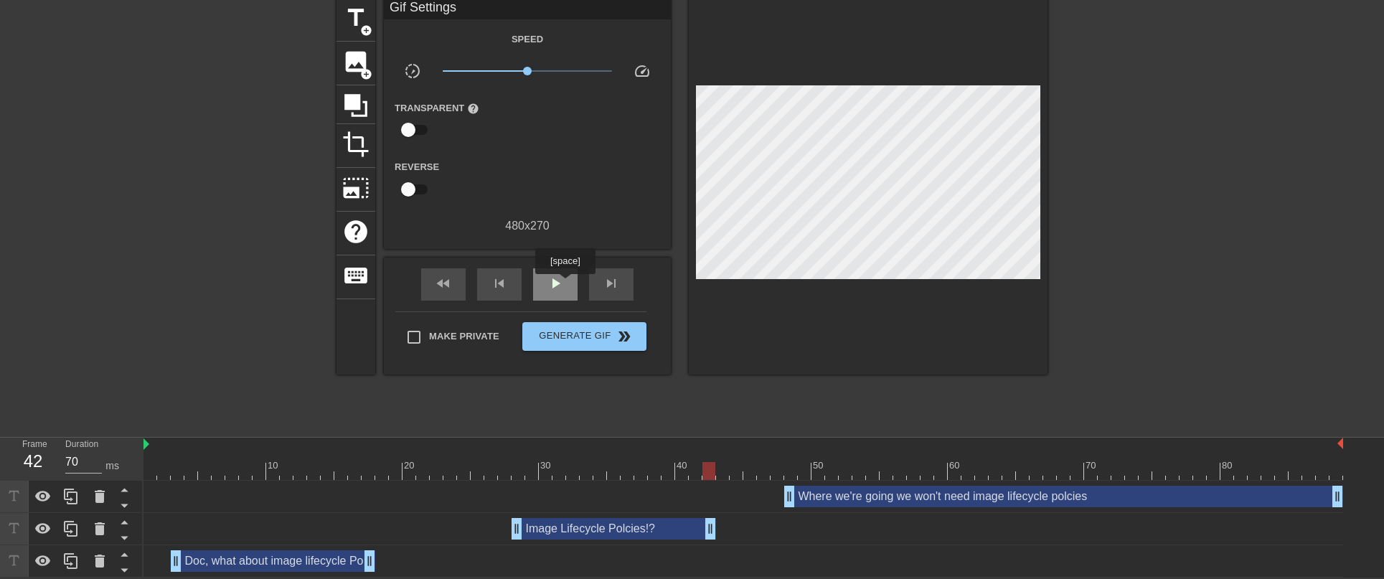
click at [558, 283] on span "play_arrow" at bounding box center [555, 283] width 17 height 17
click at [596, 347] on button "Generate Gif double_arrow" at bounding box center [584, 336] width 124 height 29
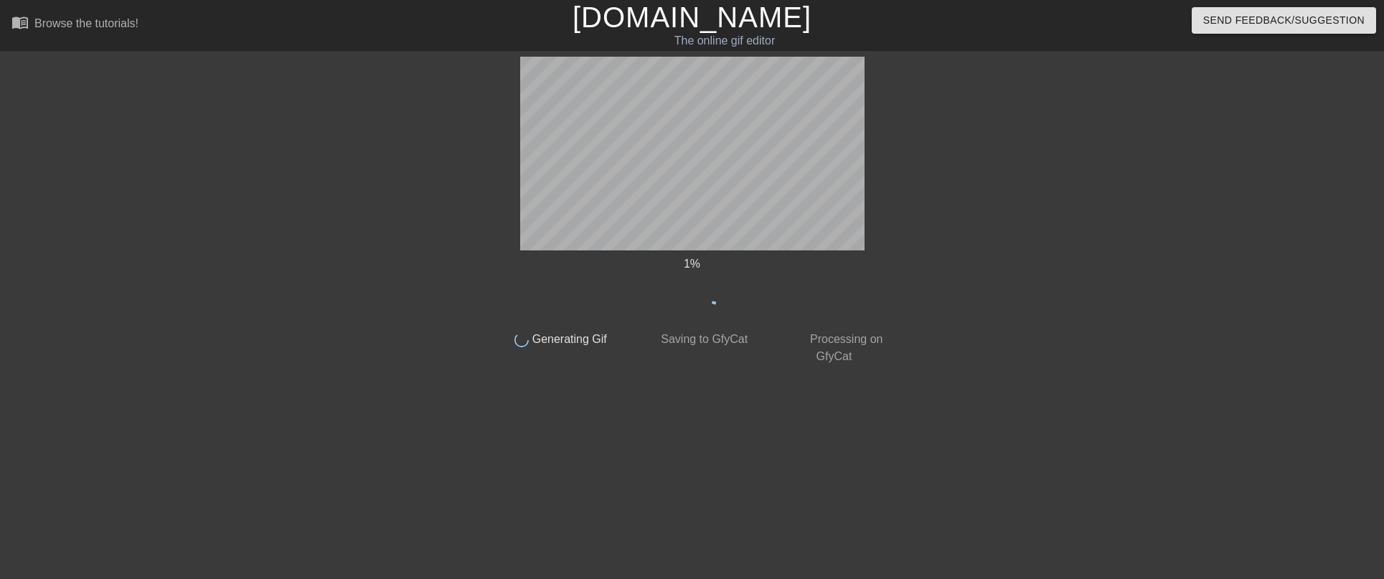
scroll to position [0, 0]
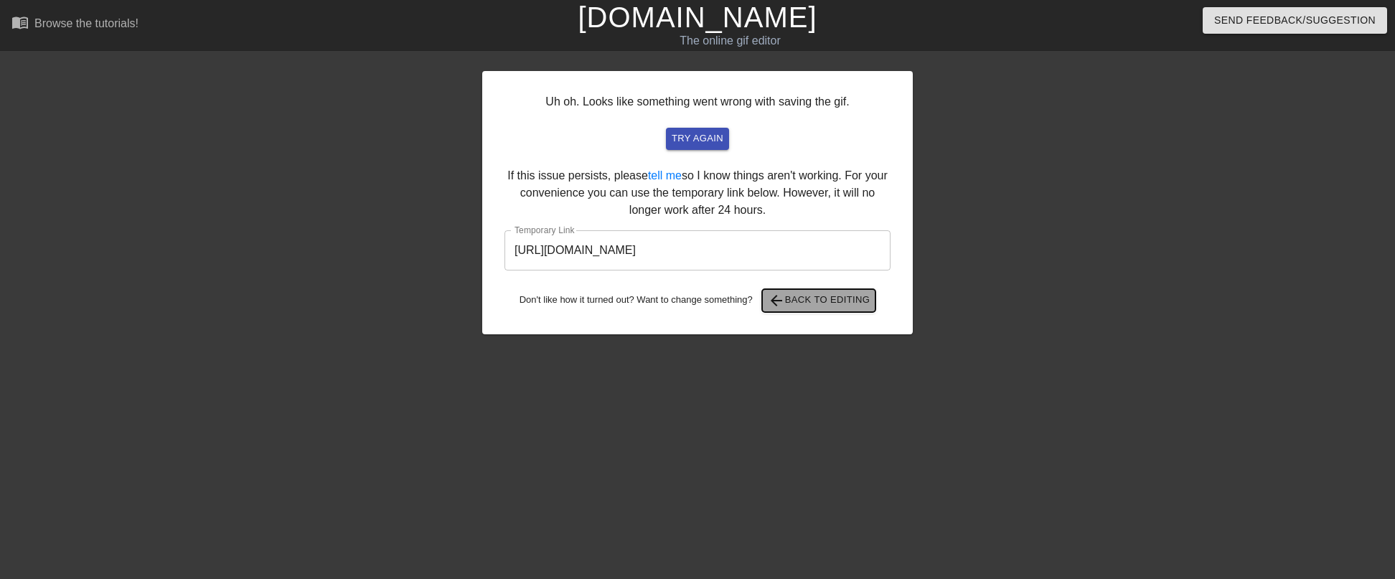
click at [847, 304] on span "arrow_back Back to Editing" at bounding box center [819, 300] width 103 height 17
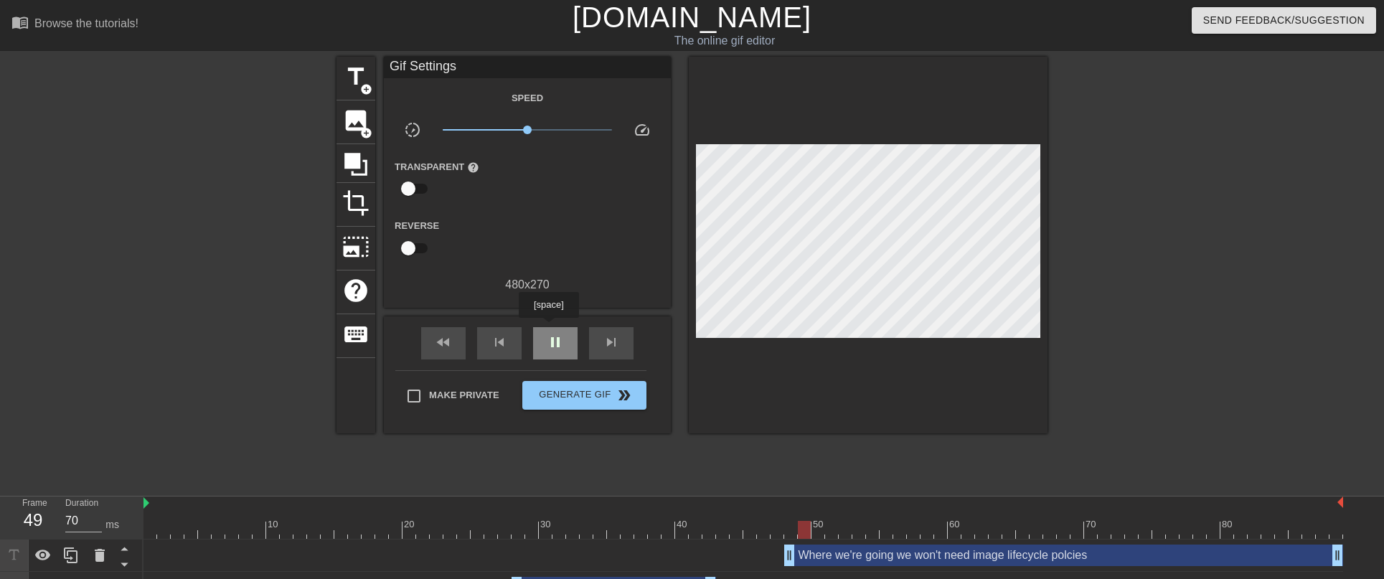
click at [550, 328] on div "pause" at bounding box center [555, 343] width 44 height 32
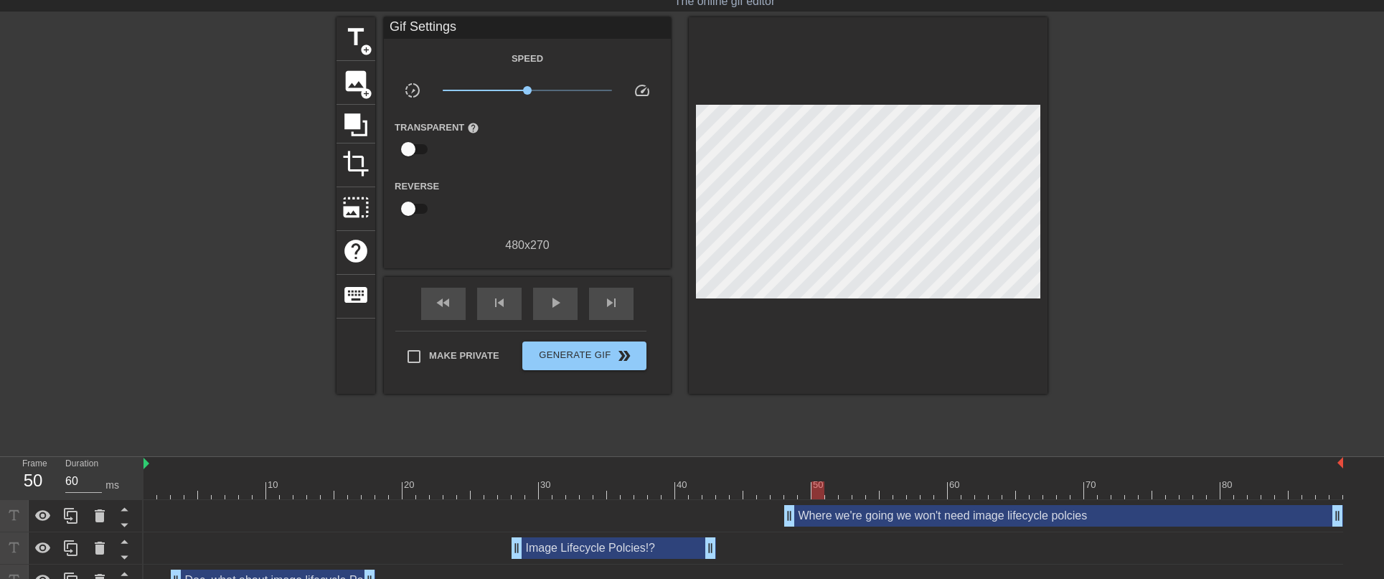
scroll to position [60, 0]
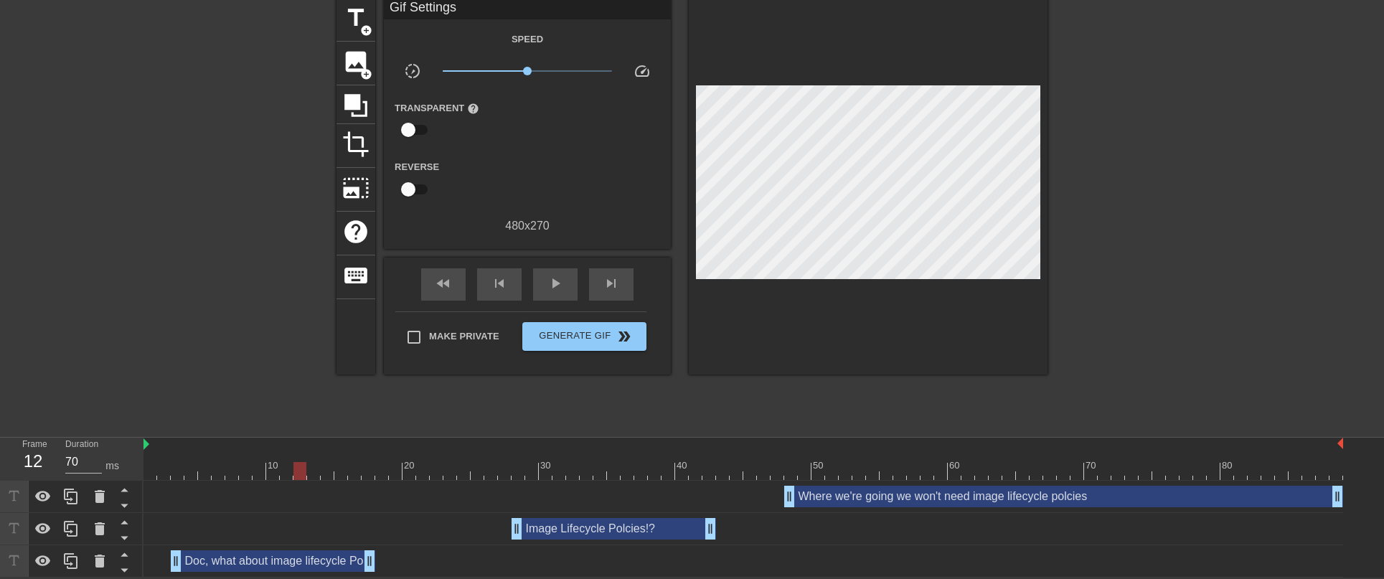
click at [304, 468] on div at bounding box center [744, 471] width 1200 height 18
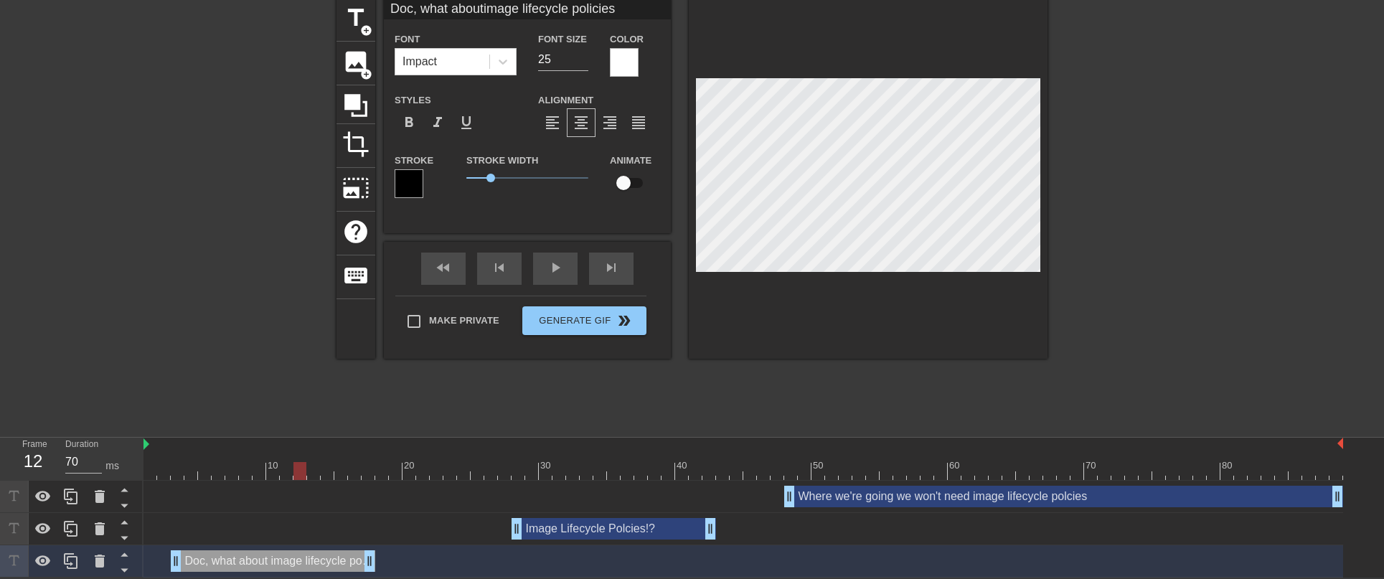
scroll to position [2, 9]
click at [607, 526] on div "Image Lifecycle Polcies!? drag_handle drag_handle" at bounding box center [614, 529] width 205 height 22
click at [644, 522] on div "Image Lifecycle Polcies!? drag_handle drag_handle" at bounding box center [614, 529] width 205 height 22
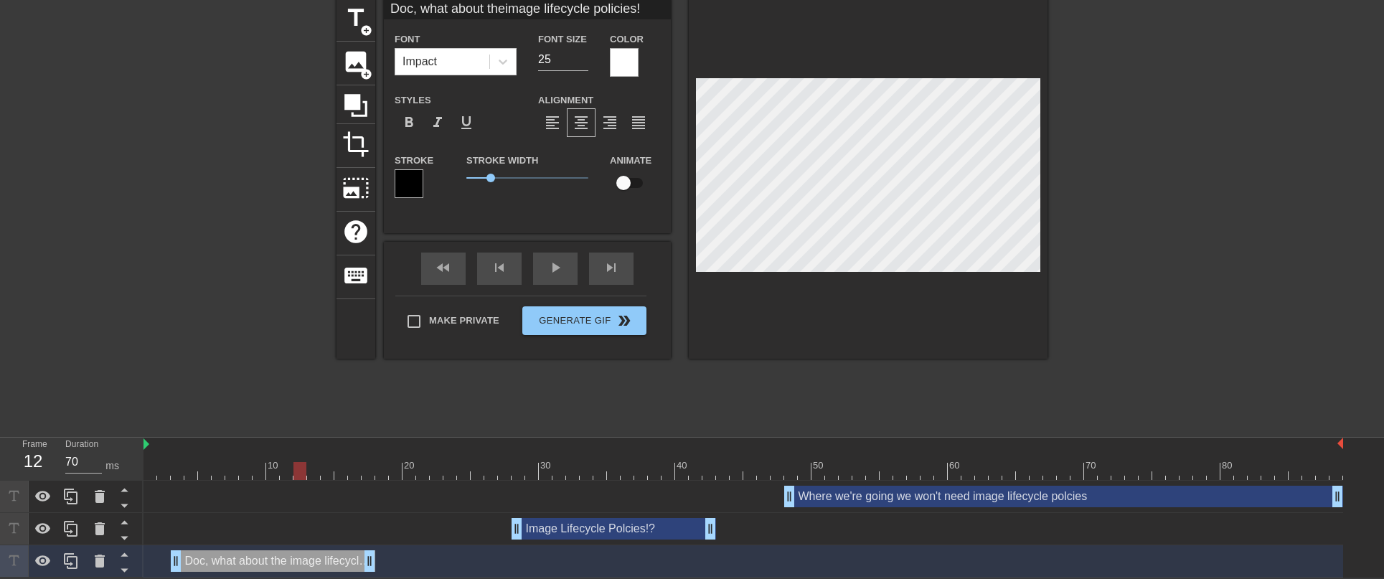
click at [329, 559] on div "Doc, what about the image lifecycle policies! drag_handle drag_handle" at bounding box center [273, 561] width 205 height 22
click at [621, 530] on div "Image Lifecycle Polcies!? drag_handle drag_handle" at bounding box center [614, 529] width 205 height 22
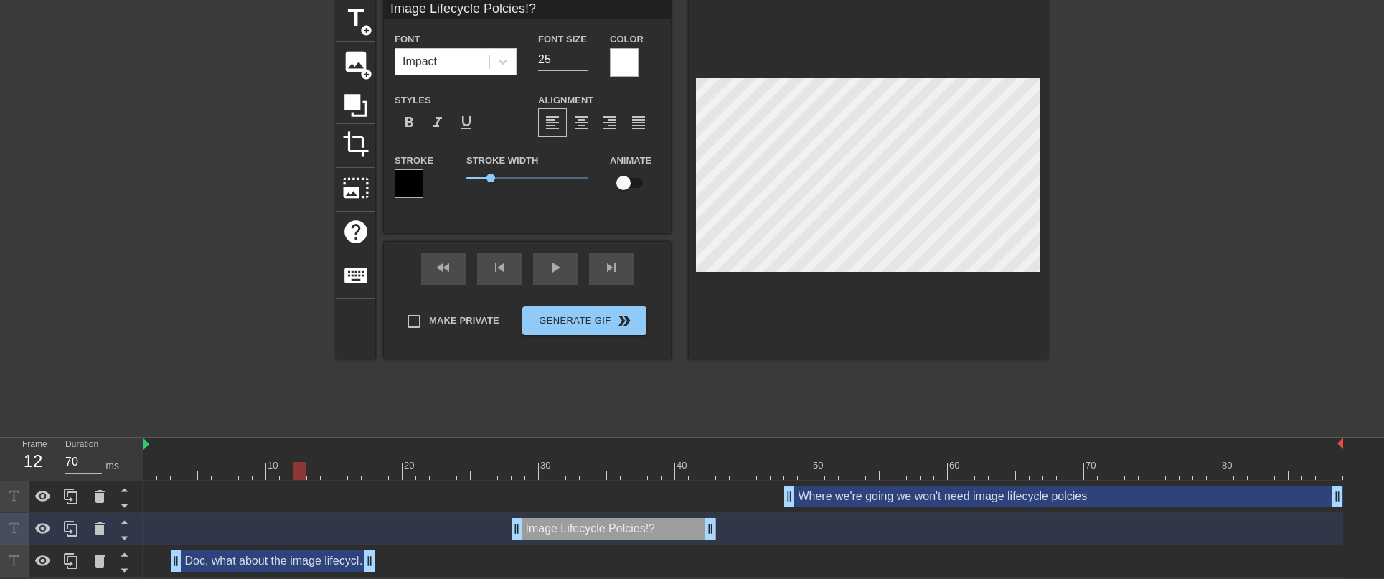
click at [592, 523] on div "Image Lifecycle Polcies!? drag_handle drag_handle" at bounding box center [614, 529] width 205 height 22
click at [626, 479] on div at bounding box center [744, 471] width 1200 height 18
paste textarea "poli"
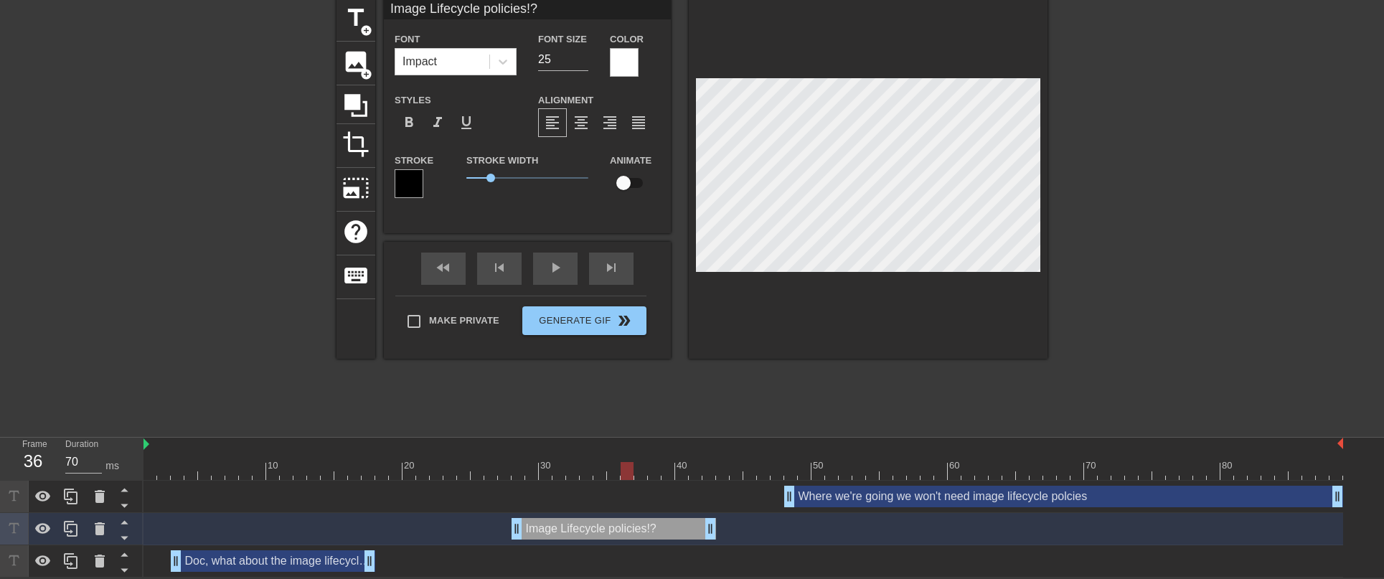
click at [1076, 491] on div "Where we're going we won't need image lifecycle polcies drag_handle drag_handle" at bounding box center [1063, 497] width 559 height 22
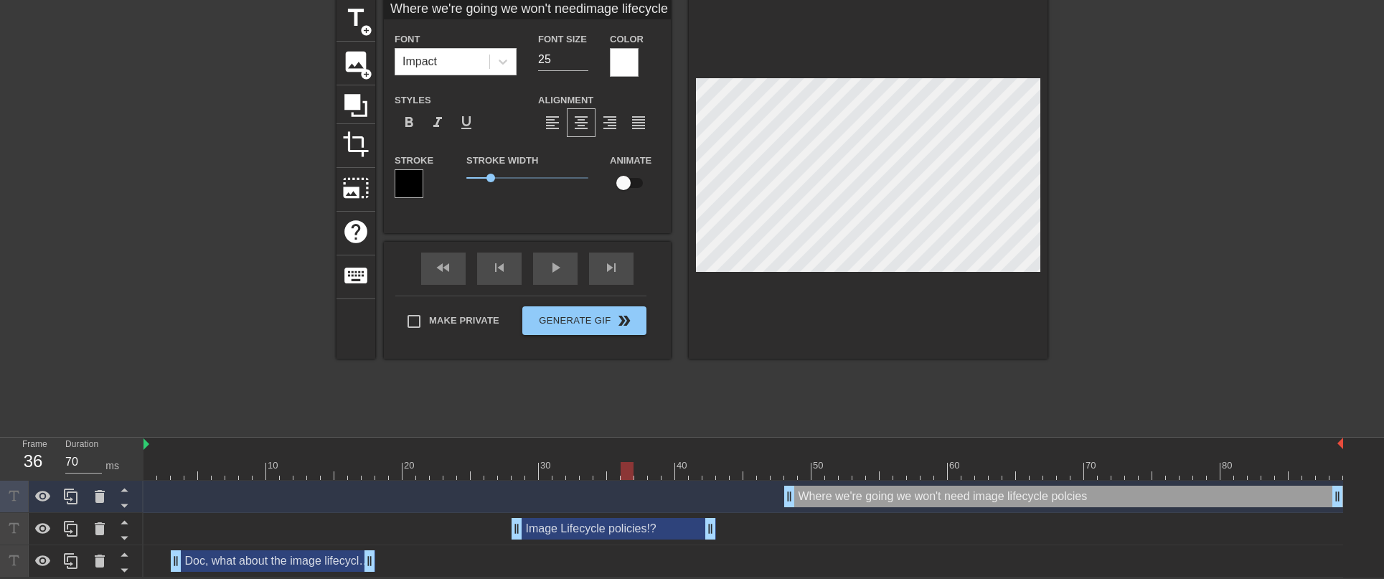
click at [1063, 491] on div "Where we're going we won't need image lifecycle polcies drag_handle drag_handle" at bounding box center [1063, 497] width 559 height 22
click at [1025, 468] on div at bounding box center [744, 471] width 1200 height 18
drag, startPoint x: 713, startPoint y: 529, endPoint x: 737, endPoint y: 530, distance: 24.4
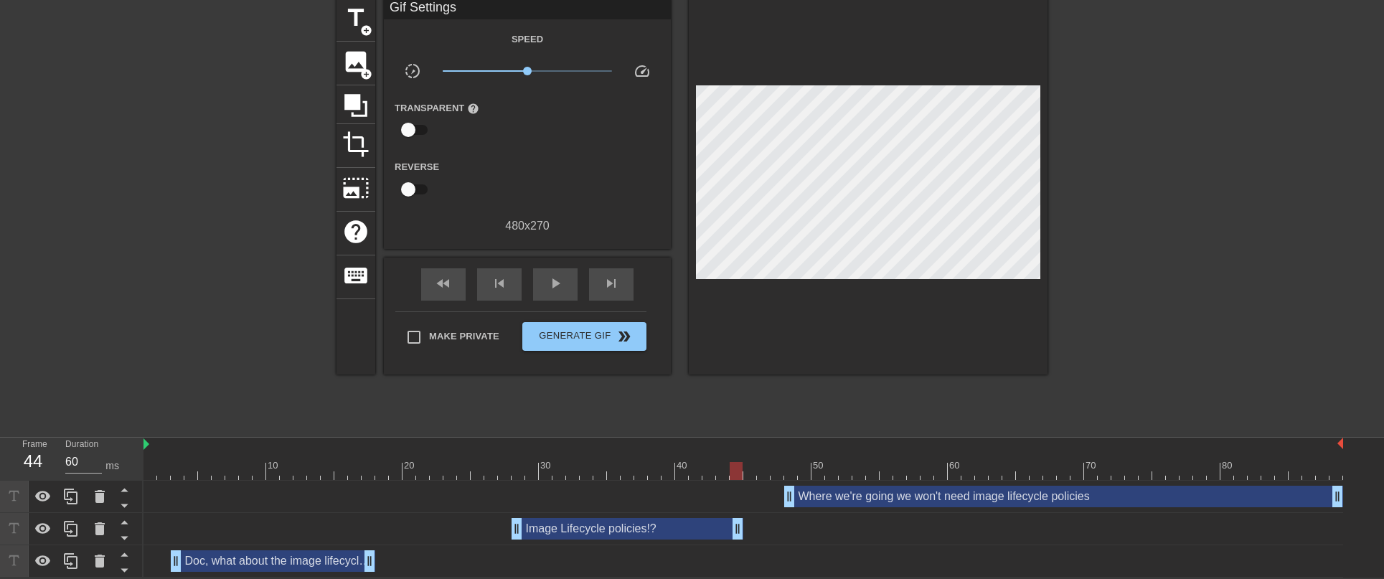
click at [551, 266] on div "fast_rewind skip_previous play_arrow skip_next" at bounding box center [527, 285] width 234 height 54
click at [552, 280] on span "play_arrow" at bounding box center [555, 283] width 17 height 17
click at [570, 530] on div "Image Lifecycle policies!? drag_handle drag_handle" at bounding box center [628, 529] width 232 height 22
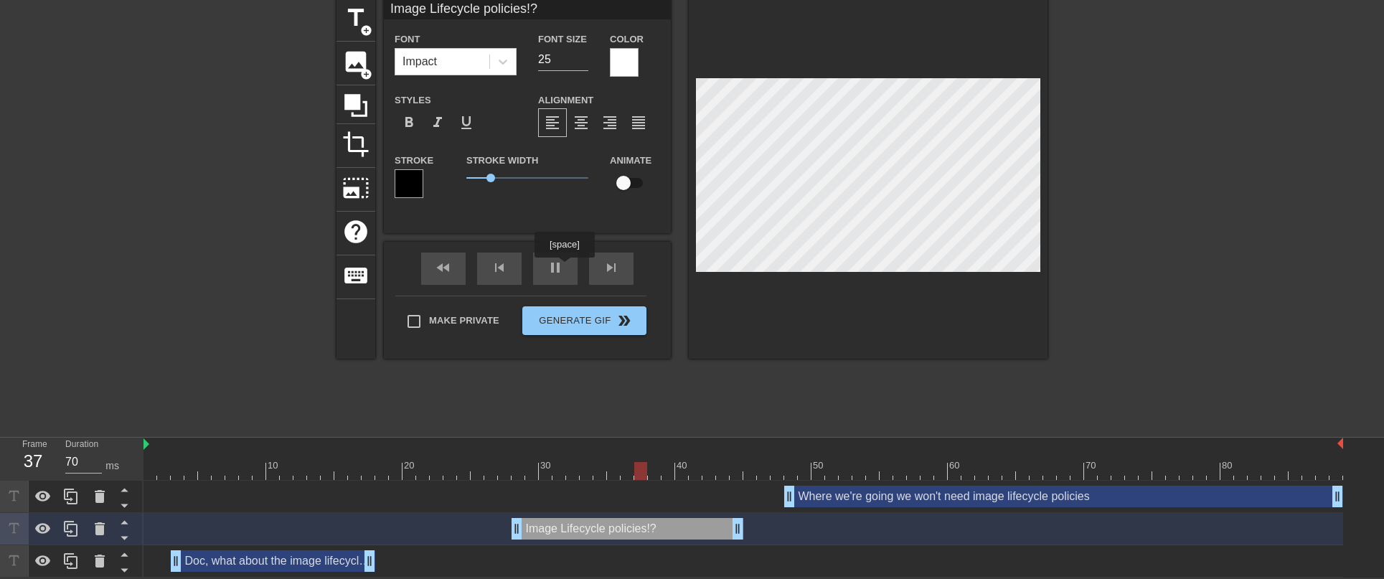
click at [557, 266] on div "fast_rewind skip_previous pause skip_next" at bounding box center [527, 269] width 234 height 54
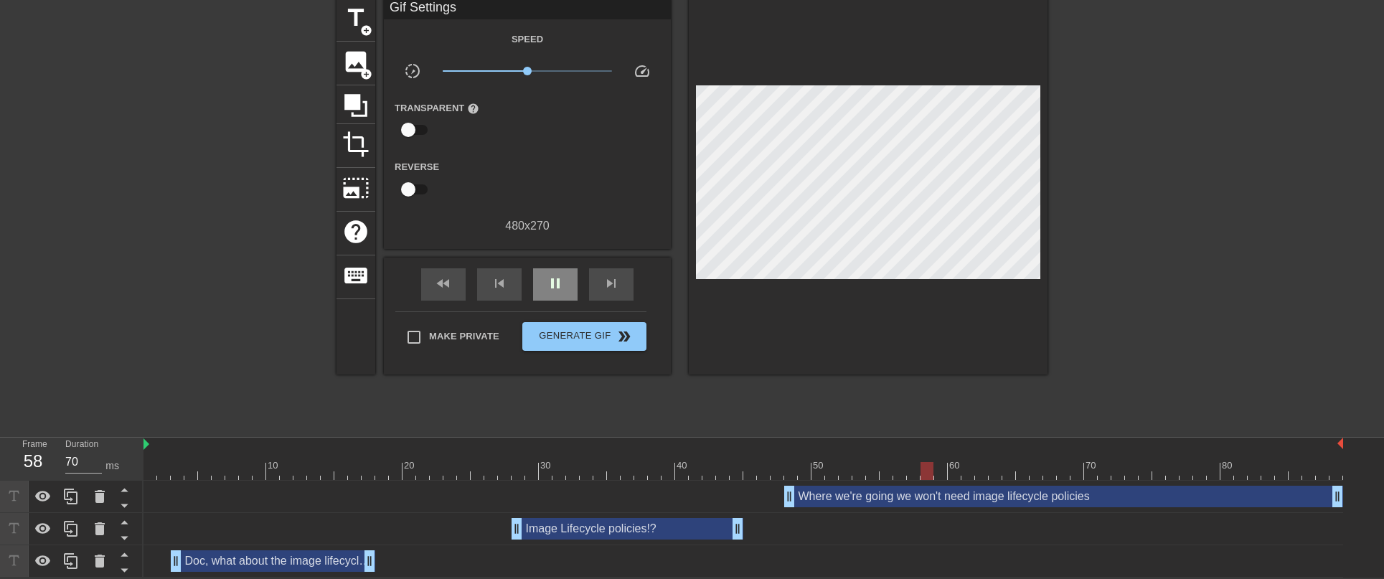
click at [563, 280] on span "pause" at bounding box center [555, 283] width 17 height 17
click at [606, 529] on div "Image Lifecycle policies!? drag_handle drag_handle" at bounding box center [628, 529] width 232 height 22
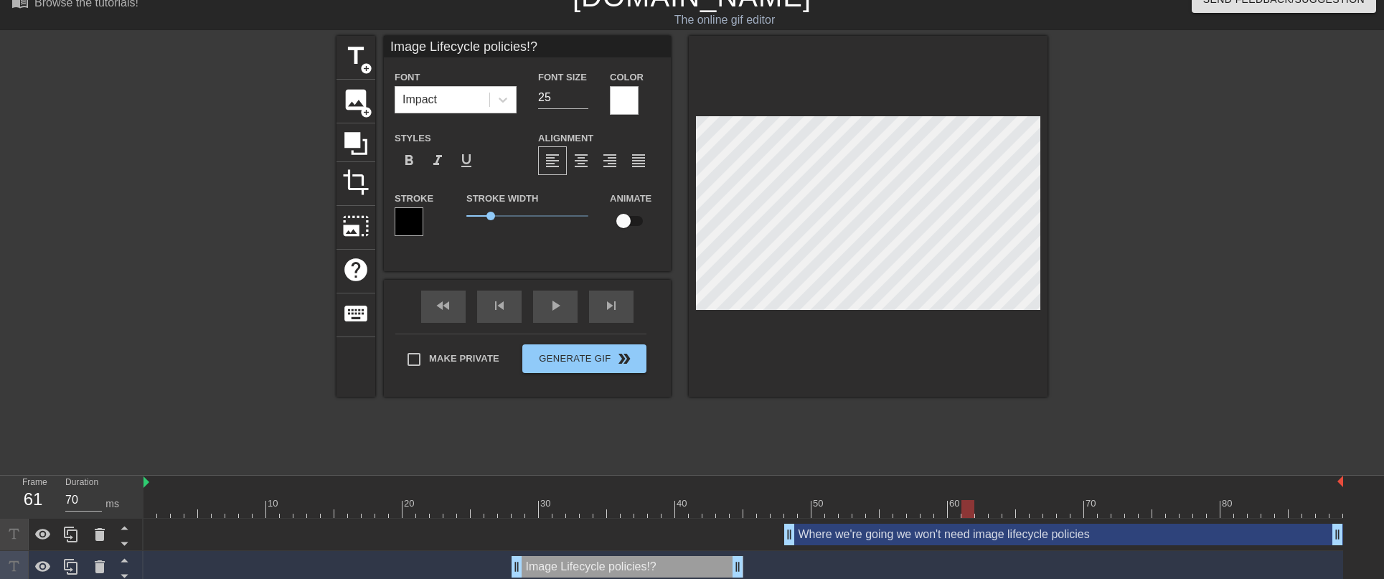
scroll to position [0, 0]
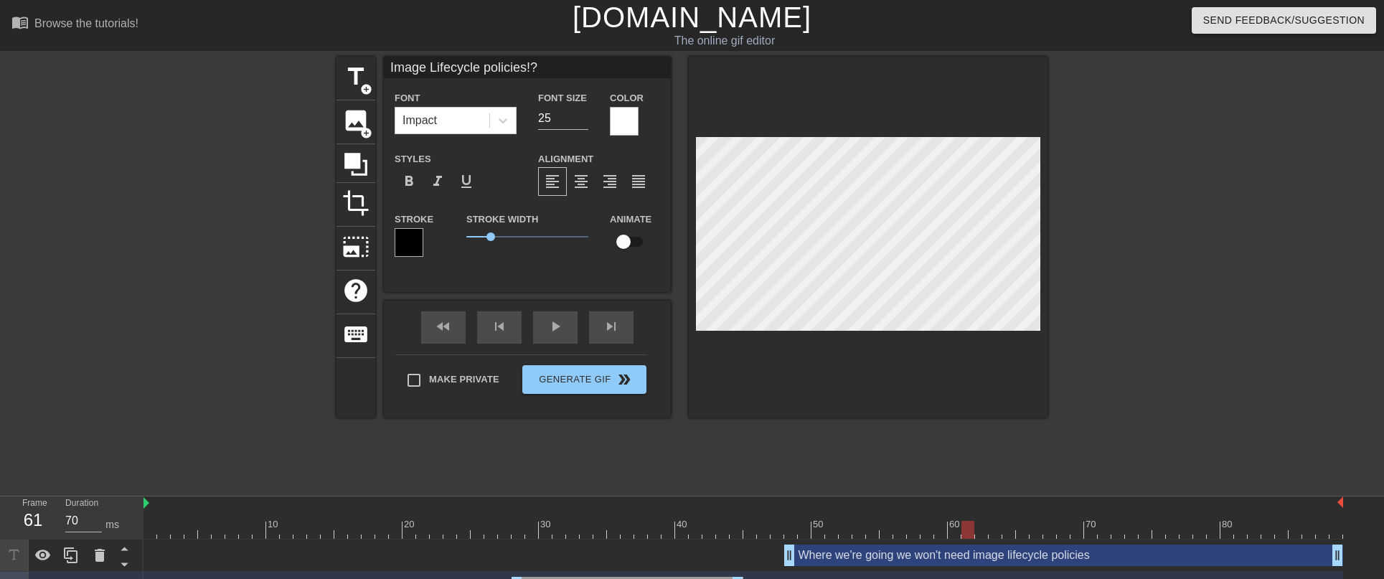
click at [489, 67] on input "Image Lifecycle policies!?" at bounding box center [527, 68] width 287 height 22
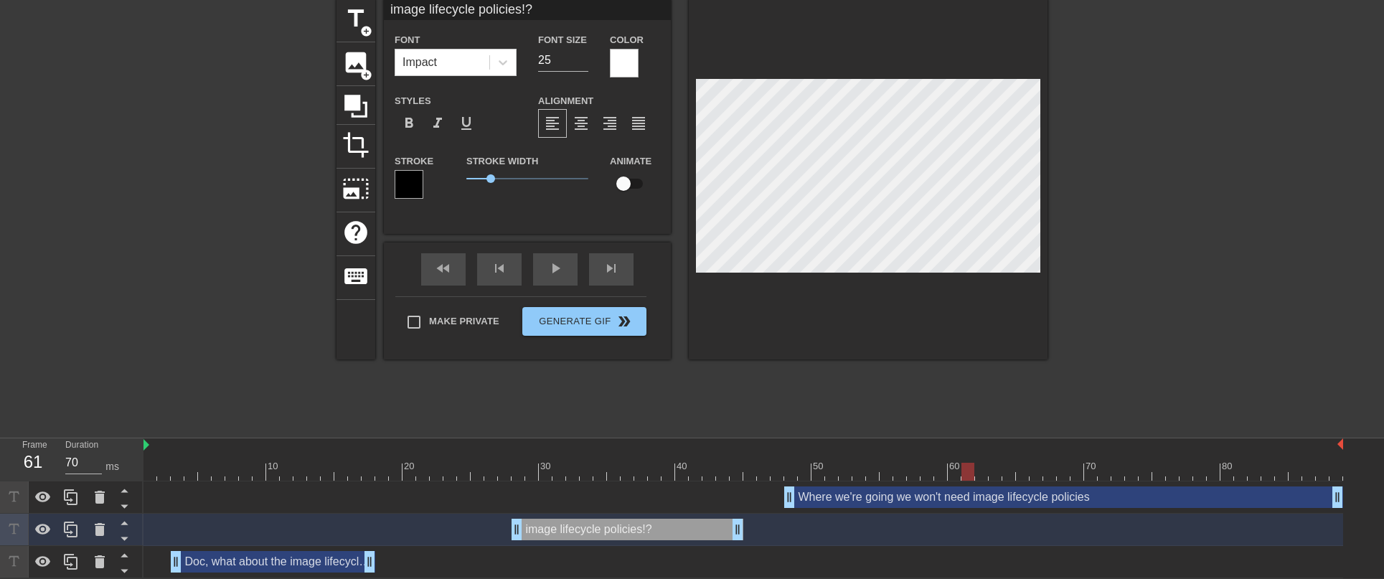
scroll to position [60, 0]
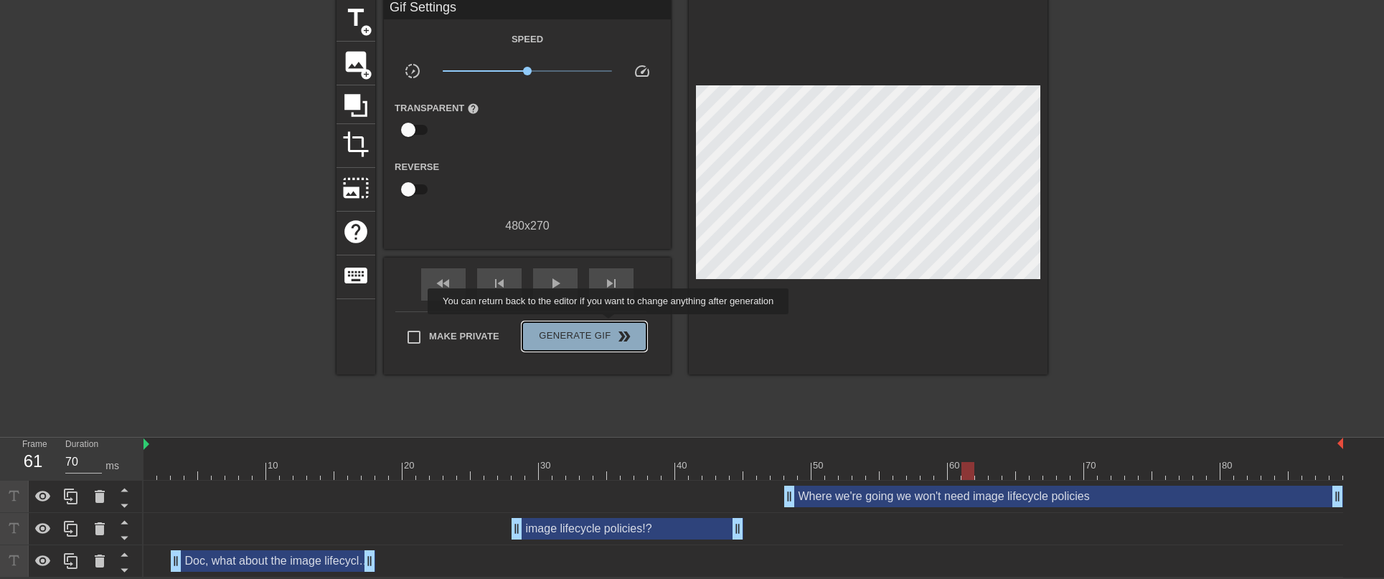
click at [618, 324] on button "Generate Gif double_arrow" at bounding box center [584, 336] width 124 height 29
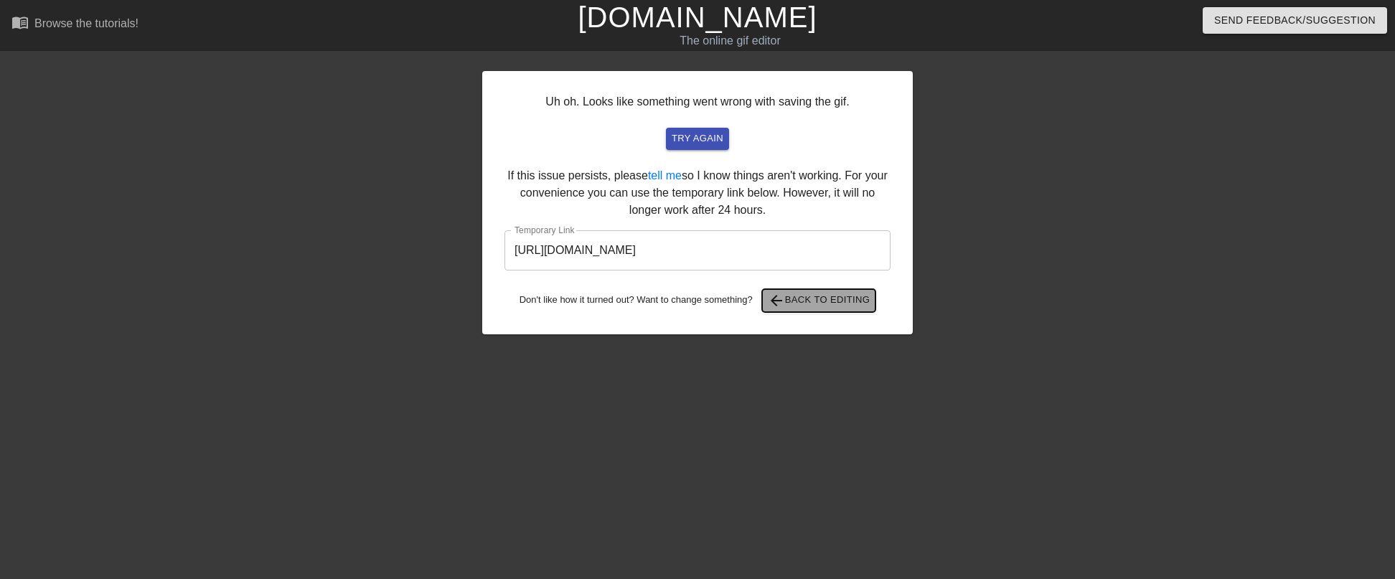
click at [807, 294] on span "arrow_back Back to Editing" at bounding box center [819, 300] width 103 height 17
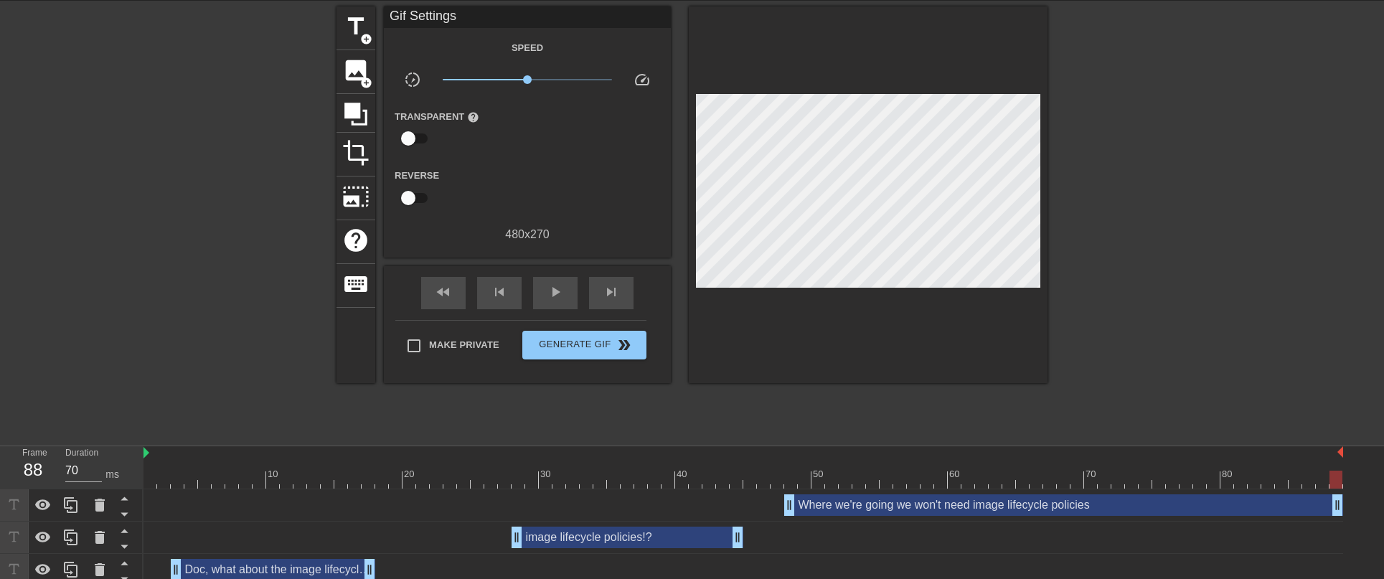
scroll to position [60, 0]
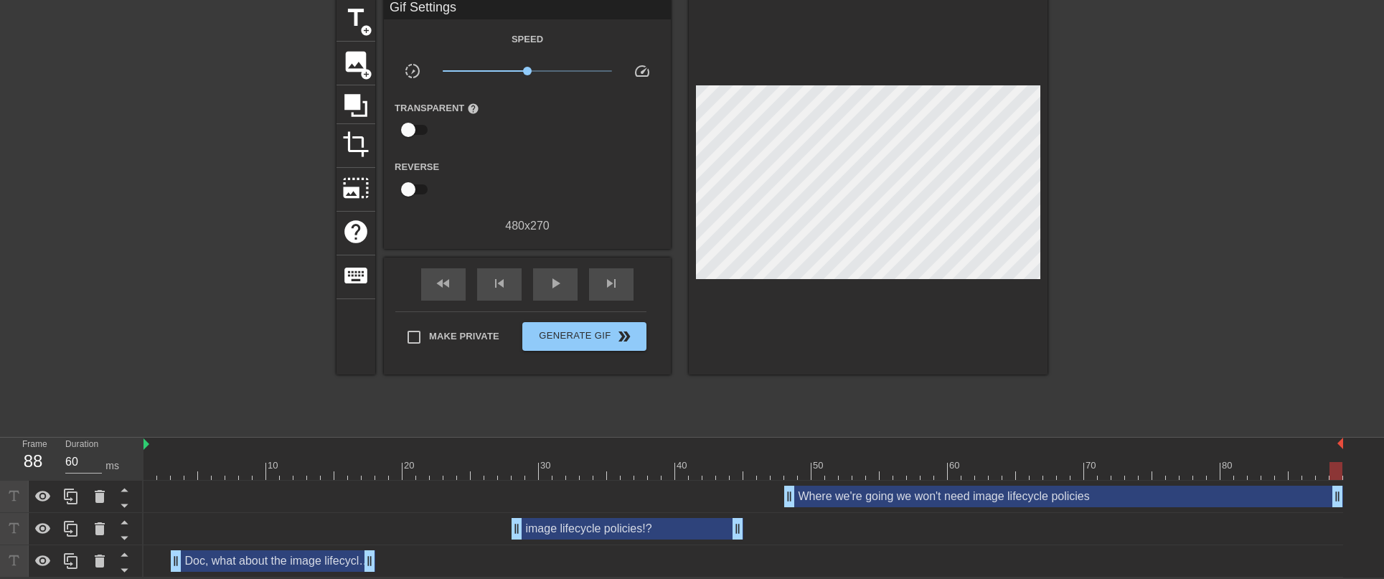
click at [455, 474] on div at bounding box center [744, 471] width 1200 height 18
click at [433, 474] on div at bounding box center [744, 471] width 1200 height 18
click at [416, 476] on div at bounding box center [744, 471] width 1200 height 18
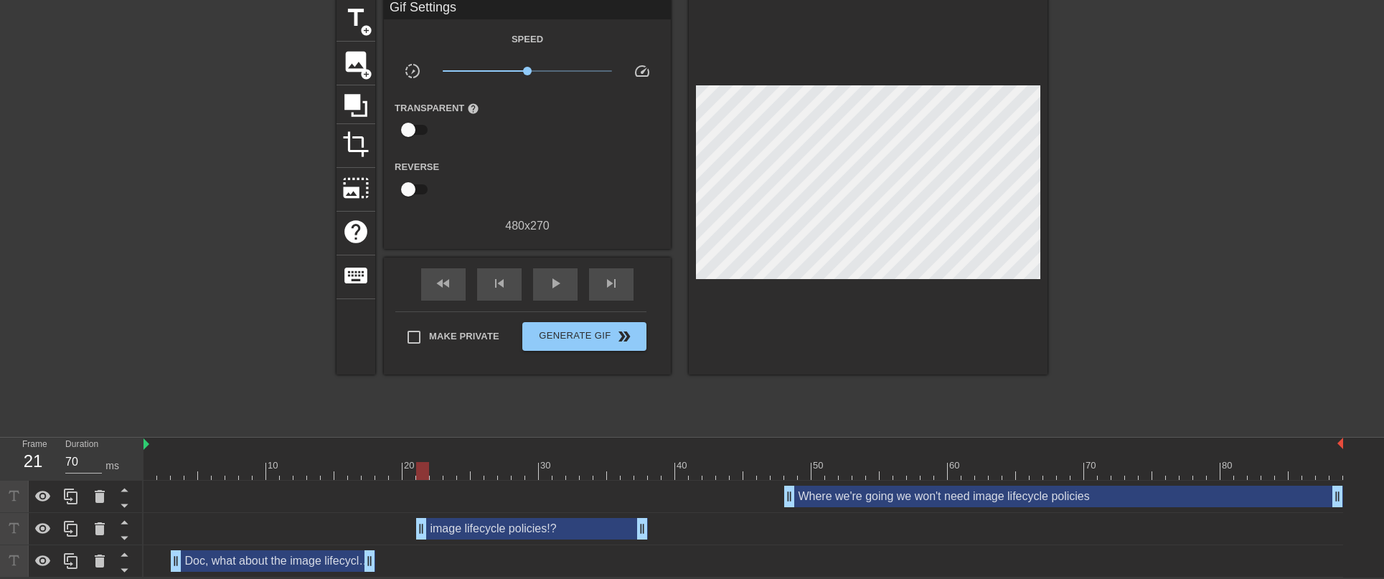
drag, startPoint x: 587, startPoint y: 529, endPoint x: 492, endPoint y: 523, distance: 95.6
click at [492, 523] on div "image lifecycle policies!? drag_handle drag_handle" at bounding box center [532, 529] width 232 height 22
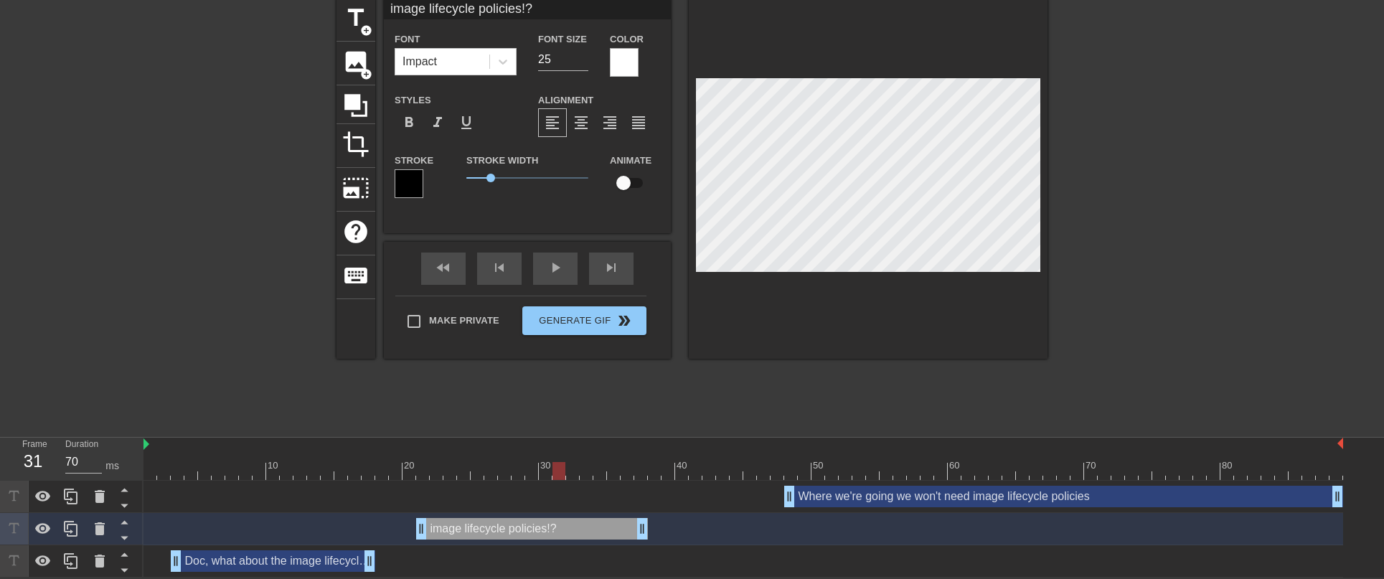
click at [555, 469] on div at bounding box center [744, 471] width 1200 height 18
click at [602, 475] on div at bounding box center [744, 471] width 1200 height 18
drag, startPoint x: 642, startPoint y: 533, endPoint x: 605, endPoint y: 535, distance: 36.6
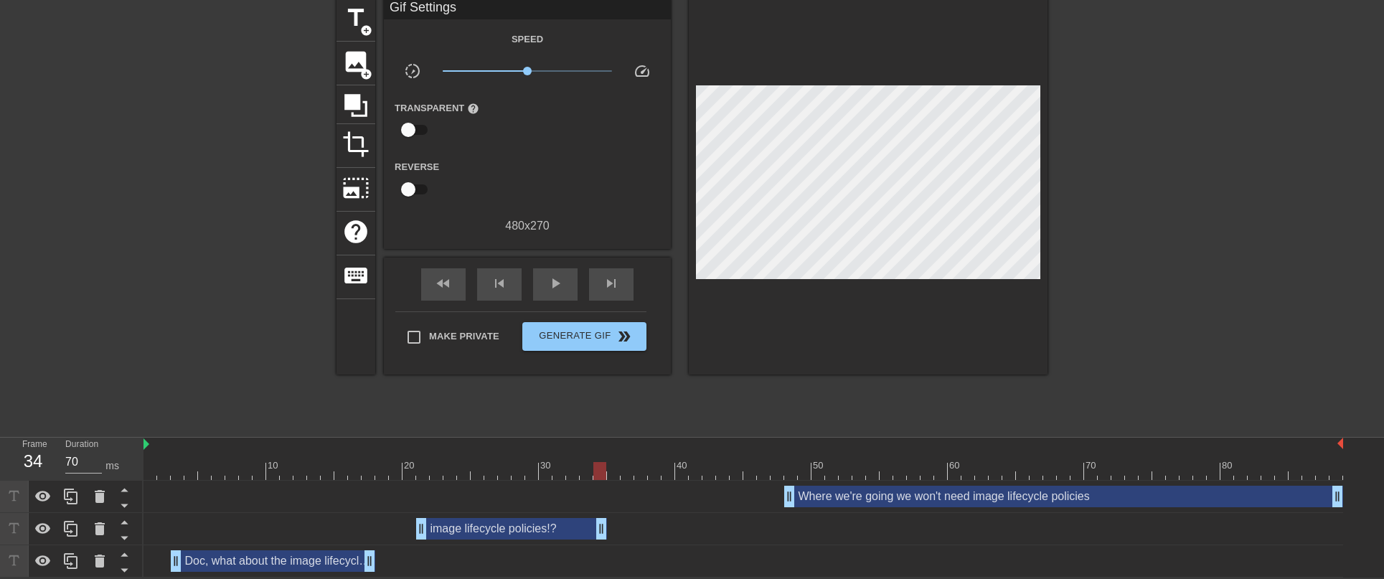
click at [563, 266] on div "fast_rewind skip_previous play_arrow skip_next" at bounding box center [527, 285] width 234 height 54
click at [563, 276] on span "play_arrow" at bounding box center [555, 283] width 17 height 17
drag, startPoint x: 786, startPoint y: 496, endPoint x: 707, endPoint y: 492, distance: 79.8
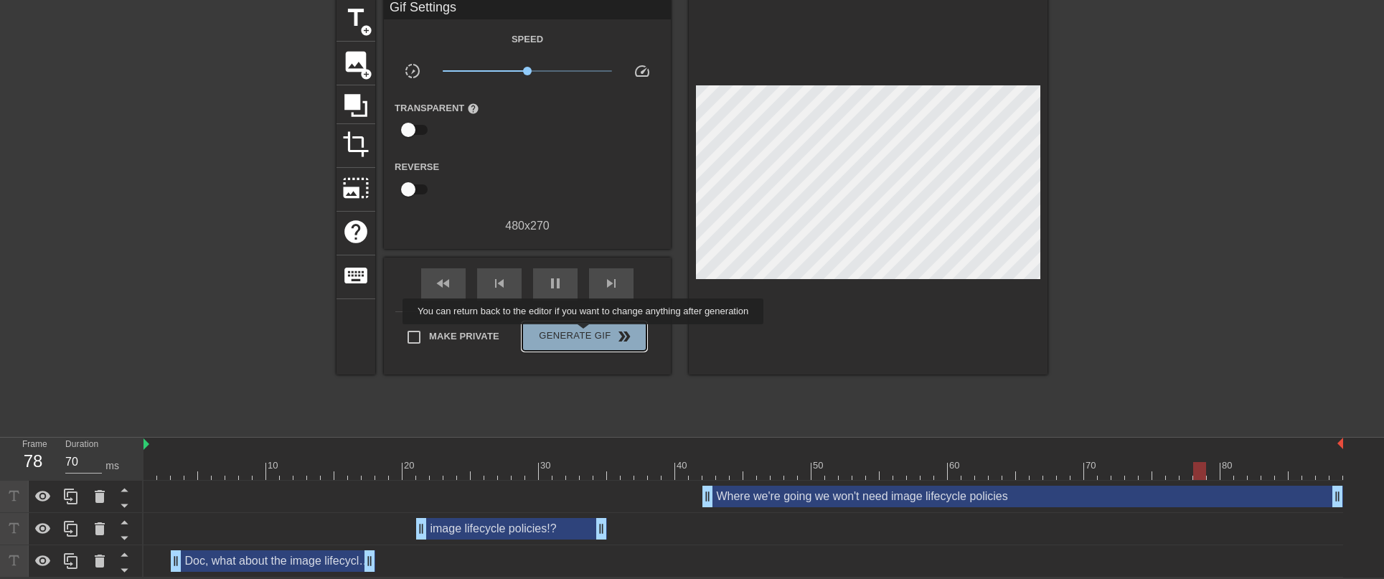
click at [593, 334] on span "Generate Gif double_arrow" at bounding box center [584, 336] width 113 height 17
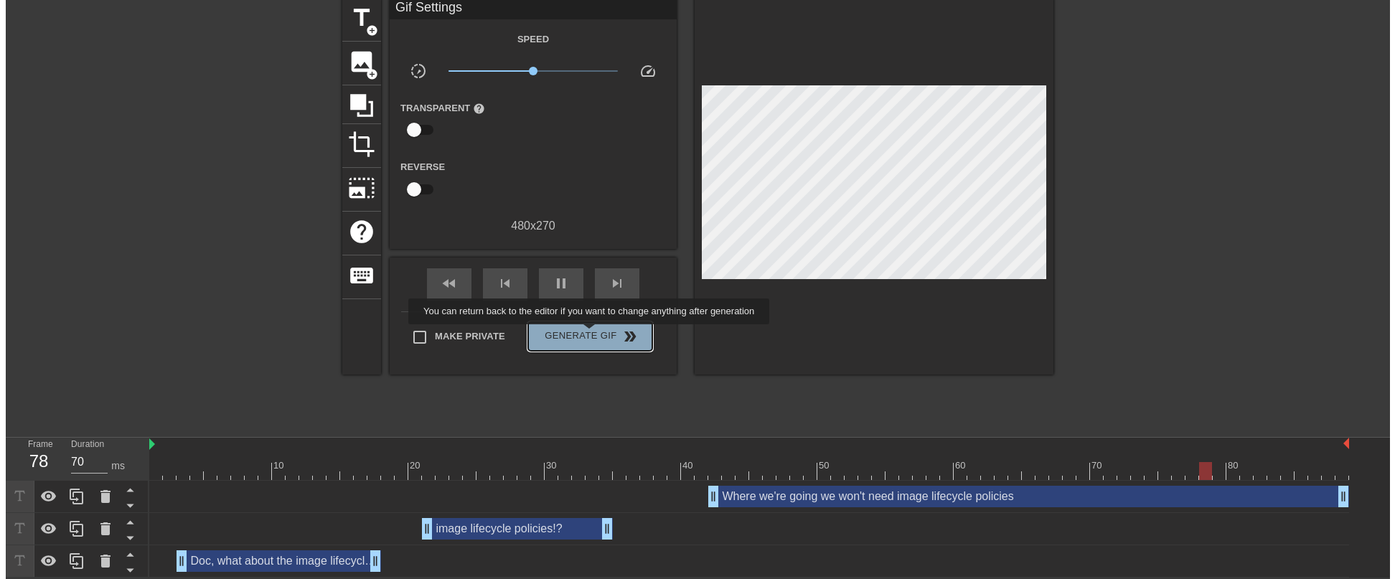
scroll to position [0, 0]
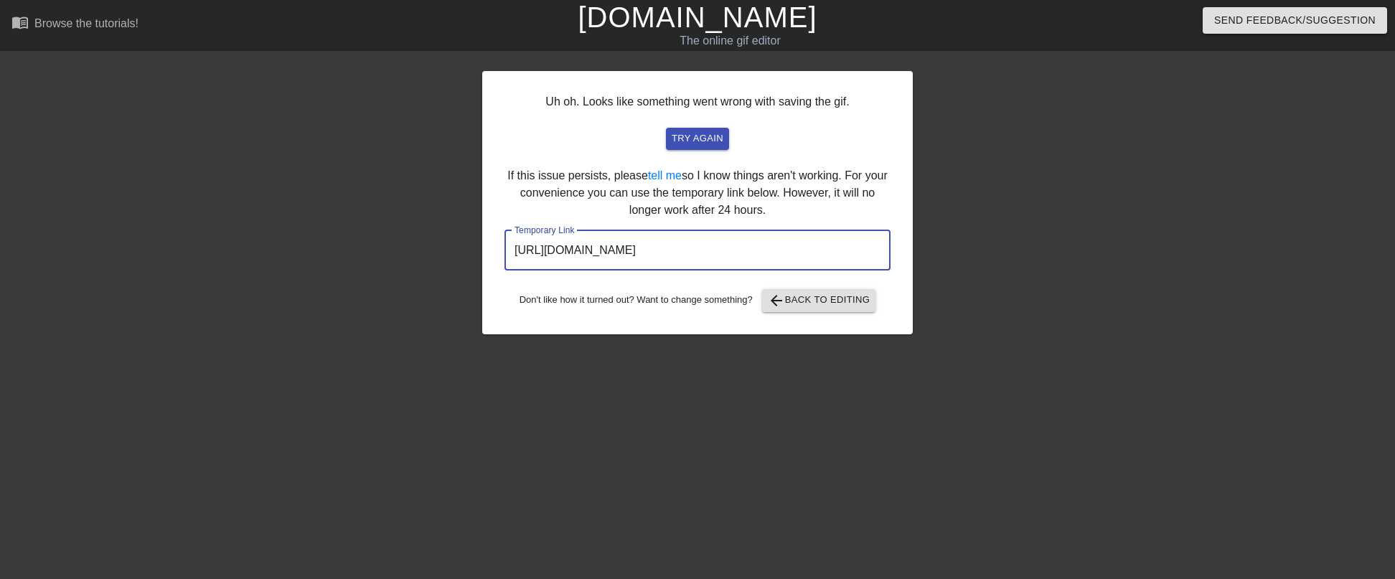
click at [756, 250] on input "[URL][DOMAIN_NAME]" at bounding box center [697, 250] width 386 height 40
click at [811, 250] on input "[URL][DOMAIN_NAME]" at bounding box center [697, 250] width 386 height 40
drag, startPoint x: 830, startPoint y: 248, endPoint x: 479, endPoint y: 249, distance: 351.6
click at [479, 249] on div "Uh oh. Looks like something went wrong with saving the gif. try again If this i…" at bounding box center [697, 272] width 1395 height 431
